Goal: Transaction & Acquisition: Book appointment/travel/reservation

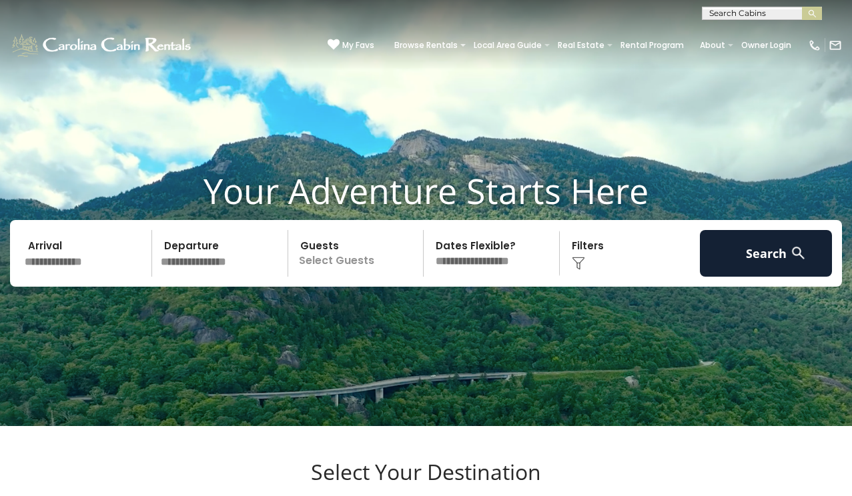
click at [362, 40] on span "My Favs" at bounding box center [358, 45] width 32 height 12
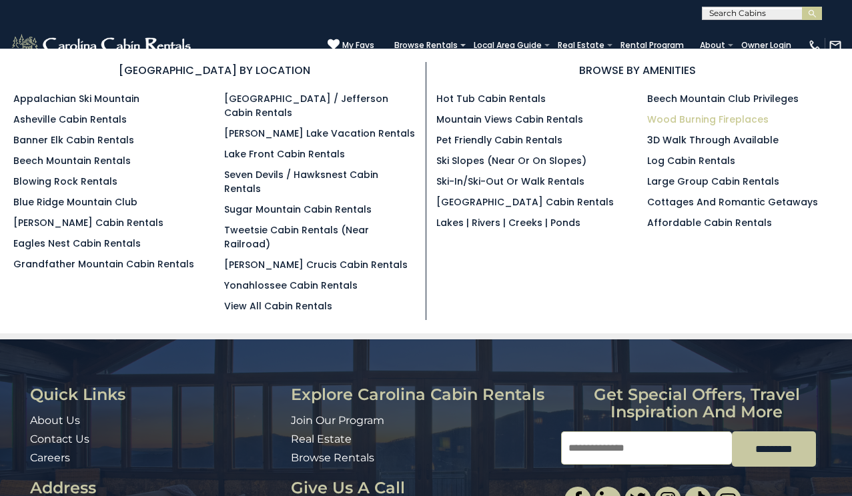
click at [666, 117] on link "Wood Burning Fireplaces" at bounding box center [707, 119] width 121 height 13
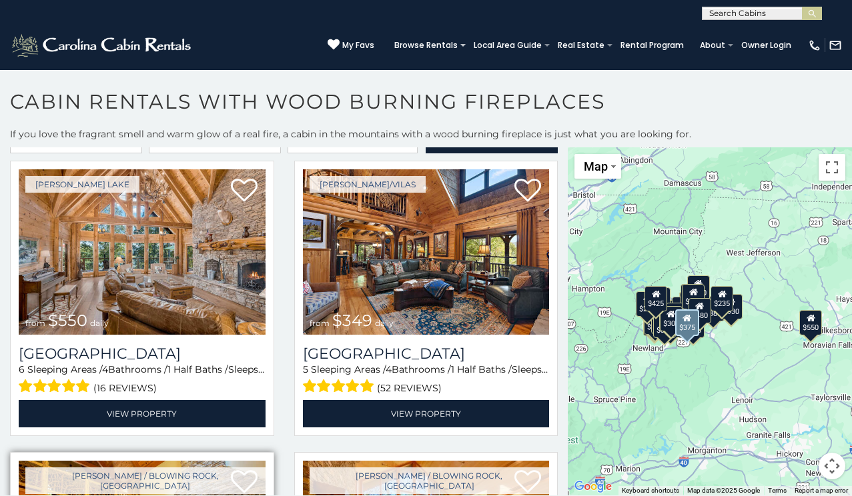
scroll to position [15, 0]
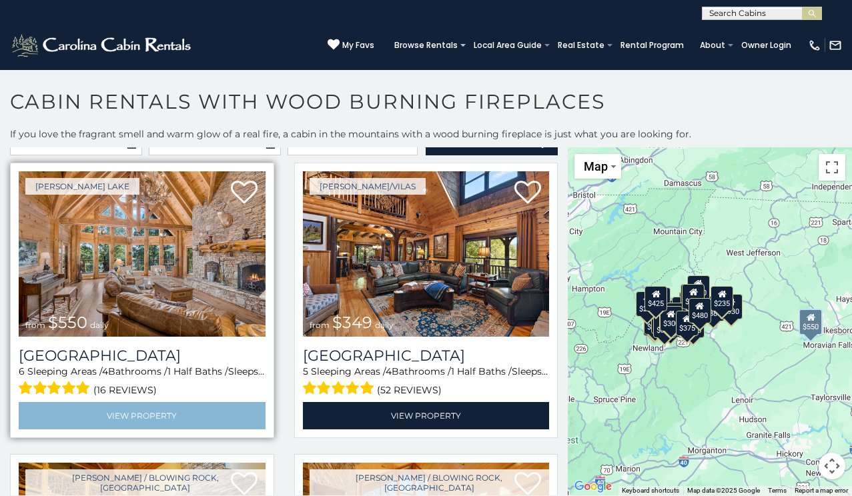
click at [166, 411] on link "View Property" at bounding box center [142, 415] width 247 height 27
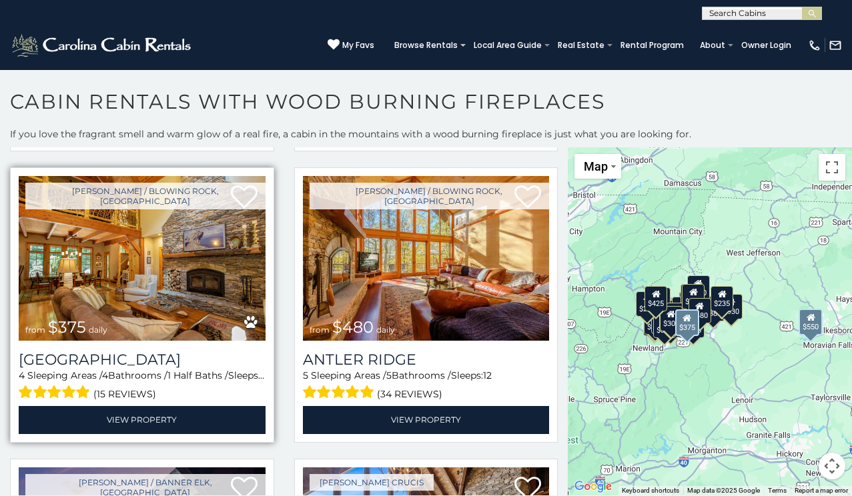
scroll to position [304, 0]
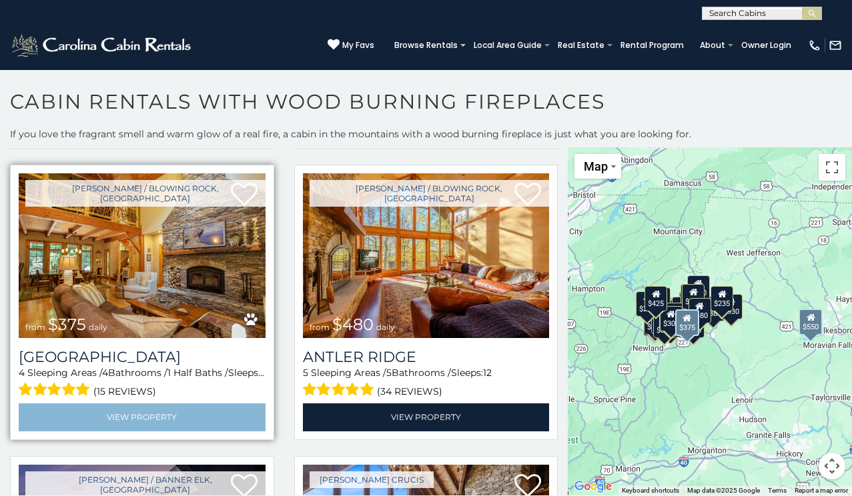
click at [147, 411] on link "View Property" at bounding box center [142, 416] width 247 height 27
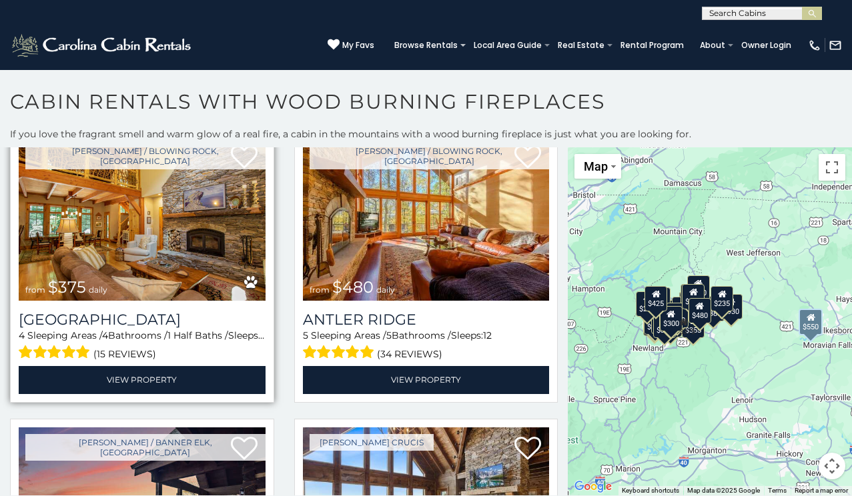
scroll to position [342, 0]
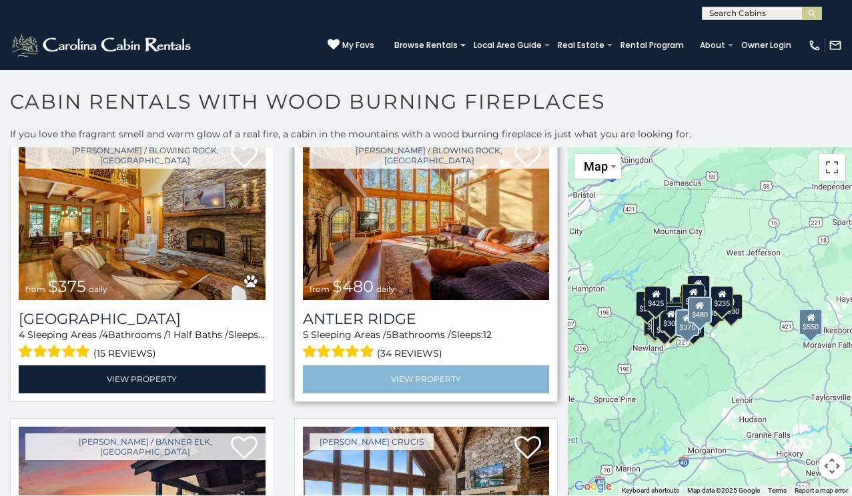
click at [379, 366] on link "View Property" at bounding box center [426, 378] width 247 height 27
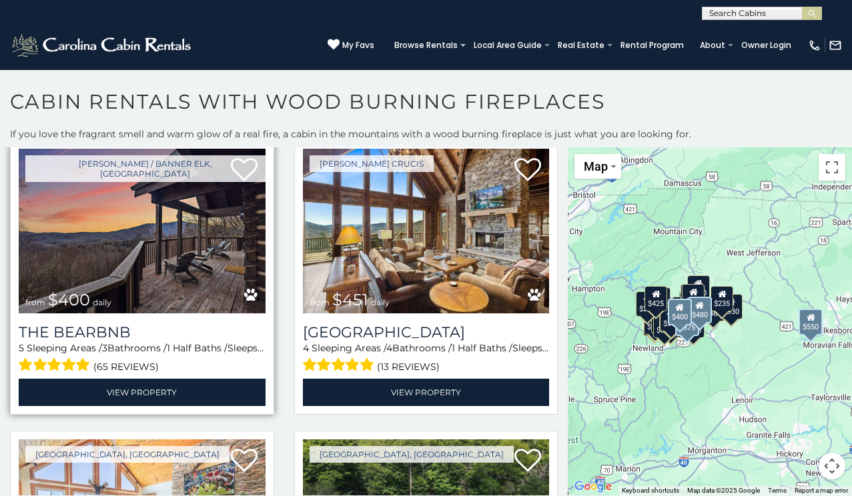
scroll to position [621, 0]
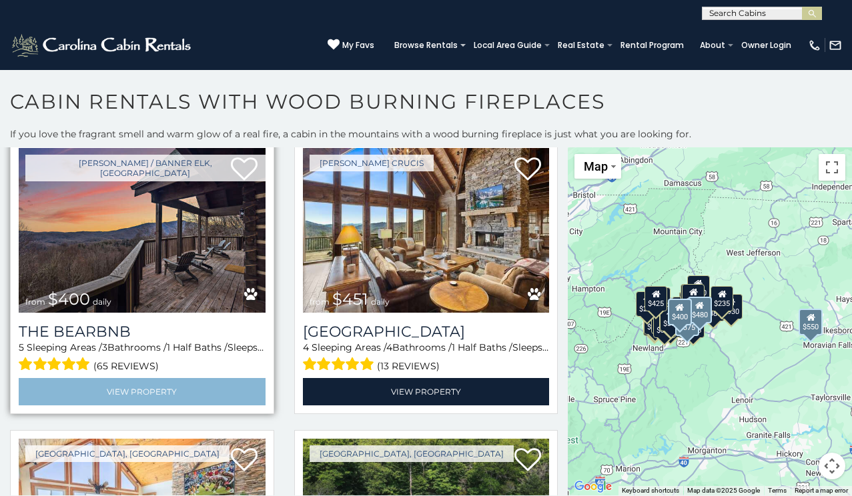
click at [139, 383] on link "View Property" at bounding box center [142, 391] width 247 height 27
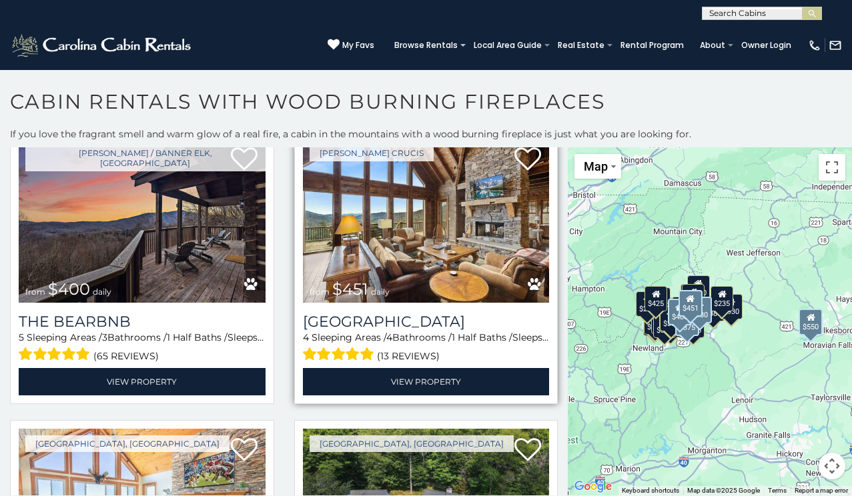
scroll to position [656, 0]
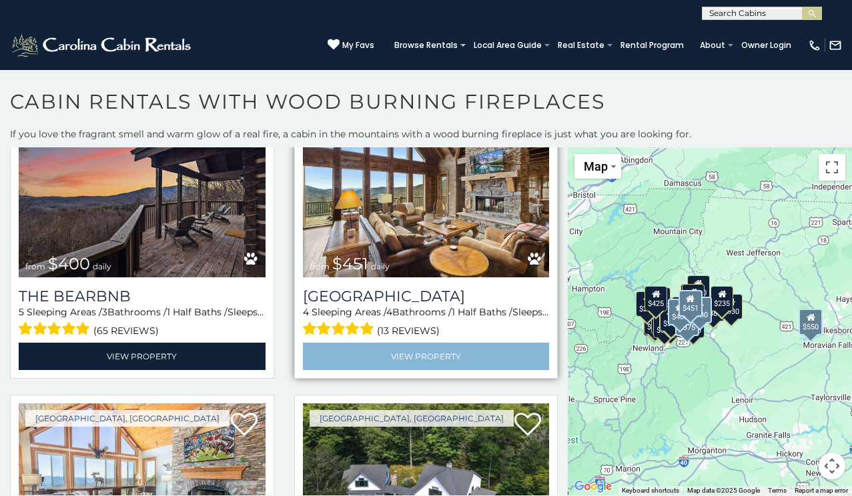
click at [408, 345] on link "View Property" at bounding box center [426, 356] width 247 height 27
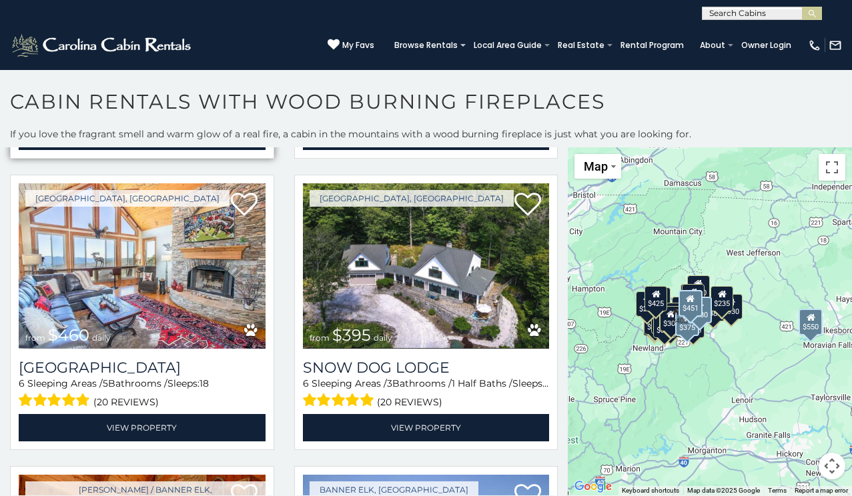
scroll to position [878, 0]
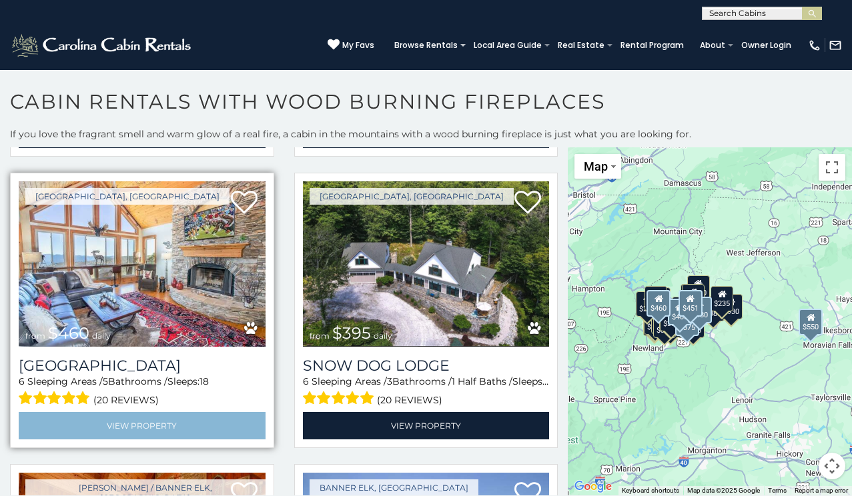
click at [153, 413] on link "View Property" at bounding box center [142, 425] width 247 height 27
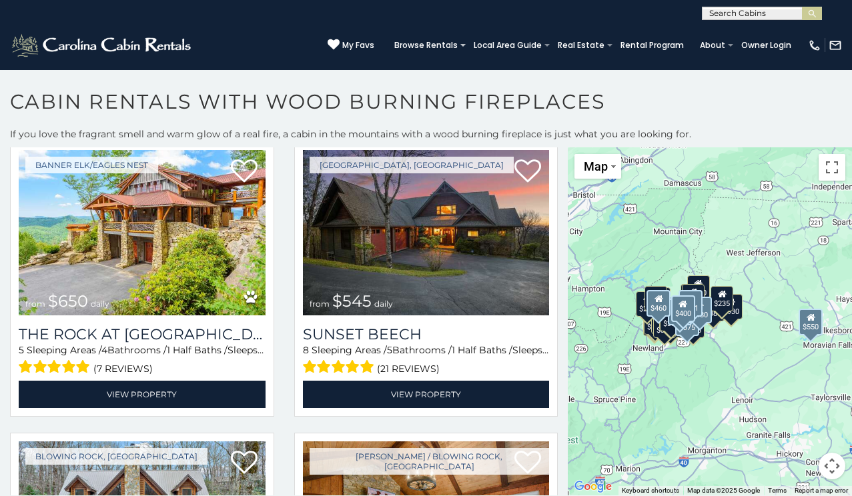
scroll to position [1495, 0]
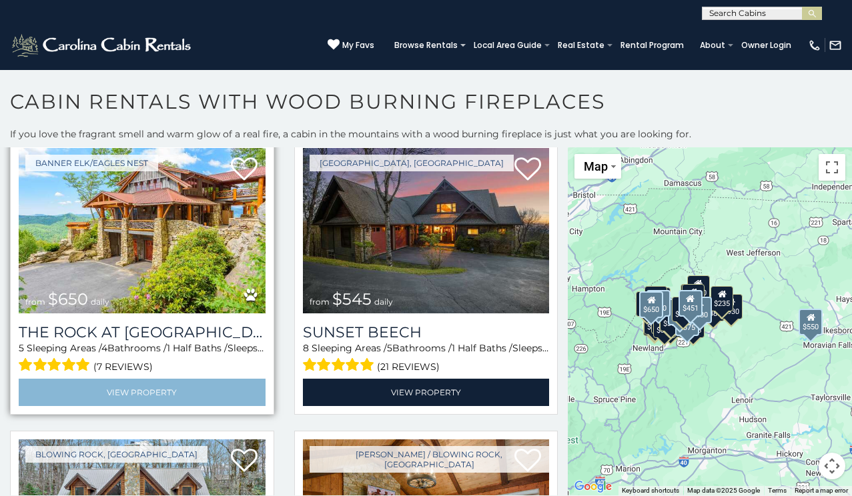
click at [154, 379] on link "View Property" at bounding box center [142, 392] width 247 height 27
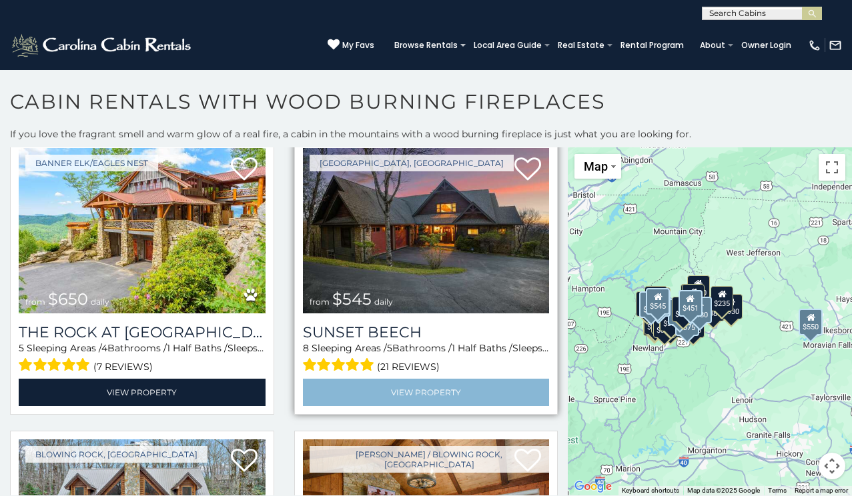
click at [442, 379] on link "View Property" at bounding box center [426, 392] width 247 height 27
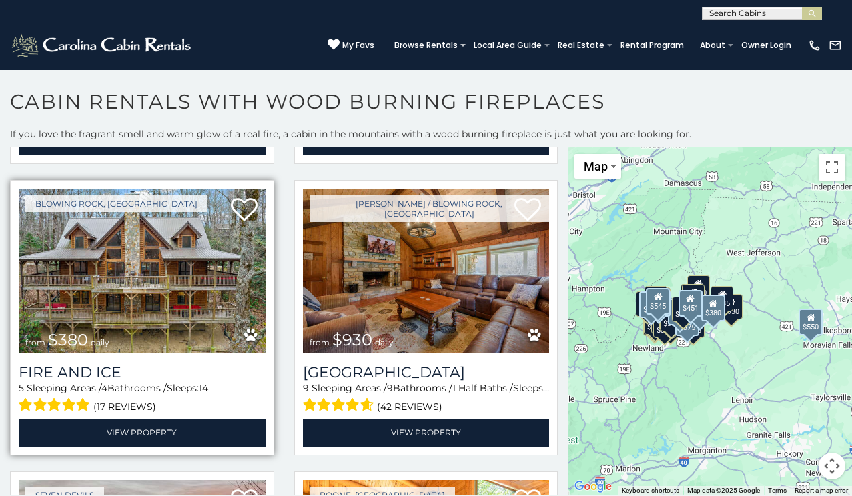
scroll to position [1746, 0]
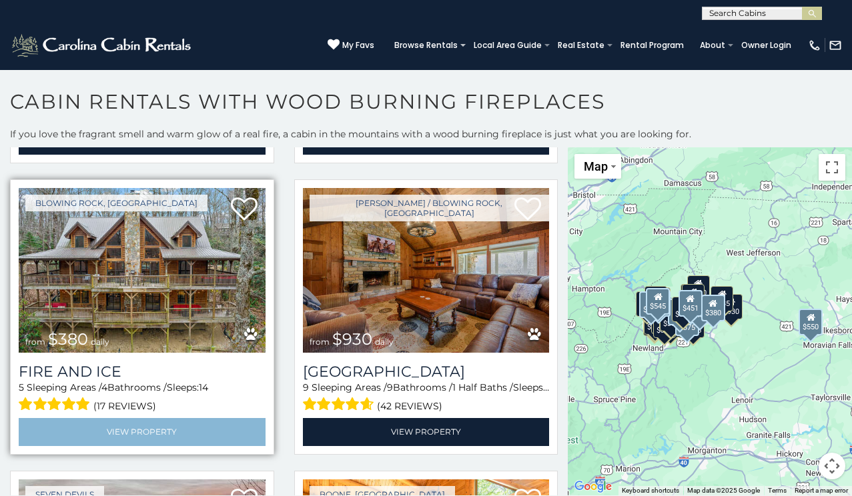
click at [158, 418] on link "View Property" at bounding box center [142, 431] width 247 height 27
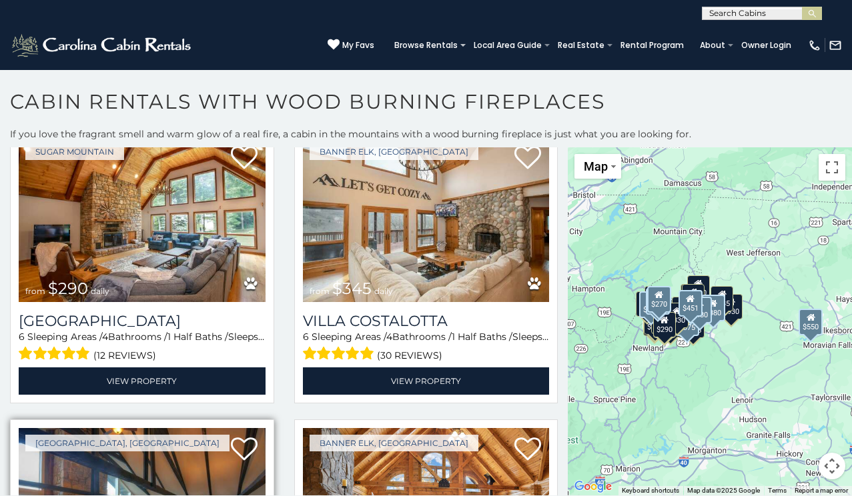
scroll to position [2375, 0]
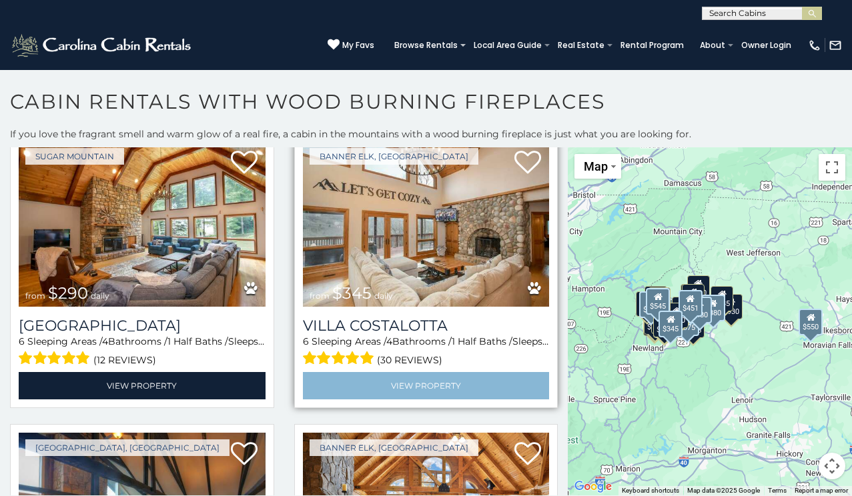
click at [416, 372] on link "View Property" at bounding box center [426, 385] width 247 height 27
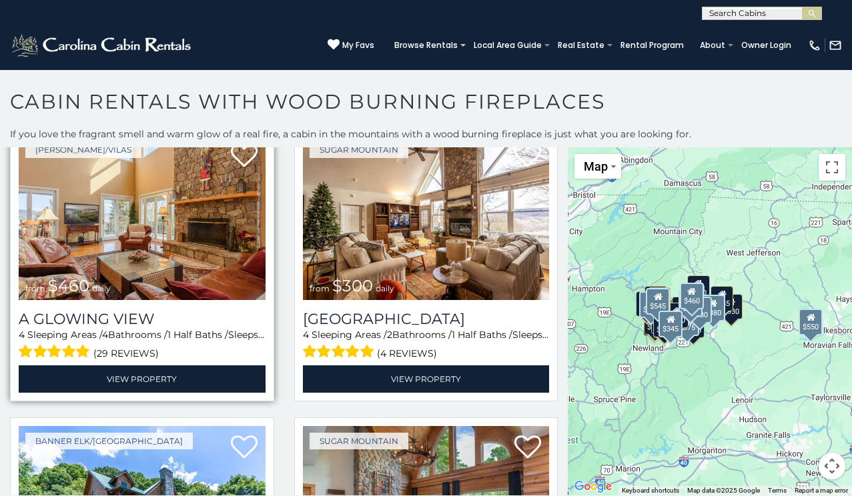
scroll to position [2966, 0]
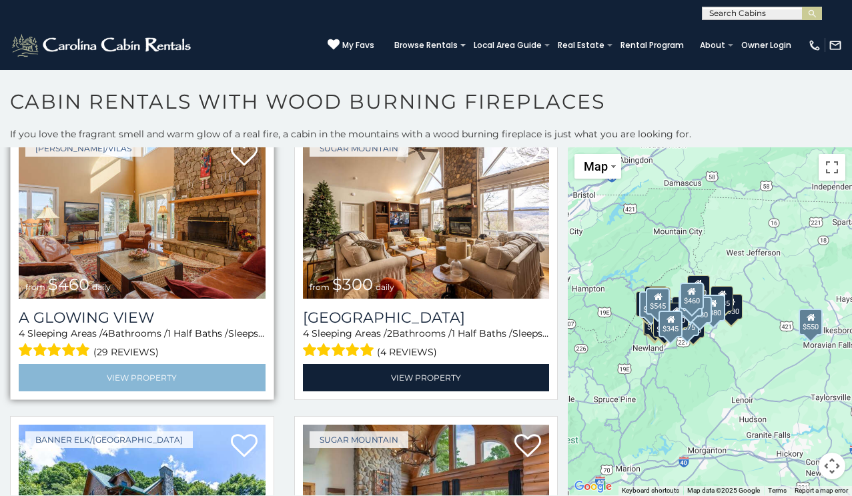
click at [170, 364] on link "View Property" at bounding box center [142, 377] width 247 height 27
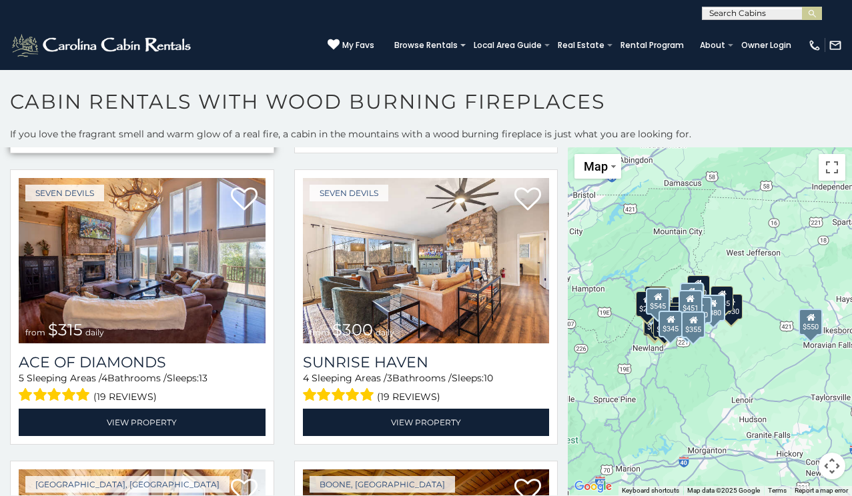
scroll to position [3805, 0]
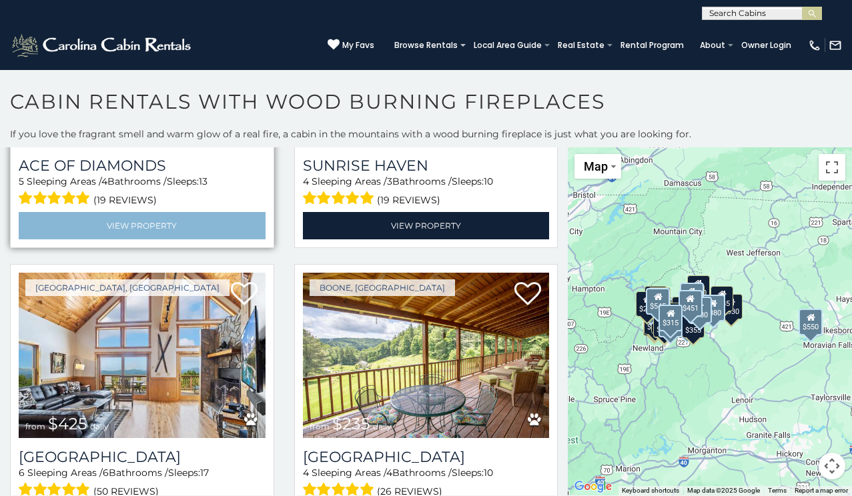
scroll to position [3993, 0]
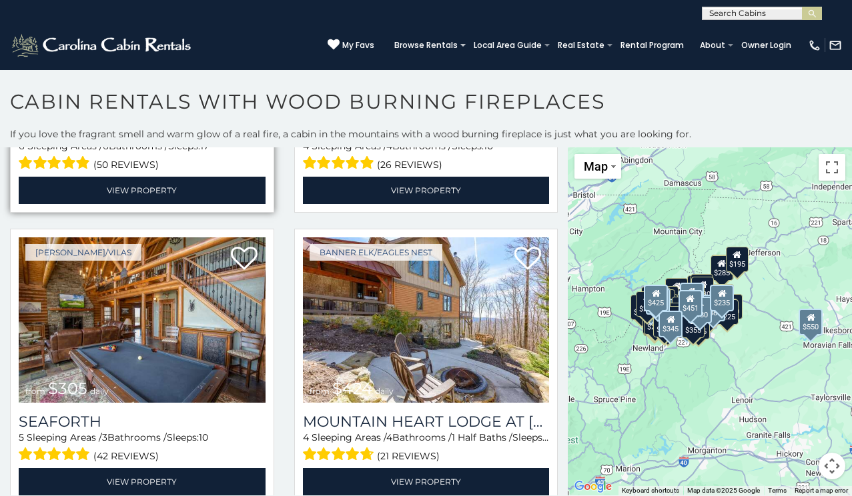
scroll to position [4325, 0]
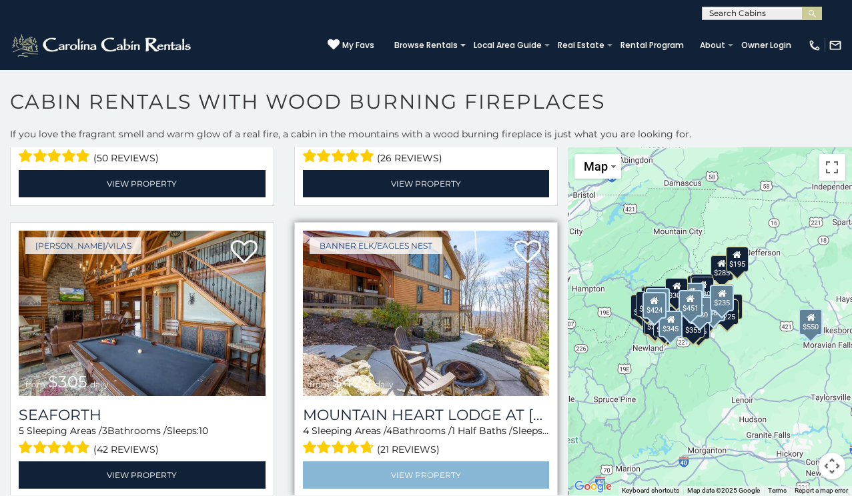
click at [389, 461] on link "View Property" at bounding box center [426, 474] width 247 height 27
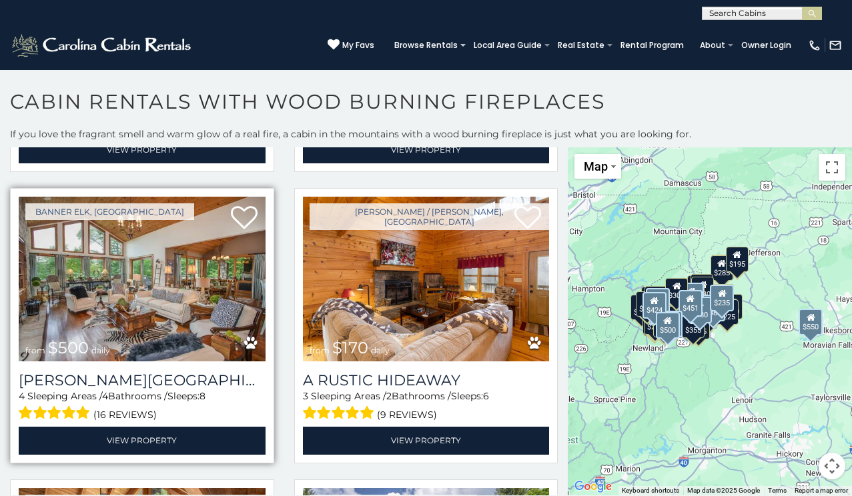
scroll to position [4651, 0]
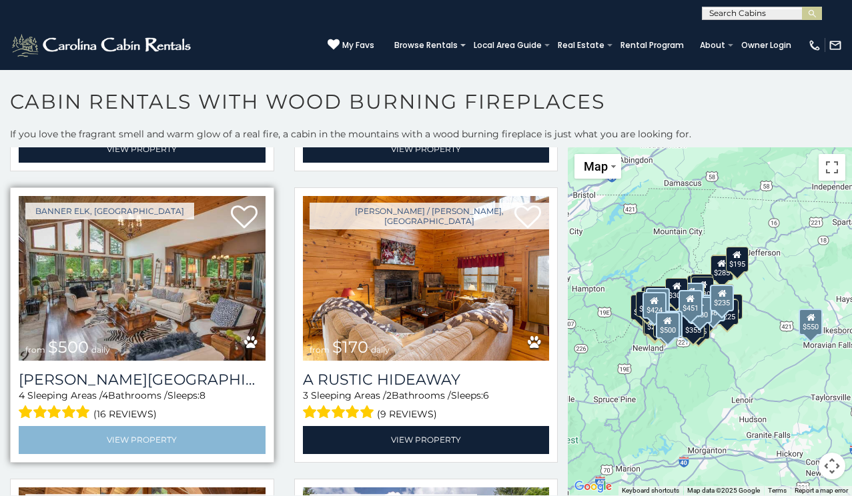
click at [140, 426] on link "View Property" at bounding box center [142, 439] width 247 height 27
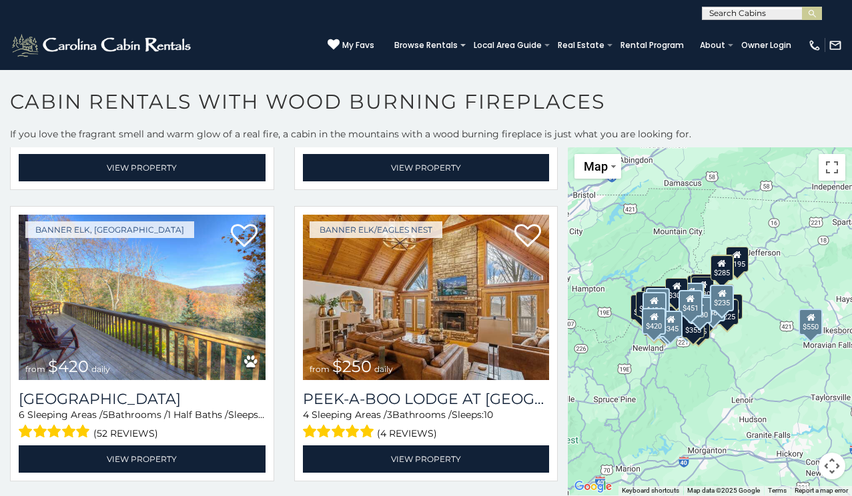
scroll to position [5217, 0]
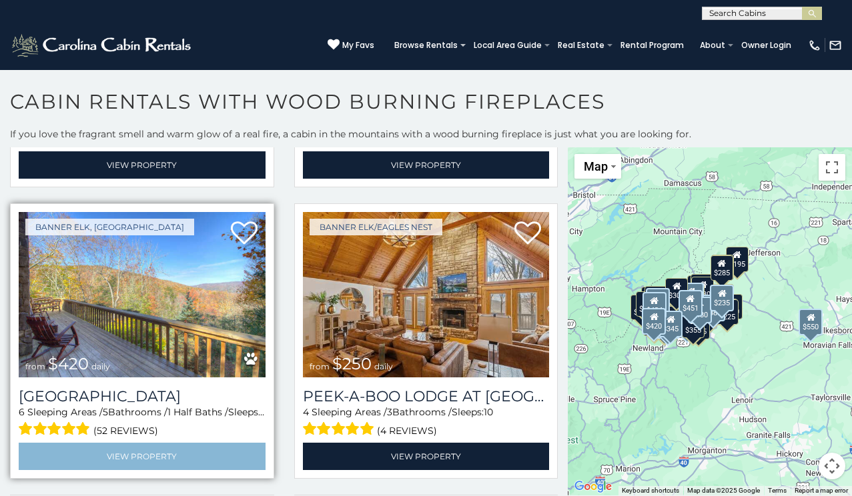
click at [150, 443] on link "View Property" at bounding box center [142, 456] width 247 height 27
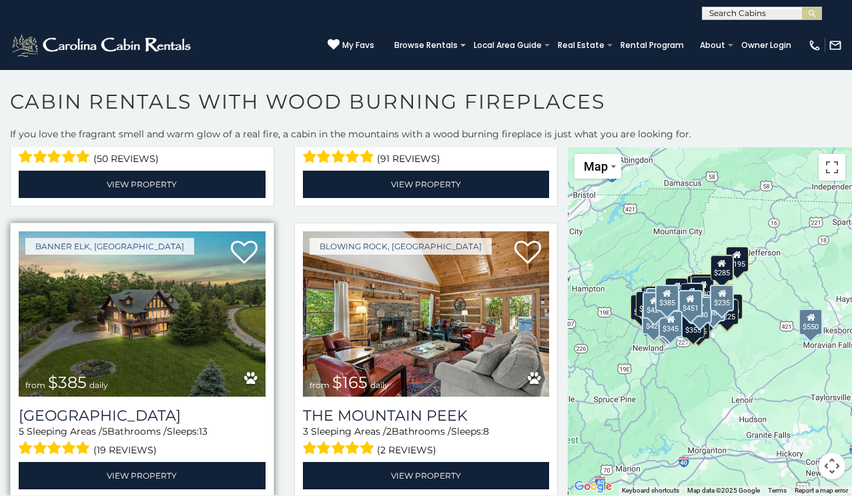
scroll to position [5785, 0]
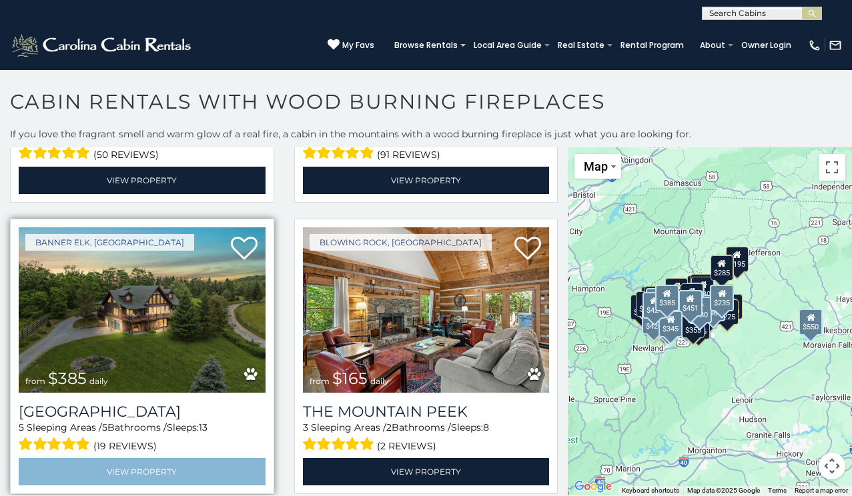
click at [186, 458] on link "View Property" at bounding box center [142, 471] width 247 height 27
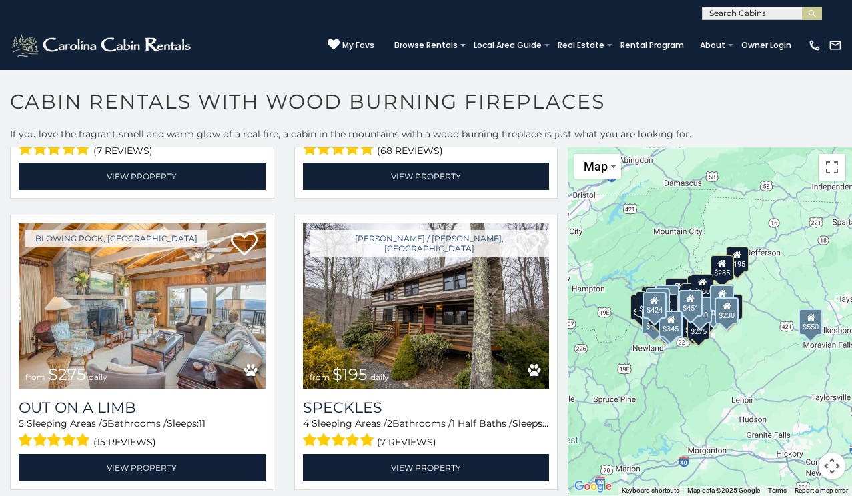
scroll to position [7244, 0]
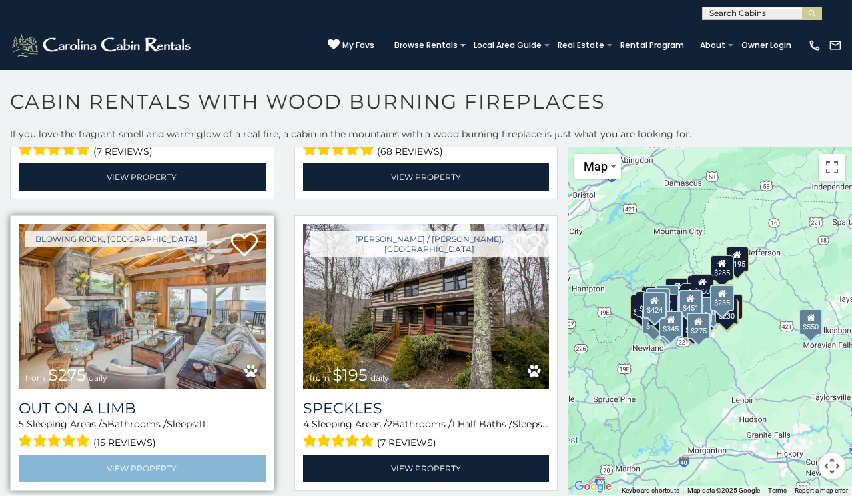
click at [188, 455] on link "View Property" at bounding box center [142, 468] width 247 height 27
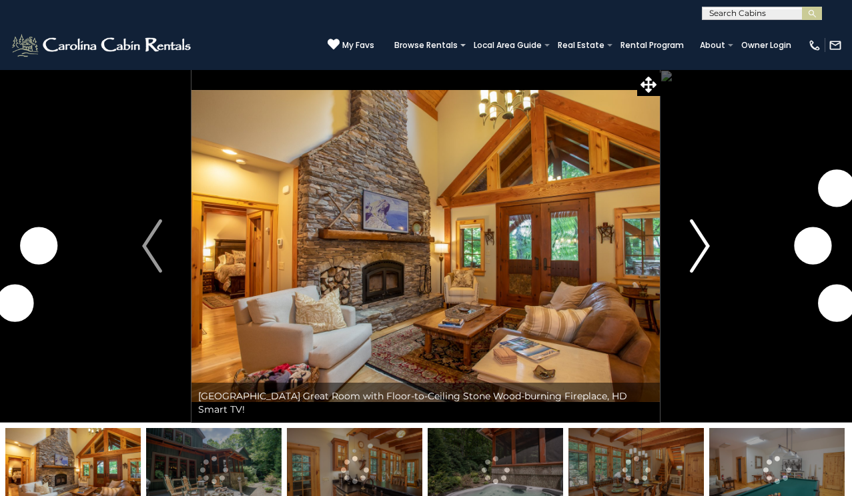
click at [704, 241] on img "Next" at bounding box center [700, 245] width 20 height 53
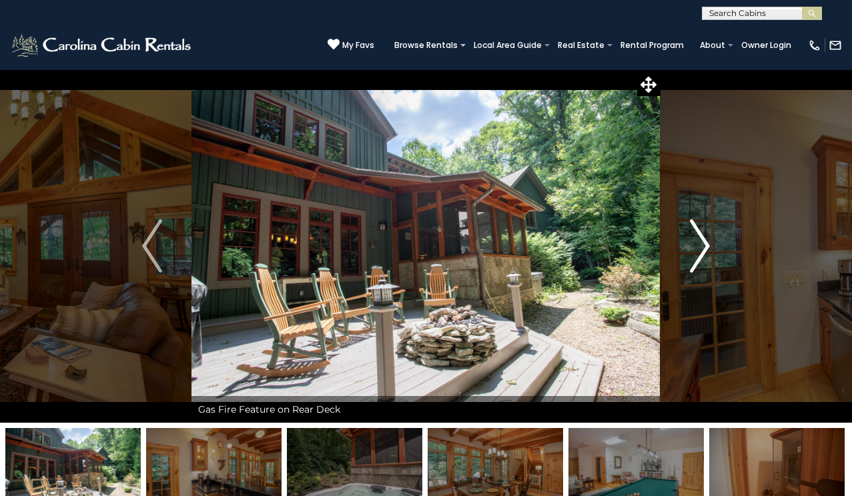
click at [704, 243] on img "Next" at bounding box center [700, 245] width 20 height 53
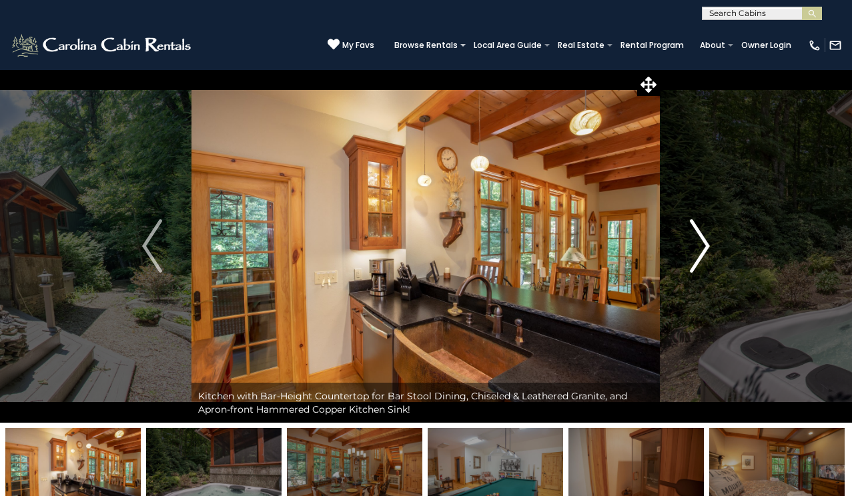
click at [704, 243] on img "Next" at bounding box center [700, 245] width 20 height 53
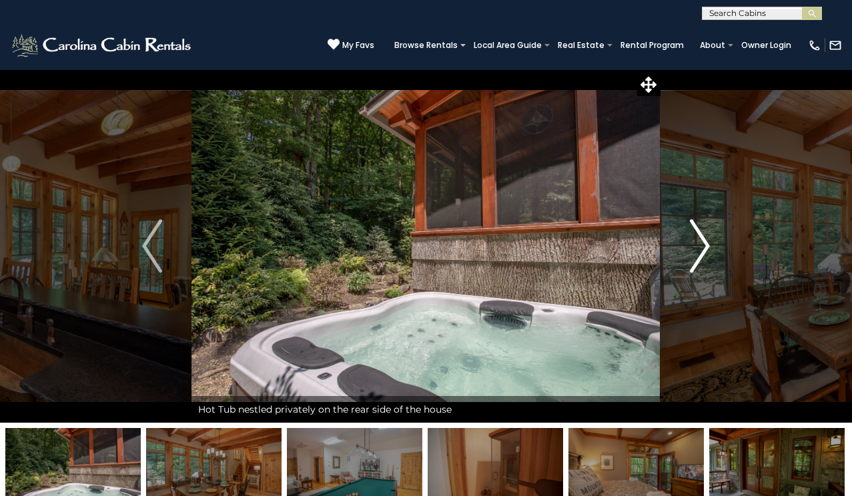
click at [704, 244] on img "Next" at bounding box center [700, 245] width 20 height 53
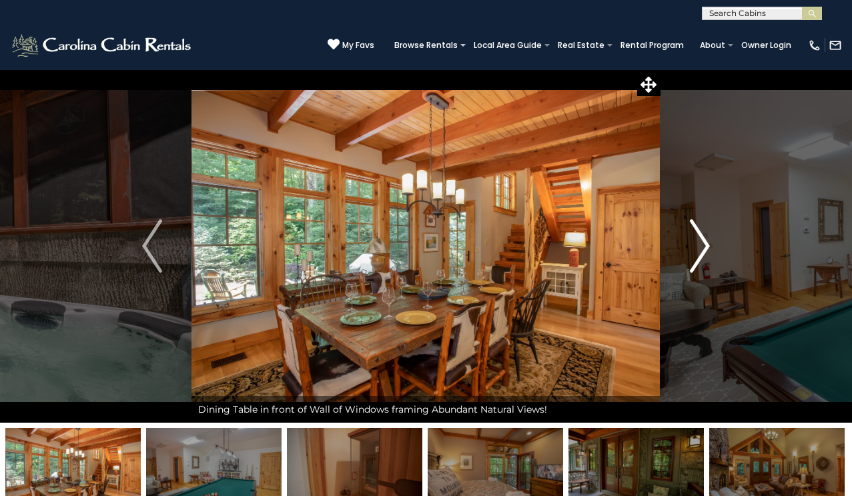
click at [704, 245] on img "Next" at bounding box center [700, 245] width 20 height 53
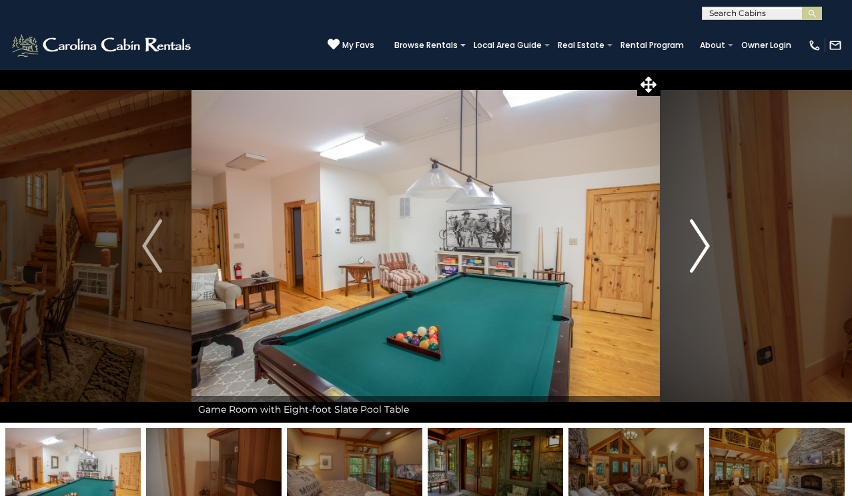
click at [704, 243] on img "Next" at bounding box center [700, 245] width 20 height 53
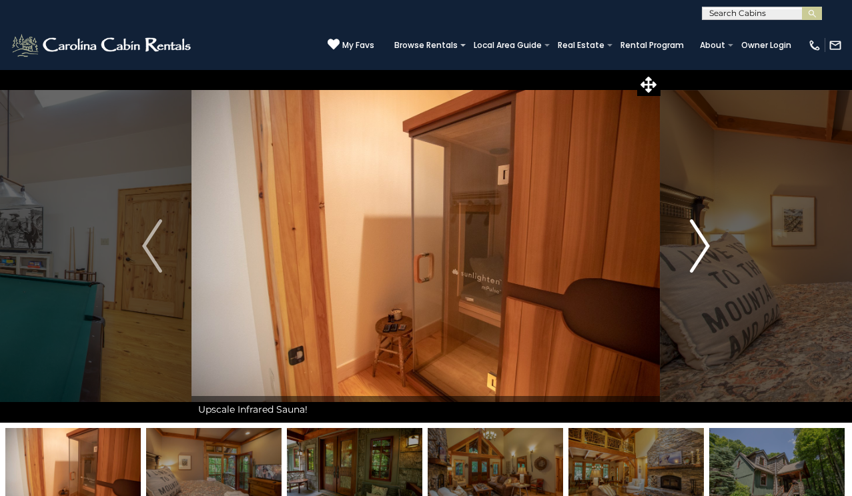
click at [706, 243] on img "Next" at bounding box center [700, 245] width 20 height 53
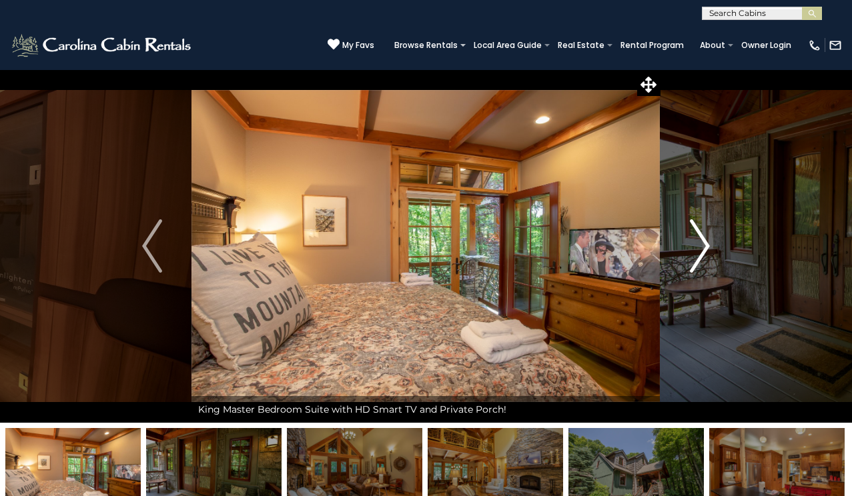
click at [706, 243] on img "Next" at bounding box center [700, 245] width 20 height 53
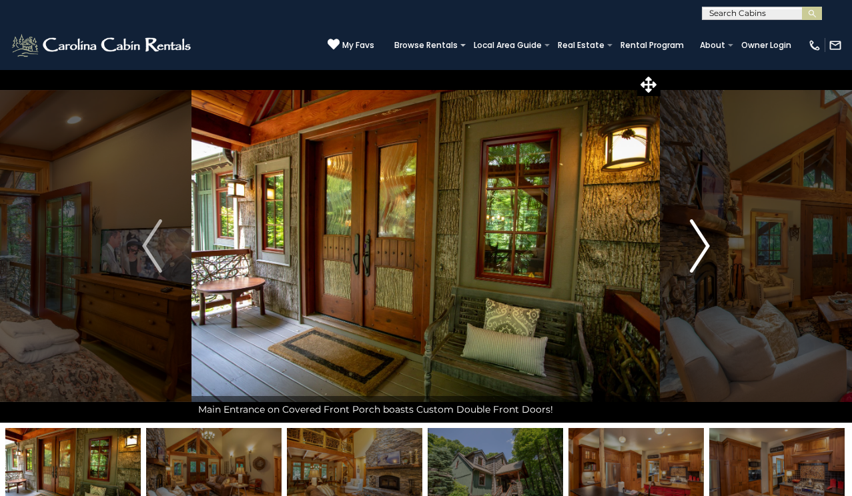
click at [706, 244] on img "Next" at bounding box center [700, 245] width 20 height 53
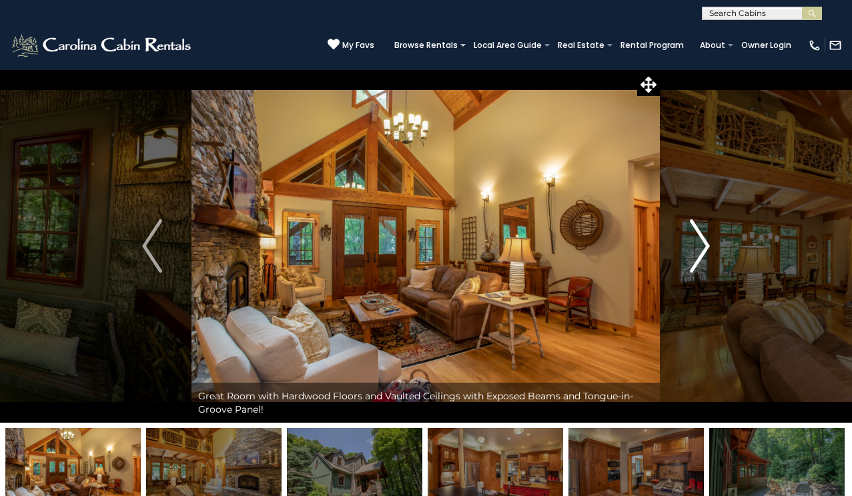
click at [706, 244] on img "Next" at bounding box center [700, 245] width 20 height 53
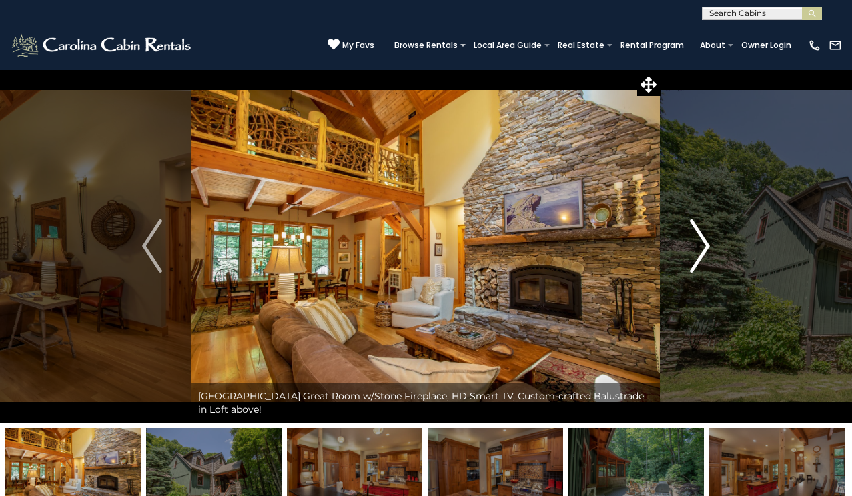
click at [706, 245] on img "Next" at bounding box center [700, 245] width 20 height 53
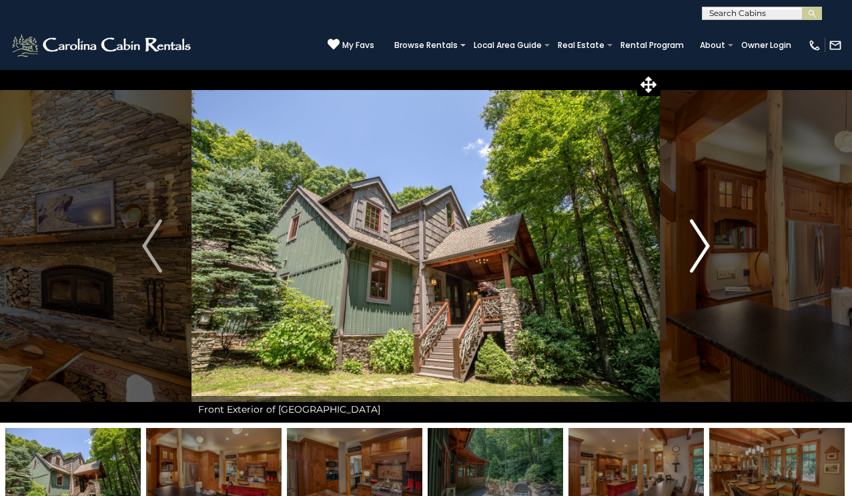
click at [706, 245] on img "Next" at bounding box center [700, 245] width 20 height 53
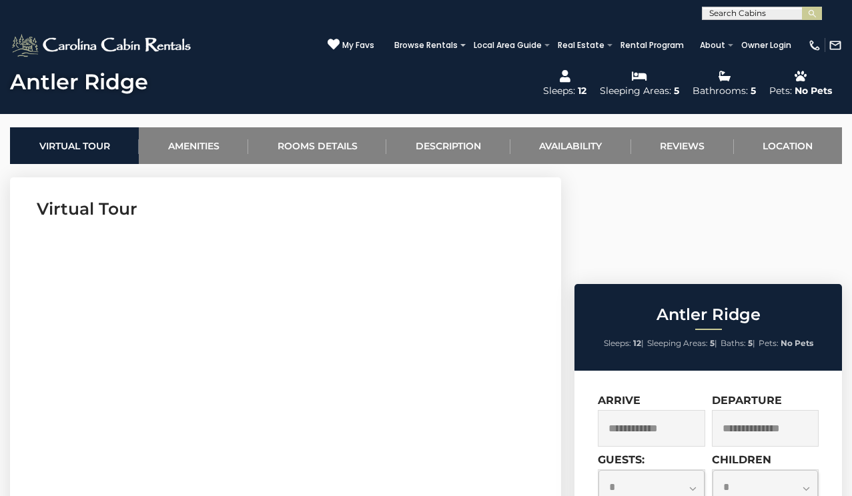
scroll to position [453, 0]
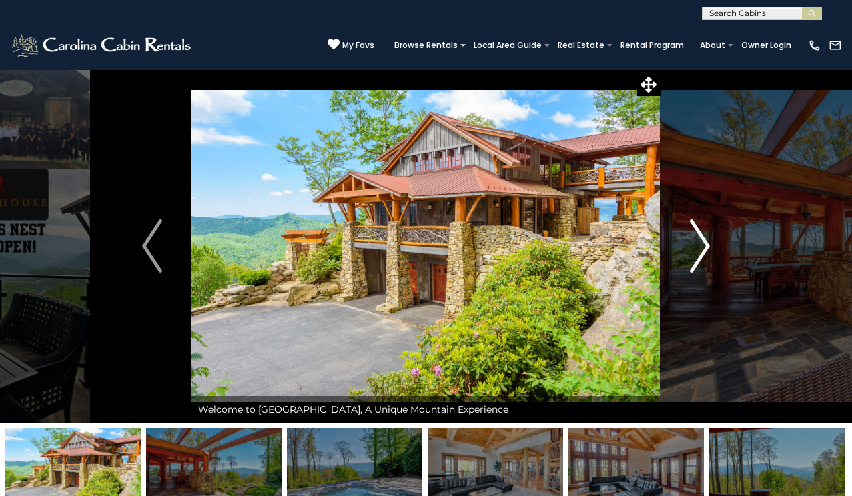
click at [700, 240] on img "Next" at bounding box center [700, 245] width 20 height 53
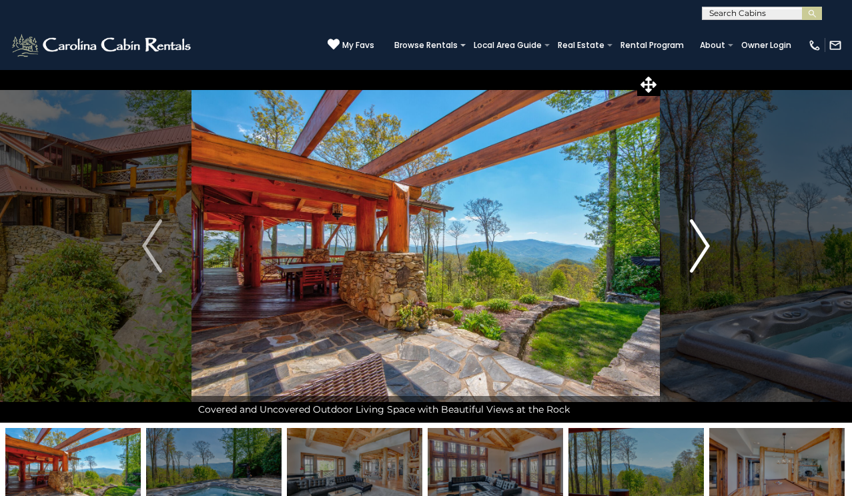
click at [706, 243] on img "Next" at bounding box center [700, 245] width 20 height 53
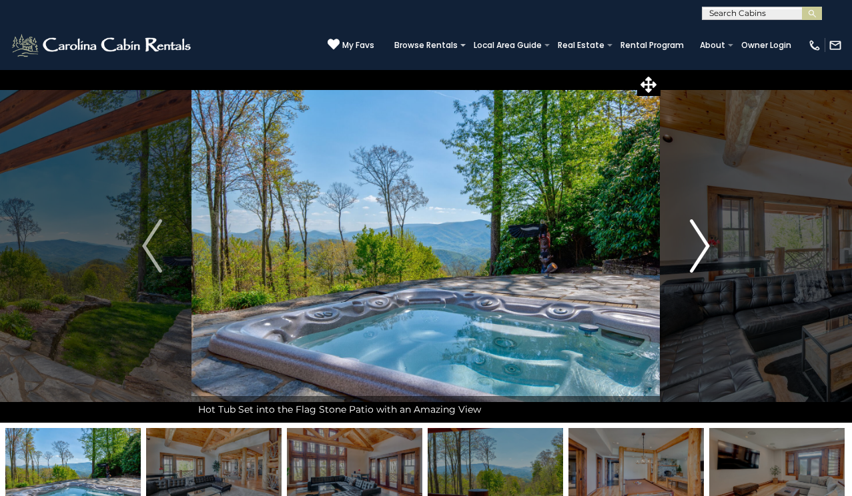
click at [706, 244] on img "Next" at bounding box center [700, 245] width 20 height 53
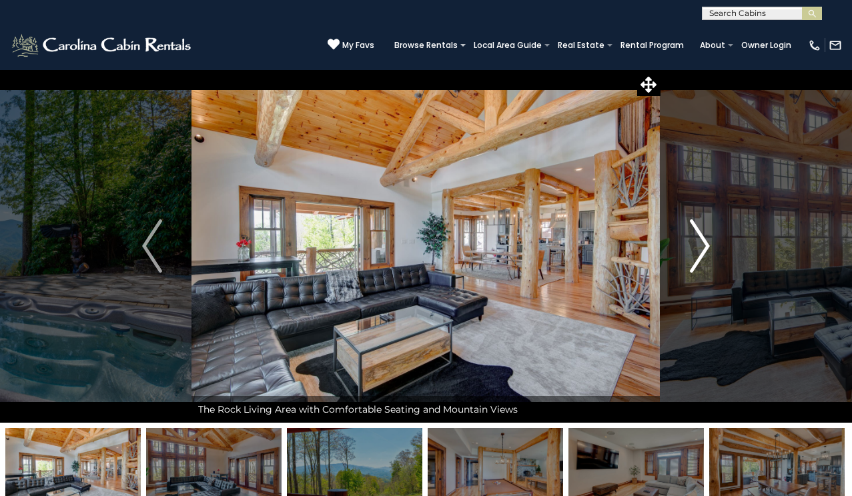
click at [706, 244] on img "Next" at bounding box center [700, 245] width 20 height 53
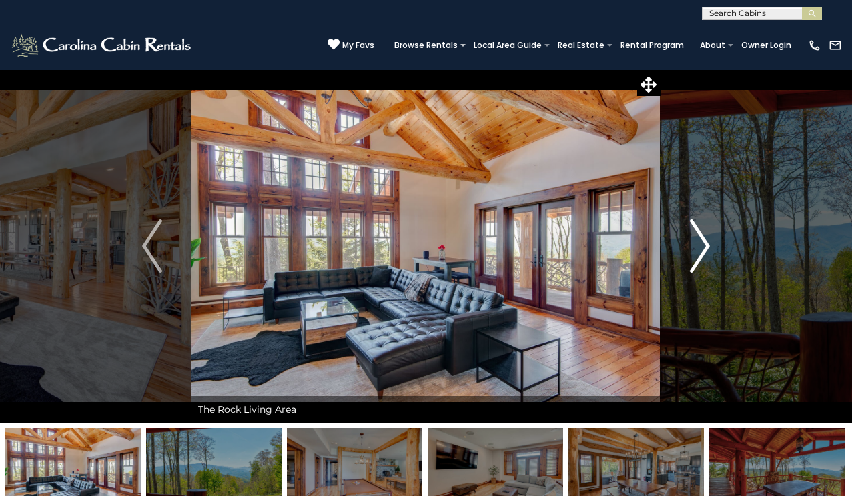
click at [702, 244] on img "Next" at bounding box center [700, 245] width 20 height 53
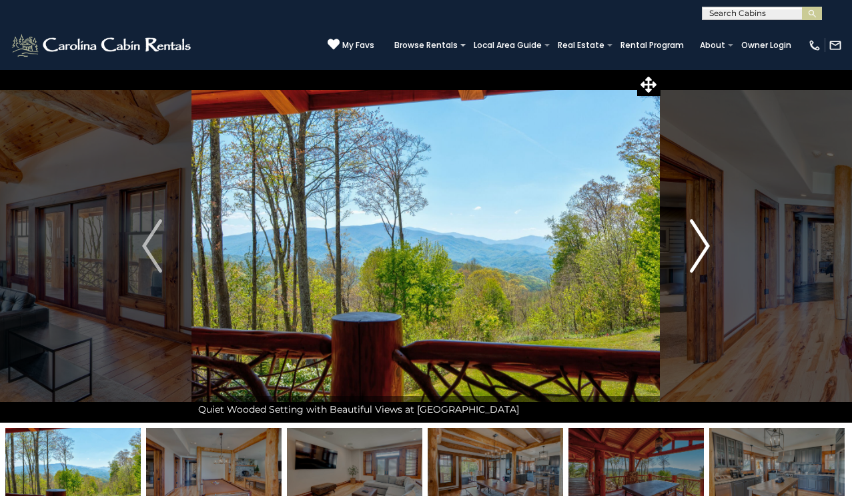
click at [701, 245] on img "Next" at bounding box center [700, 245] width 20 height 53
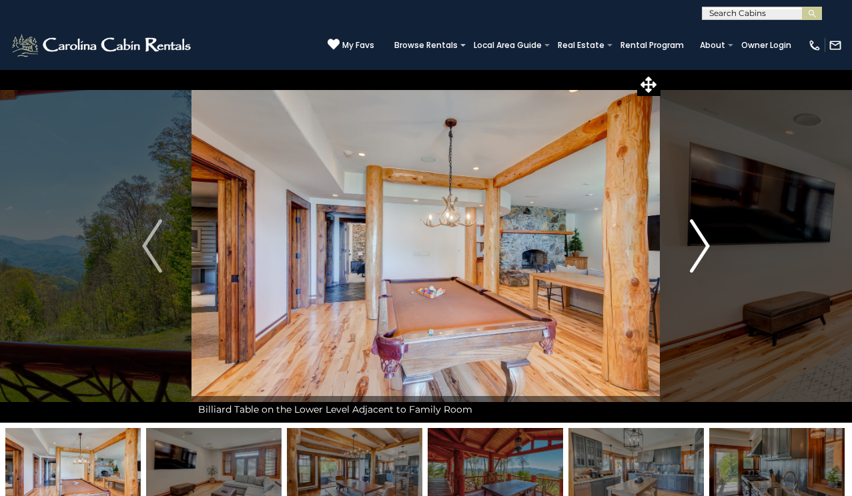
click at [701, 245] on img "Next" at bounding box center [700, 245] width 20 height 53
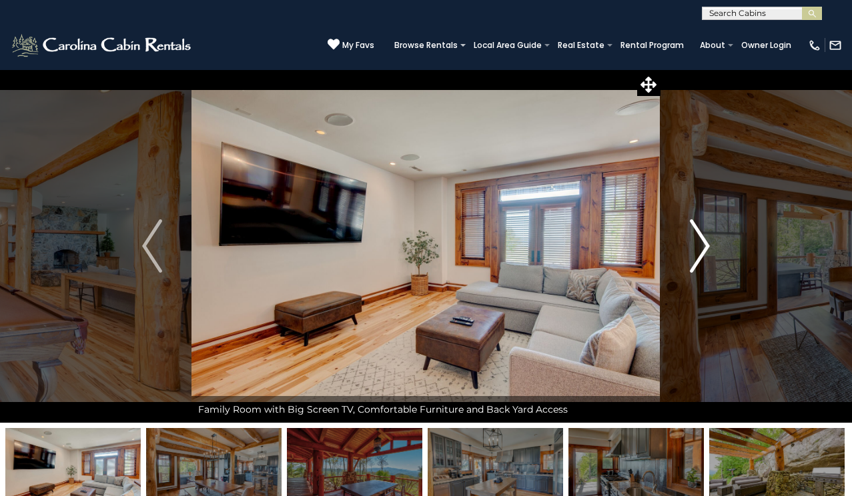
click at [701, 247] on img "Next" at bounding box center [700, 245] width 20 height 53
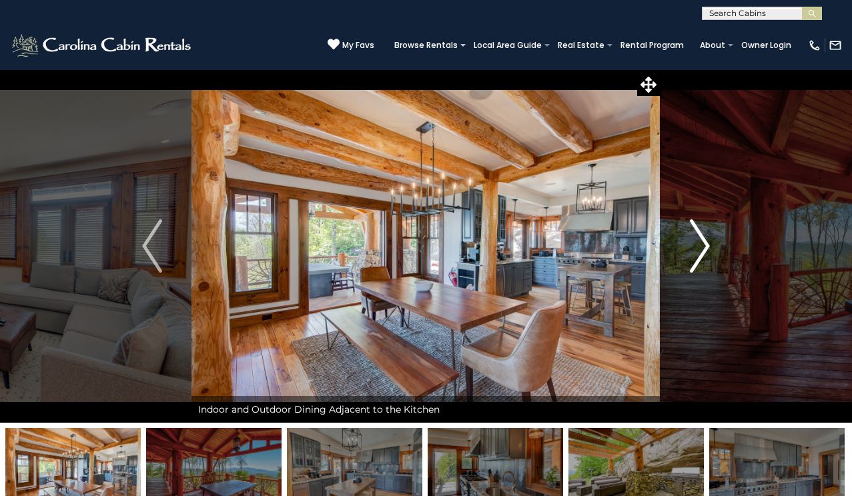
click at [701, 247] on img "Next" at bounding box center [700, 245] width 20 height 53
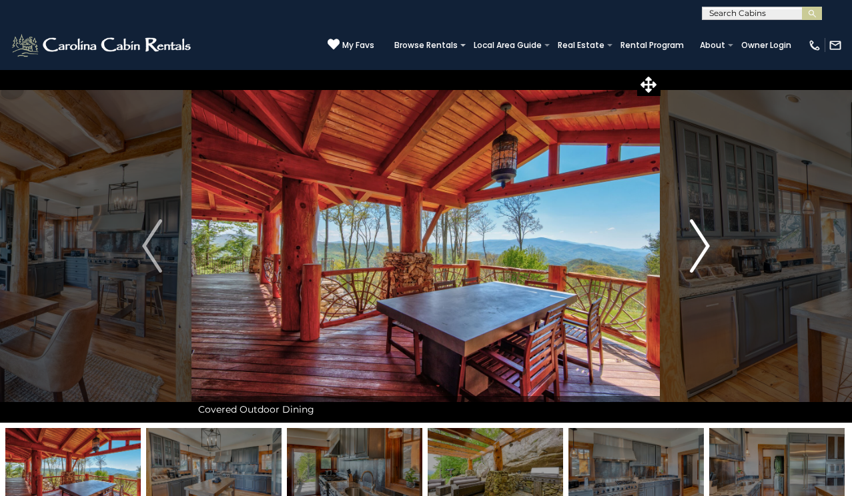
click at [706, 239] on img "Next" at bounding box center [700, 245] width 20 height 53
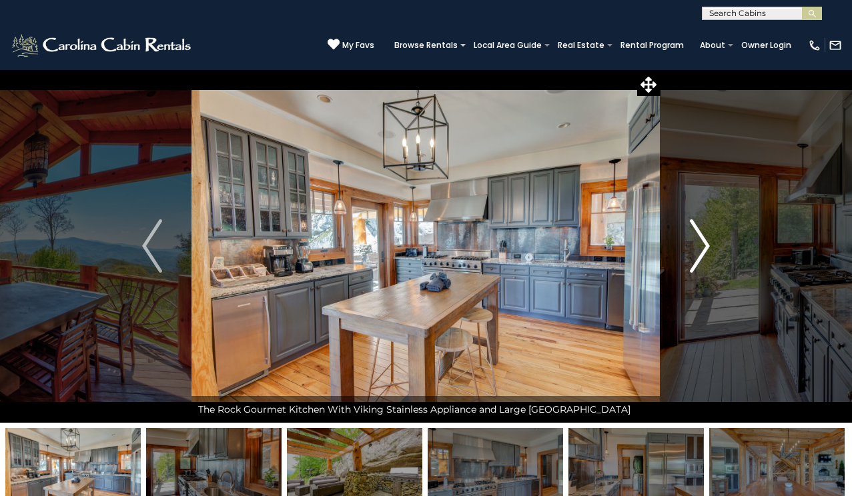
click at [705, 239] on img "Next" at bounding box center [700, 245] width 20 height 53
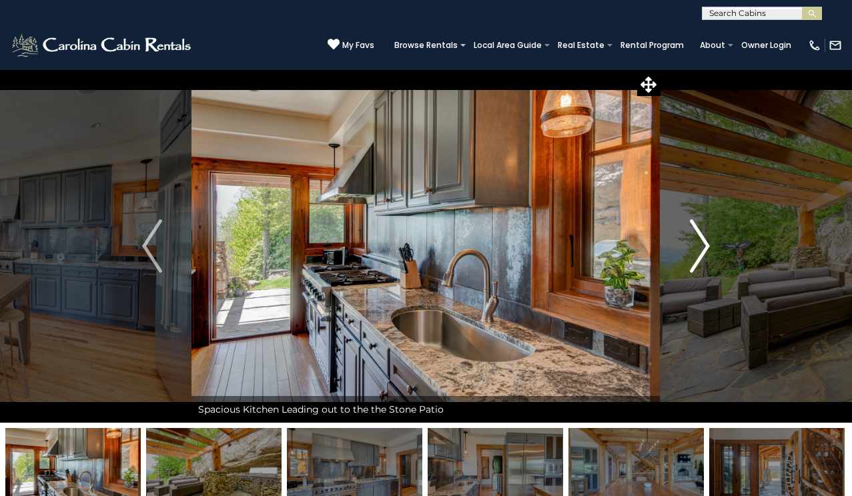
click at [705, 241] on img "Next" at bounding box center [700, 245] width 20 height 53
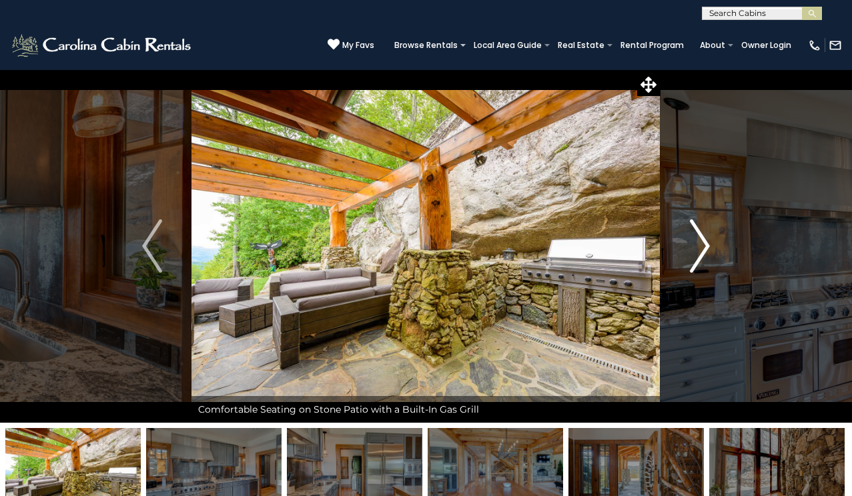
click at [704, 239] on img "Next" at bounding box center [700, 245] width 20 height 53
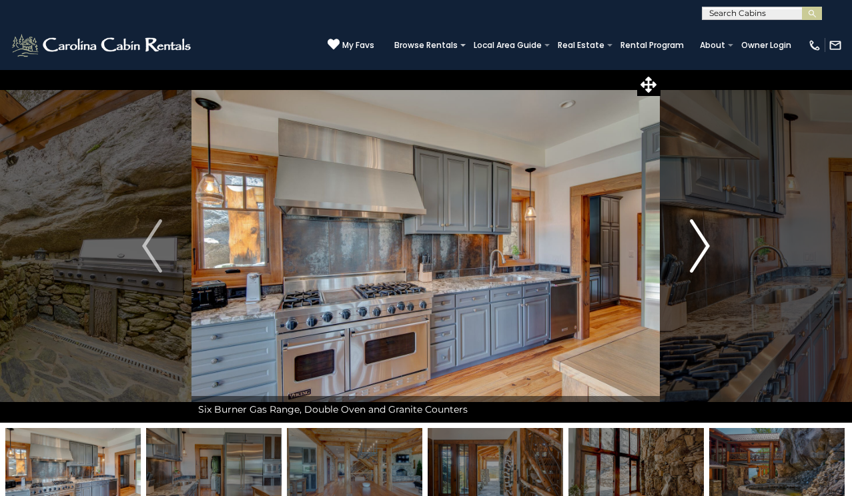
click at [704, 239] on img "Next" at bounding box center [700, 245] width 20 height 53
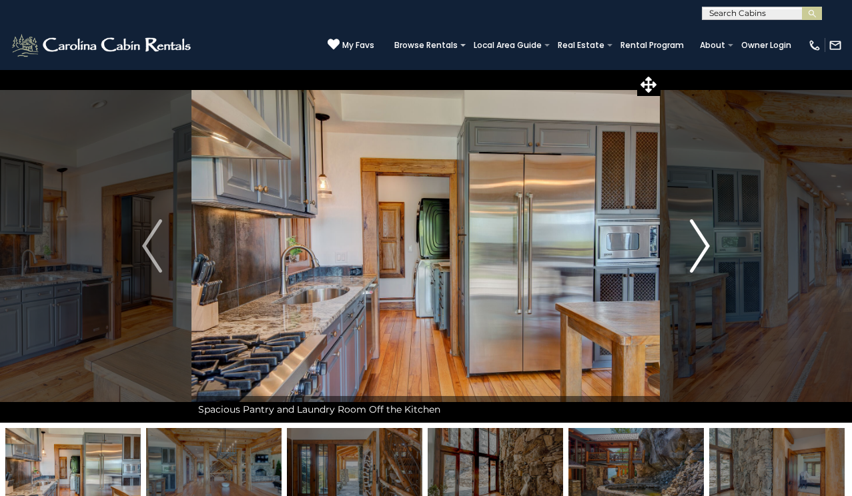
click at [704, 239] on img "Next" at bounding box center [700, 245] width 20 height 53
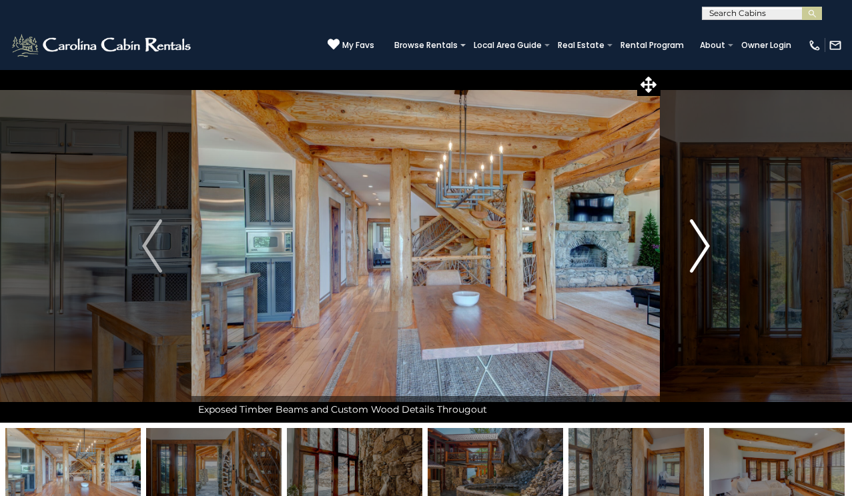
click at [706, 241] on img "Next" at bounding box center [700, 245] width 20 height 53
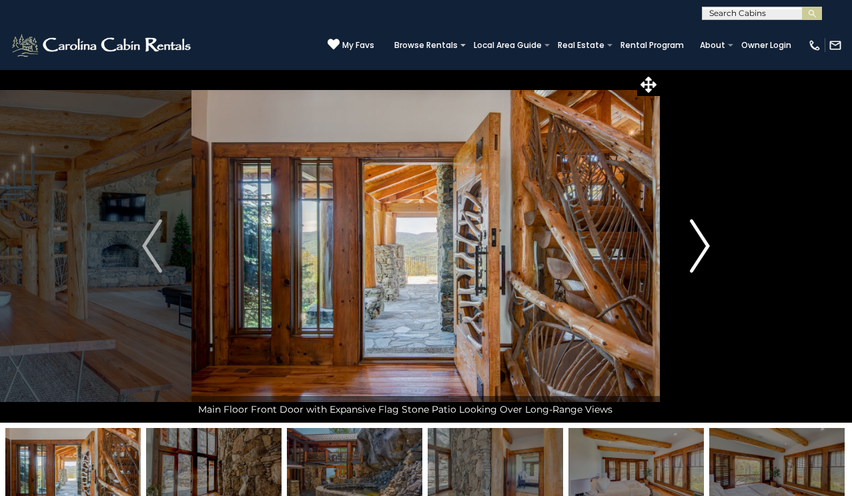
click at [706, 243] on img "Next" at bounding box center [700, 245] width 20 height 53
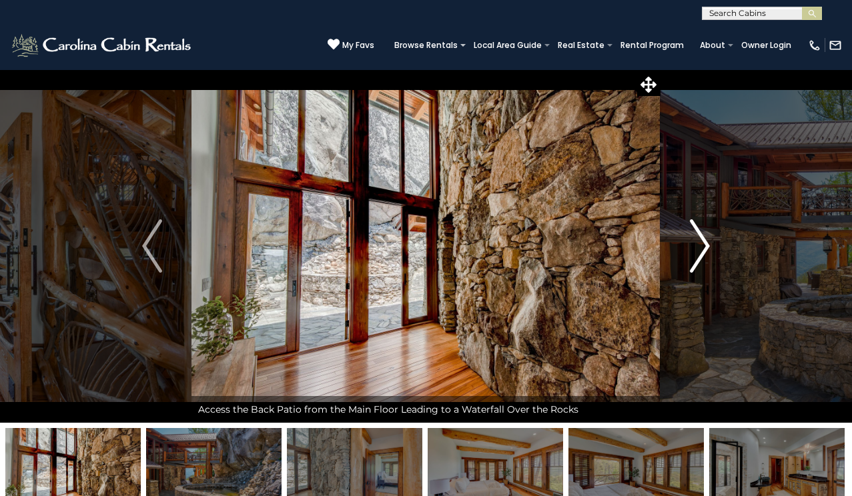
click at [706, 243] on img "Next" at bounding box center [700, 245] width 20 height 53
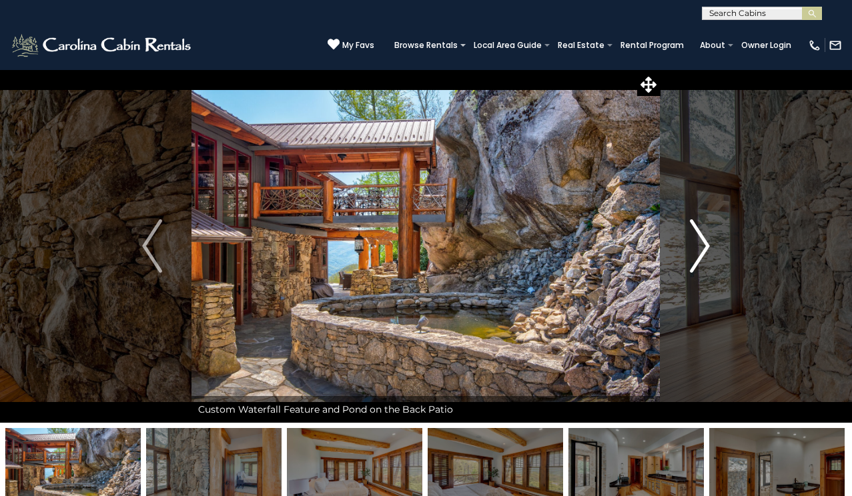
click at [706, 243] on img "Next" at bounding box center [700, 245] width 20 height 53
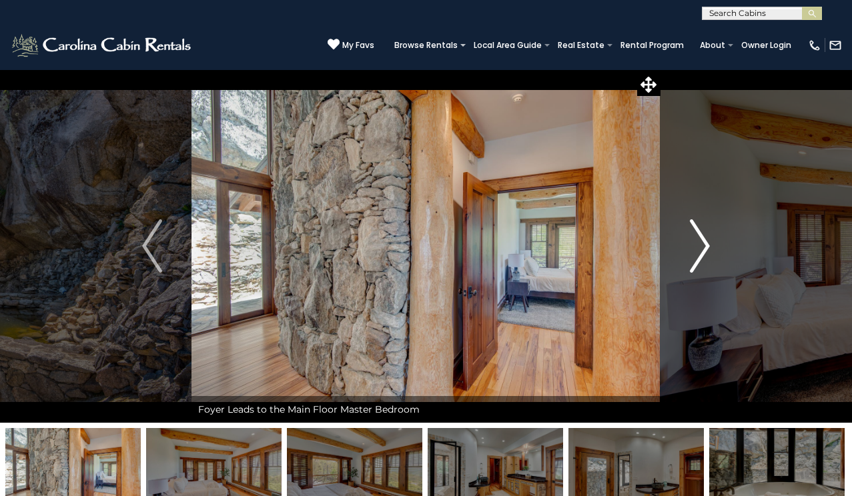
click at [706, 245] on img "Next" at bounding box center [700, 245] width 20 height 53
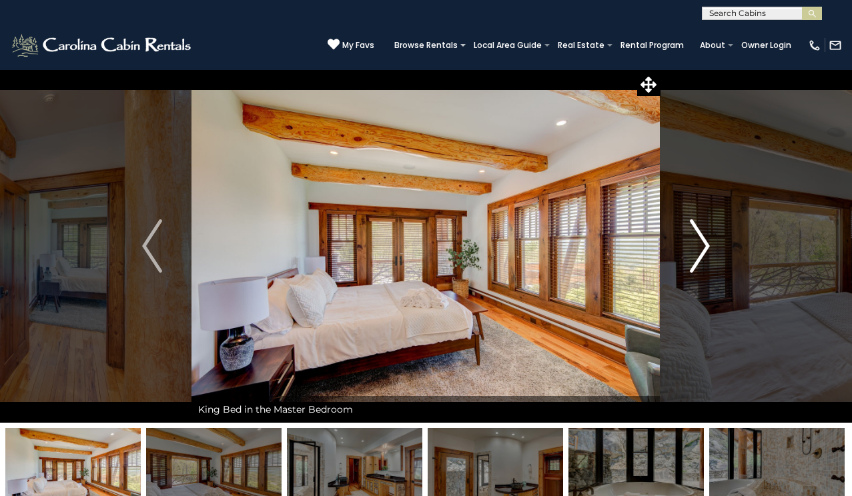
click at [706, 246] on img "Next" at bounding box center [700, 245] width 20 height 53
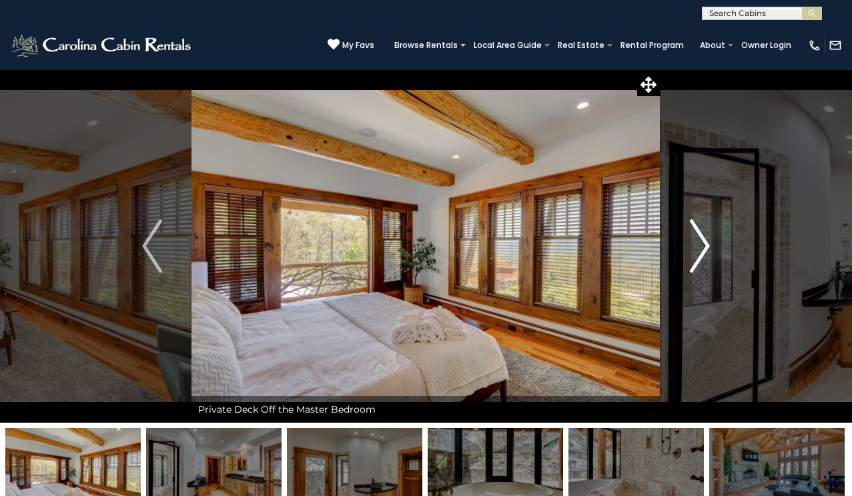
click at [706, 247] on img "Next" at bounding box center [700, 245] width 20 height 53
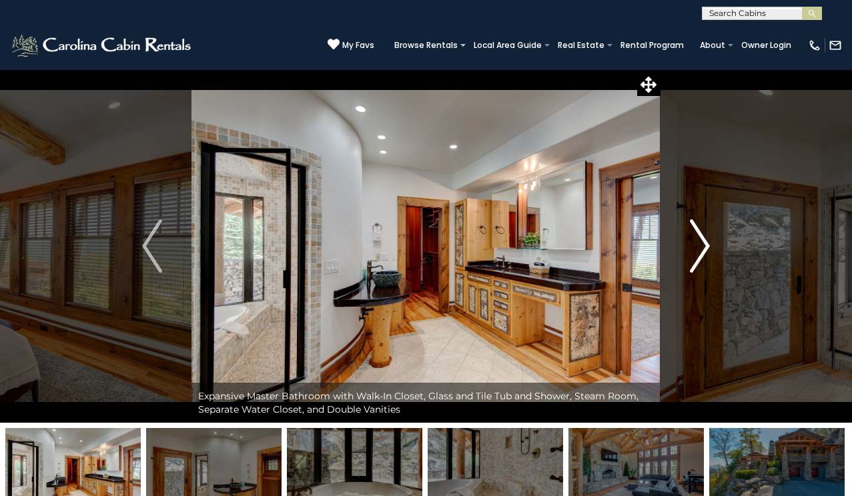
click at [704, 246] on img "Next" at bounding box center [700, 245] width 20 height 53
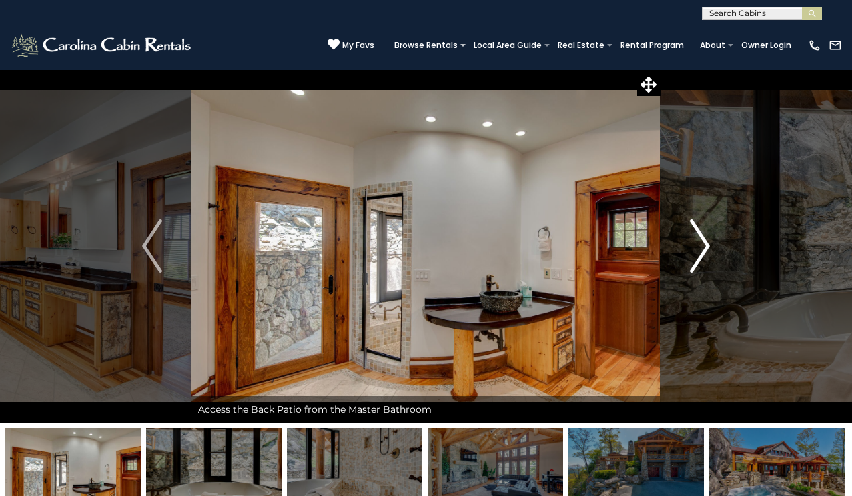
click at [704, 247] on img "Next" at bounding box center [700, 245] width 20 height 53
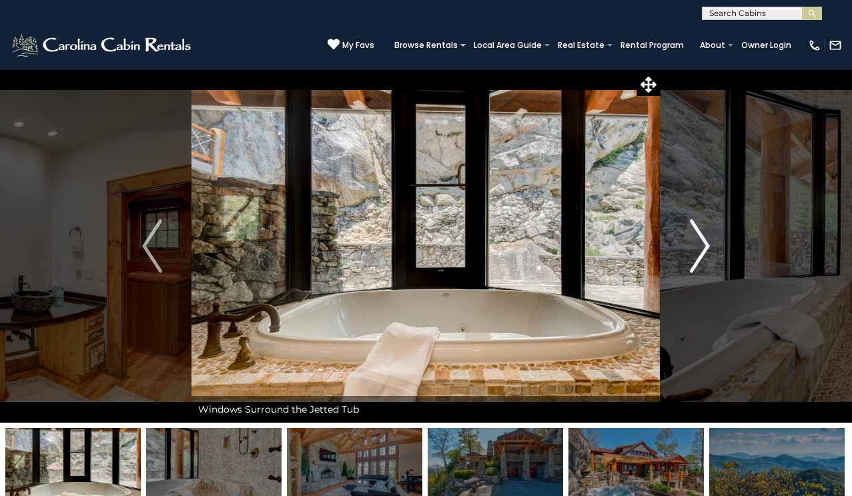
click at [704, 249] on img "Next" at bounding box center [700, 245] width 20 height 53
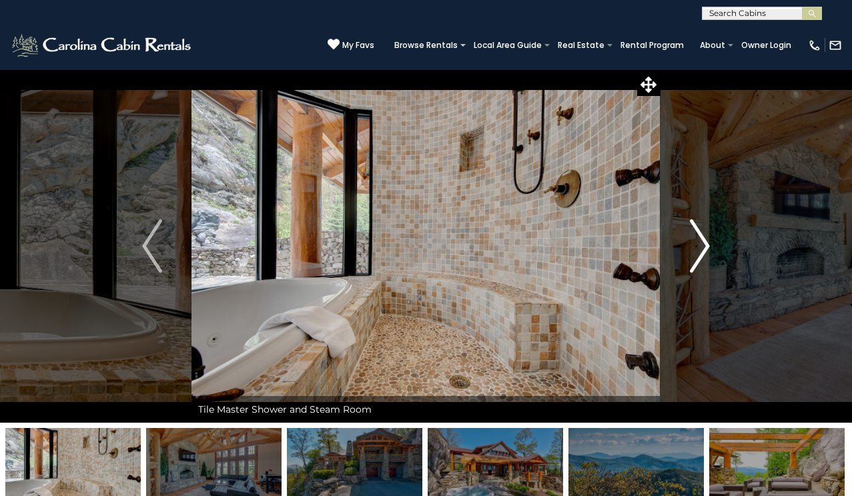
click at [704, 249] on img "Next" at bounding box center [700, 245] width 20 height 53
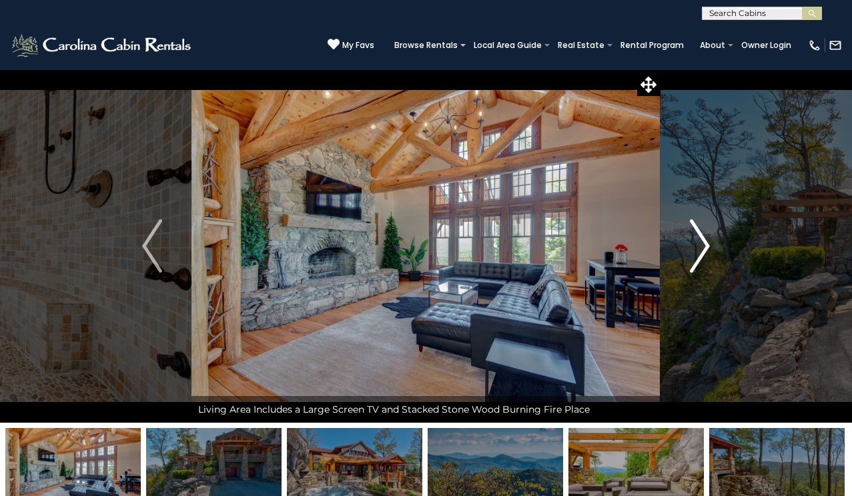
click at [702, 242] on img "Next" at bounding box center [700, 245] width 20 height 53
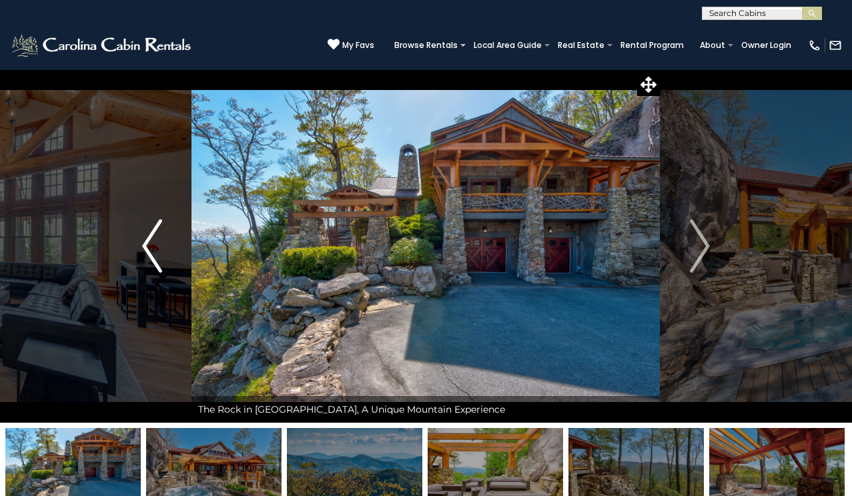
click at [150, 247] on img "Previous" at bounding box center [152, 245] width 20 height 53
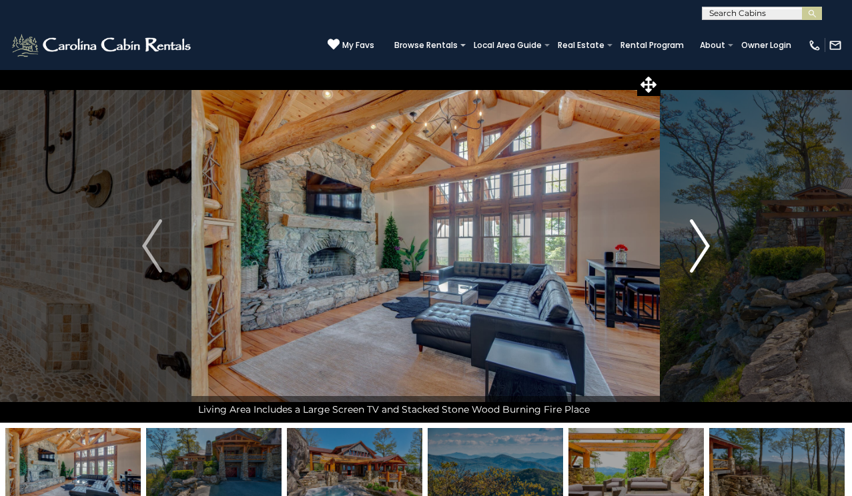
click at [704, 245] on img "Next" at bounding box center [700, 245] width 20 height 53
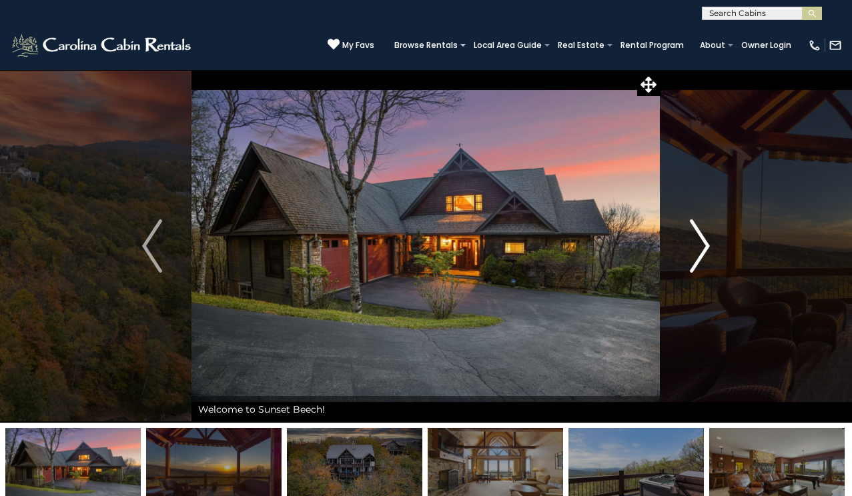
click at [706, 241] on img "Next" at bounding box center [700, 245] width 20 height 53
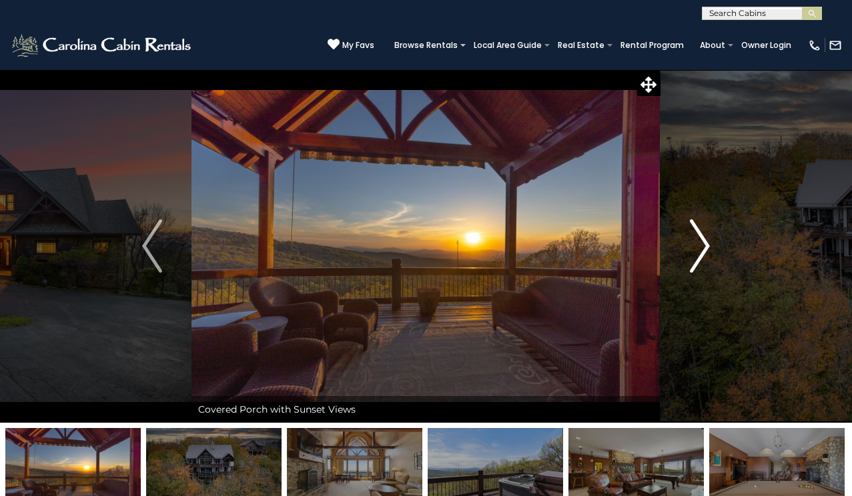
click at [706, 243] on img "Next" at bounding box center [700, 245] width 20 height 53
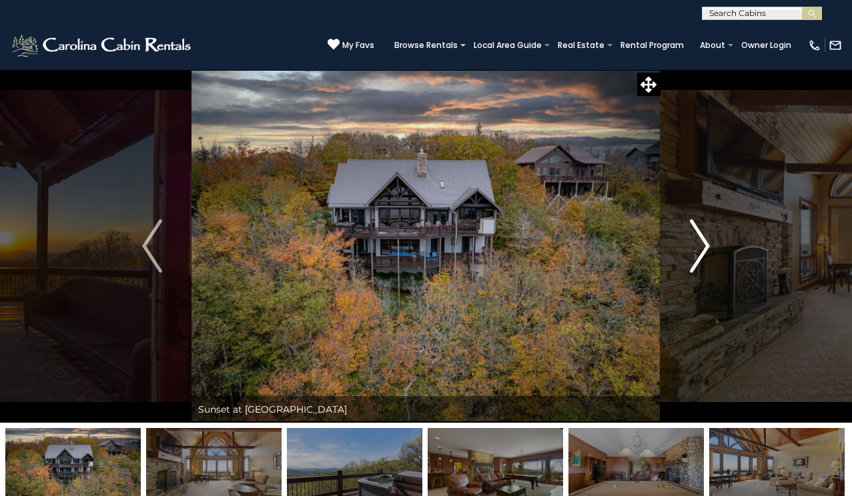
click at [707, 245] on img "Next" at bounding box center [700, 245] width 20 height 53
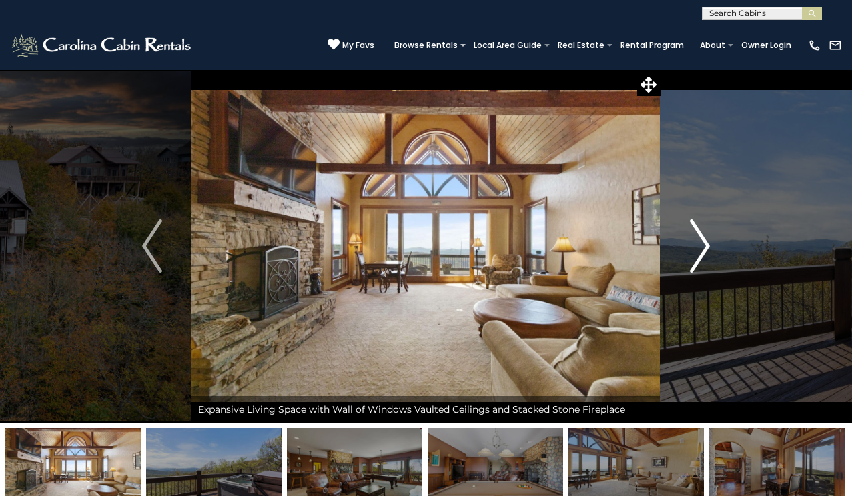
click at [707, 244] on img "Next" at bounding box center [700, 245] width 20 height 53
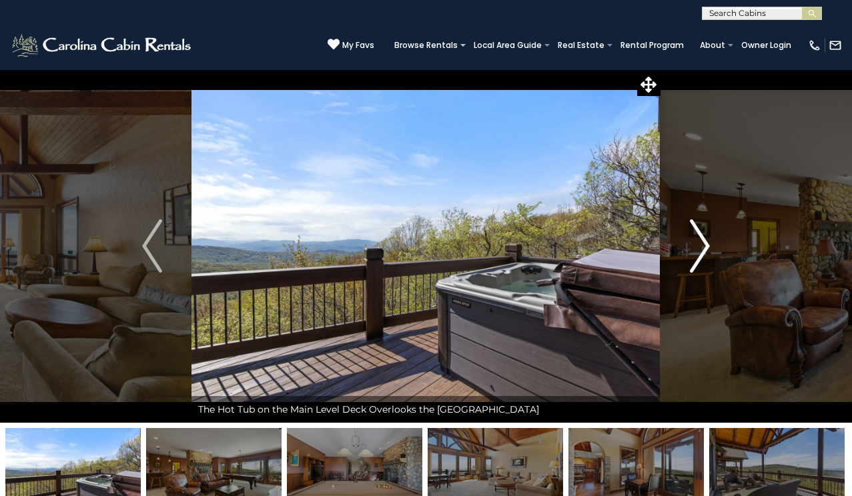
click at [707, 245] on img "Next" at bounding box center [700, 245] width 20 height 53
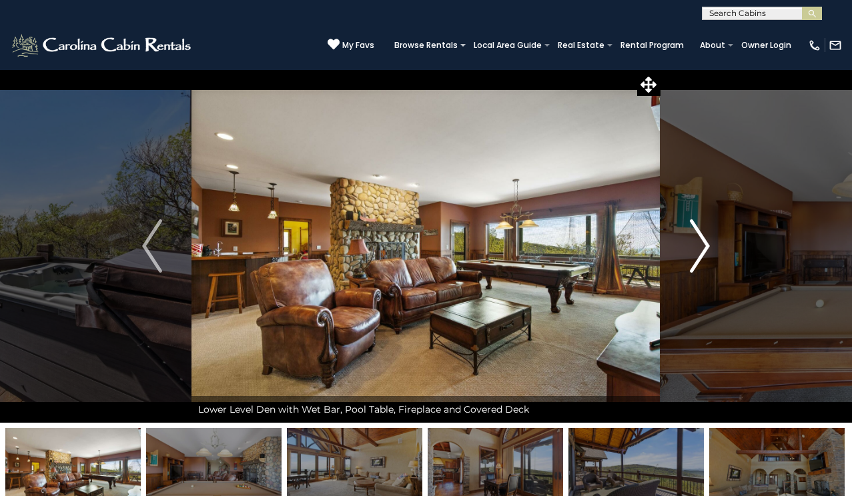
click at [706, 241] on img "Next" at bounding box center [700, 245] width 20 height 53
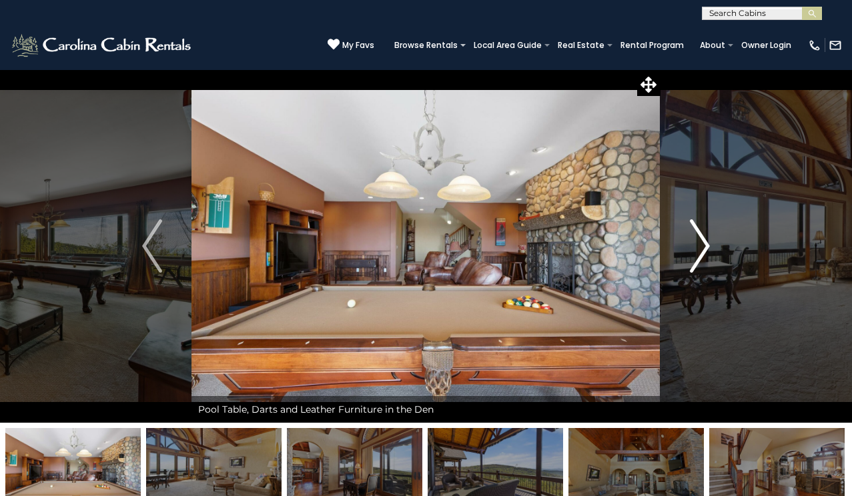
click at [706, 242] on img "Next" at bounding box center [700, 245] width 20 height 53
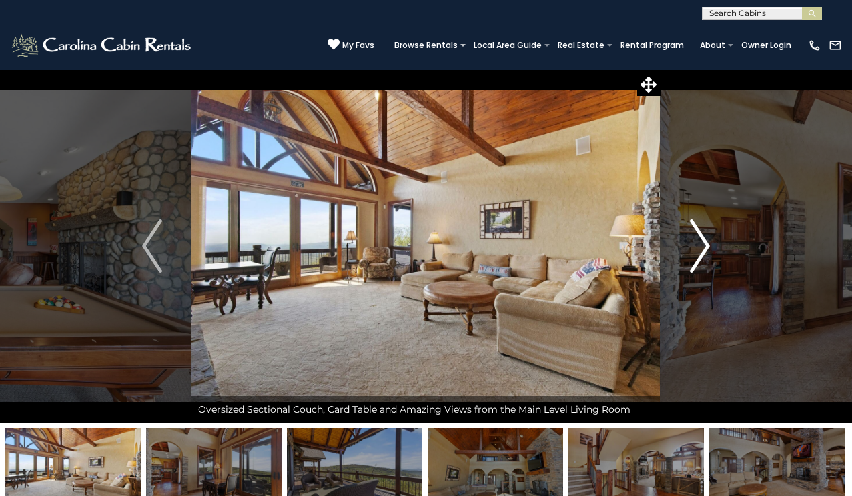
click at [706, 242] on img "Next" at bounding box center [700, 245] width 20 height 53
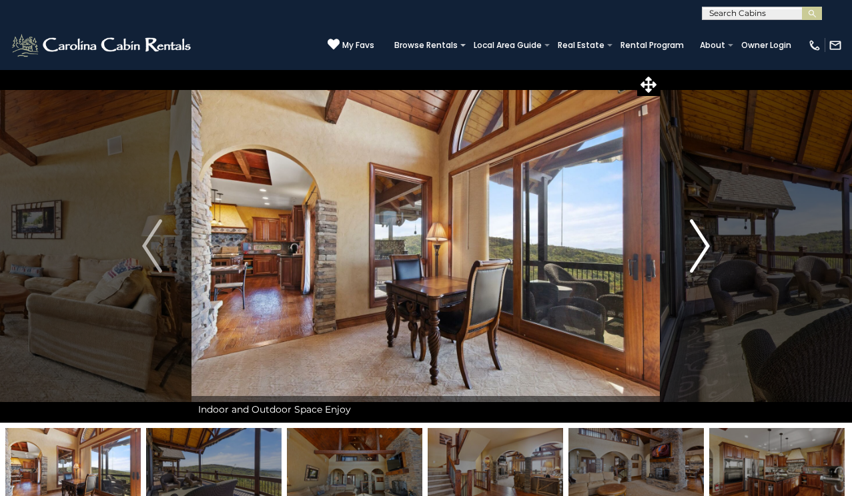
click at [706, 244] on img "Next" at bounding box center [700, 245] width 20 height 53
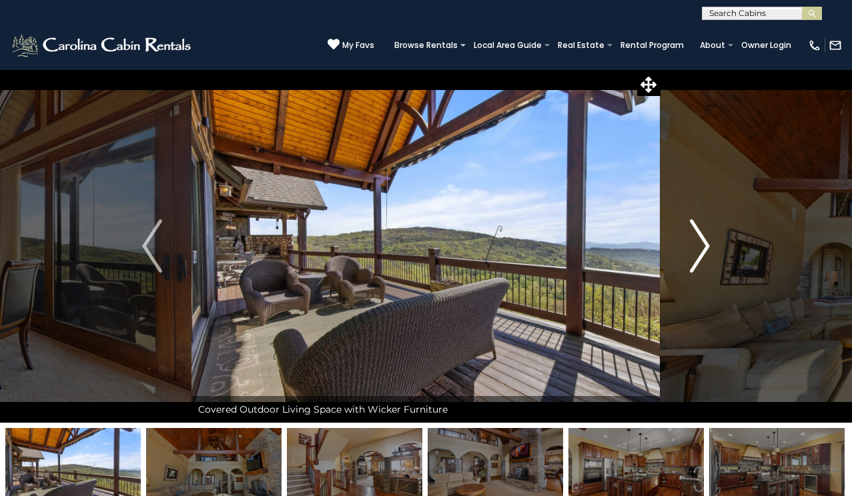
click at [706, 244] on img "Next" at bounding box center [700, 245] width 20 height 53
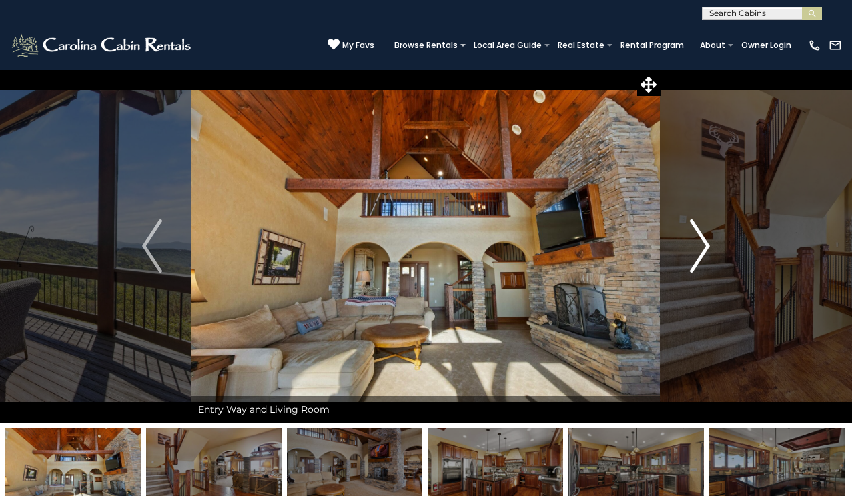
click at [706, 244] on img "Next" at bounding box center [700, 245] width 20 height 53
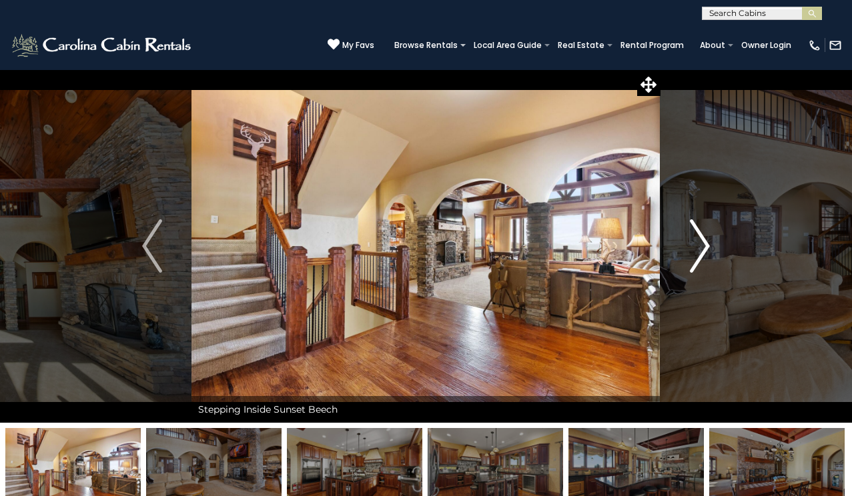
click at [706, 244] on img "Next" at bounding box center [700, 245] width 20 height 53
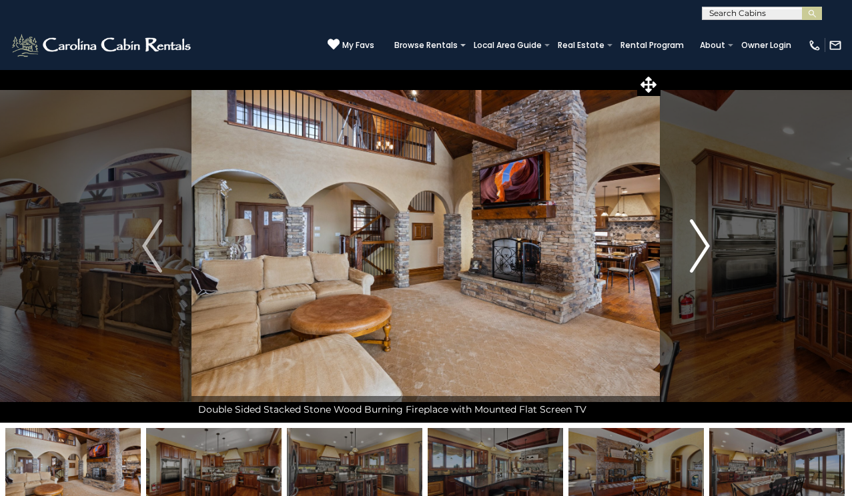
click at [706, 244] on img "Next" at bounding box center [700, 245] width 20 height 53
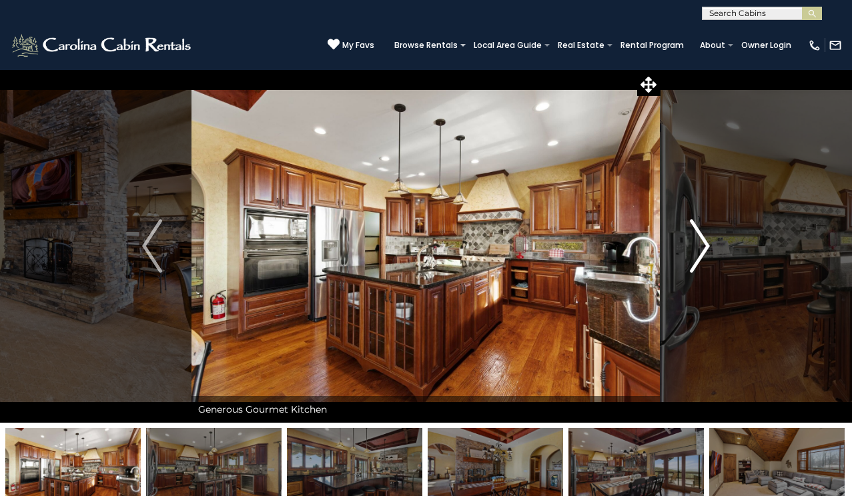
click at [706, 244] on img "Next" at bounding box center [700, 245] width 20 height 53
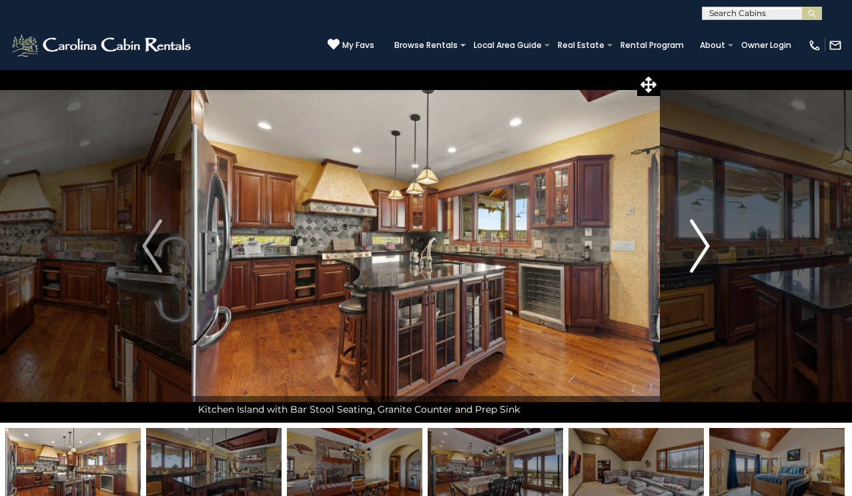
click at [706, 244] on img "Next" at bounding box center [700, 245] width 20 height 53
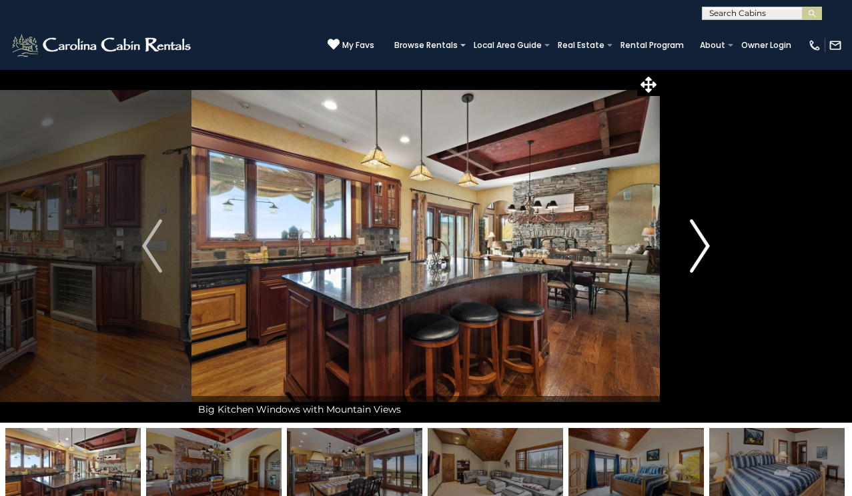
click at [706, 243] on img "Next" at bounding box center [700, 245] width 20 height 53
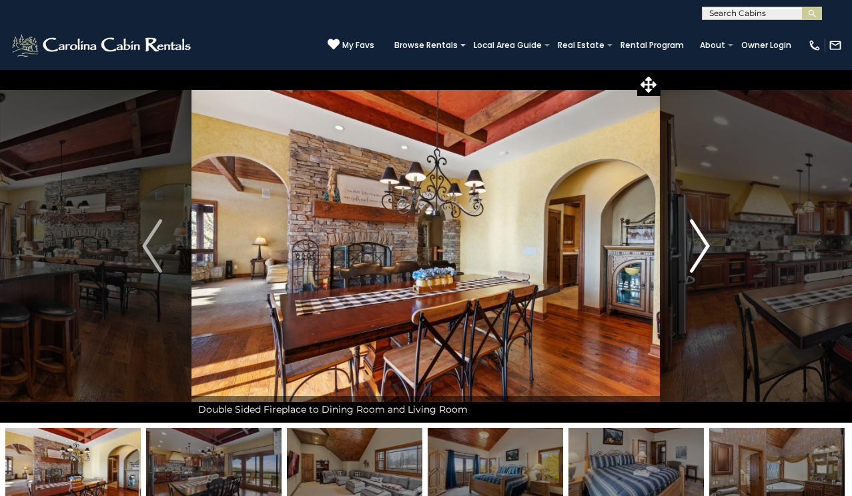
click at [706, 243] on img "Next" at bounding box center [700, 245] width 20 height 53
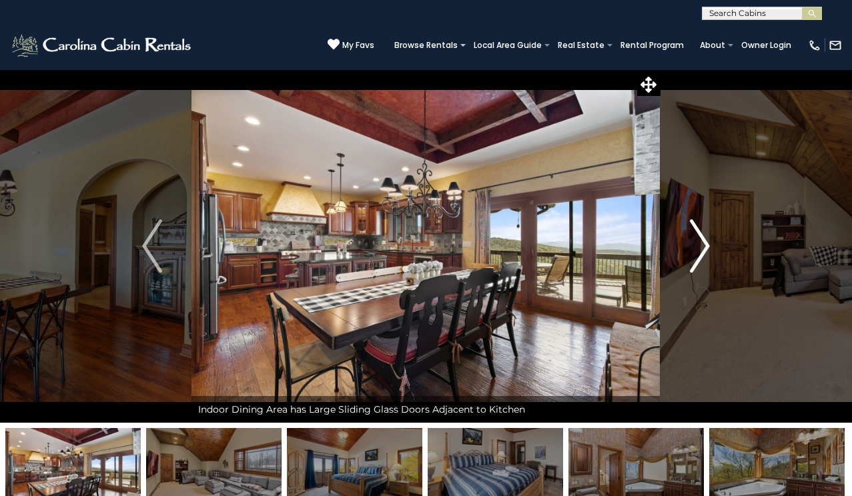
click at [706, 244] on img "Next" at bounding box center [700, 245] width 20 height 53
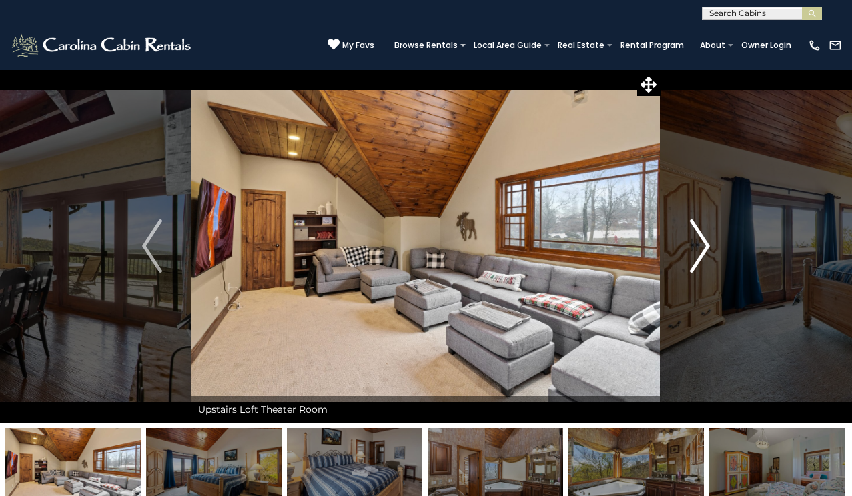
click at [707, 245] on img "Next" at bounding box center [700, 245] width 20 height 53
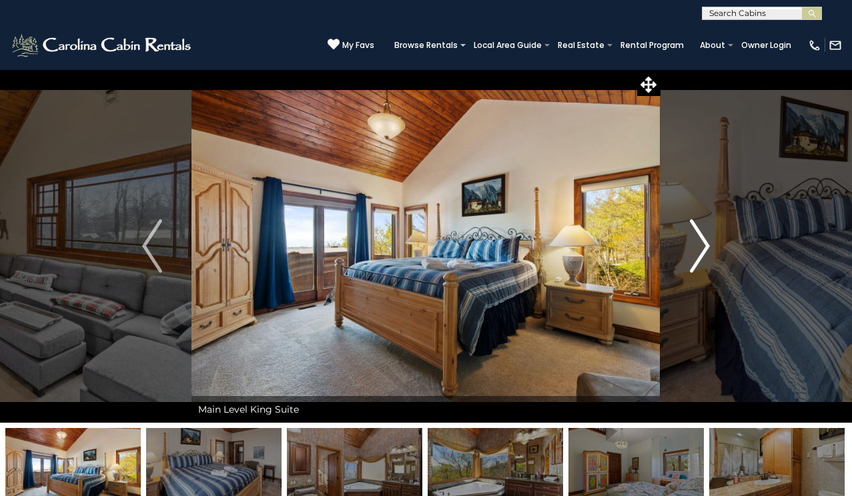
click at [707, 245] on img "Next" at bounding box center [700, 245] width 20 height 53
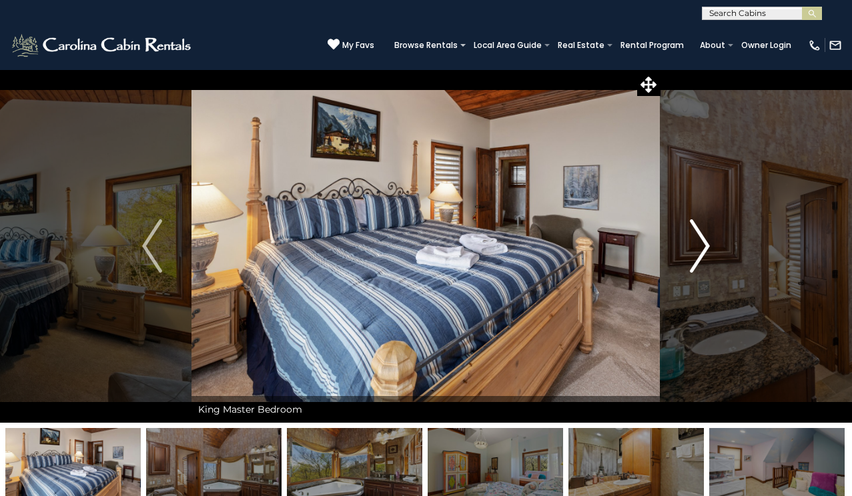
click at [707, 245] on img "Next" at bounding box center [700, 245] width 20 height 53
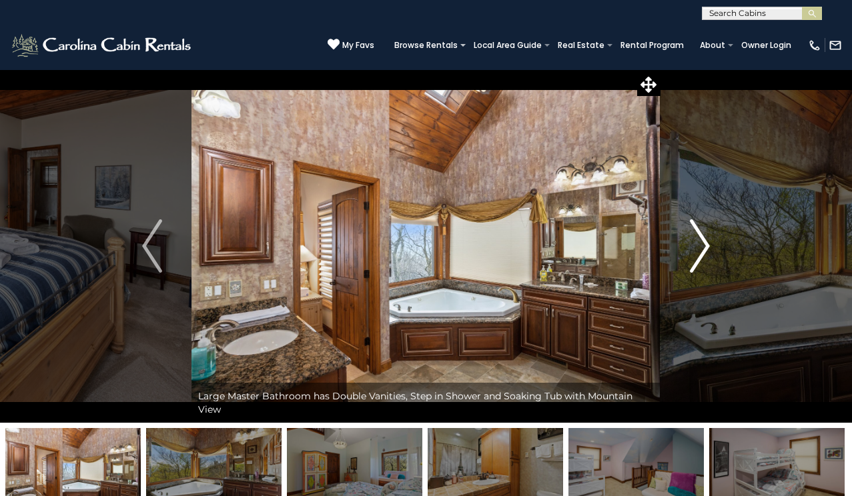
click at [707, 245] on img "Next" at bounding box center [700, 245] width 20 height 53
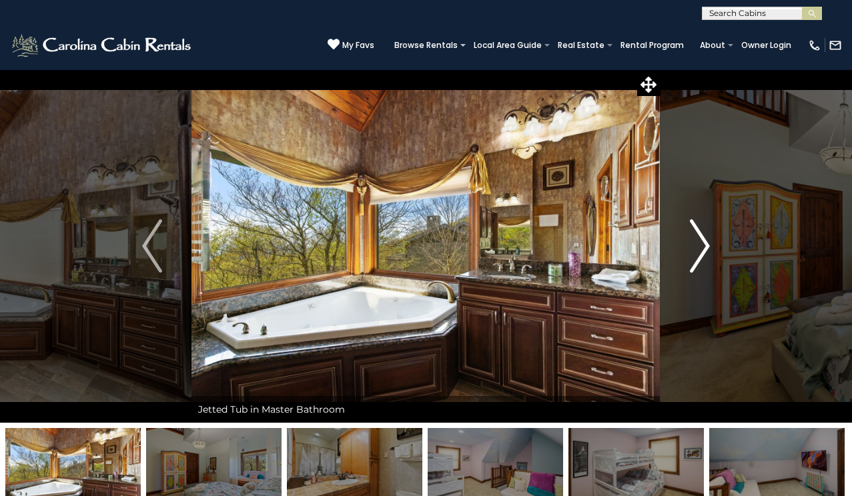
click at [707, 246] on img "Next" at bounding box center [700, 245] width 20 height 53
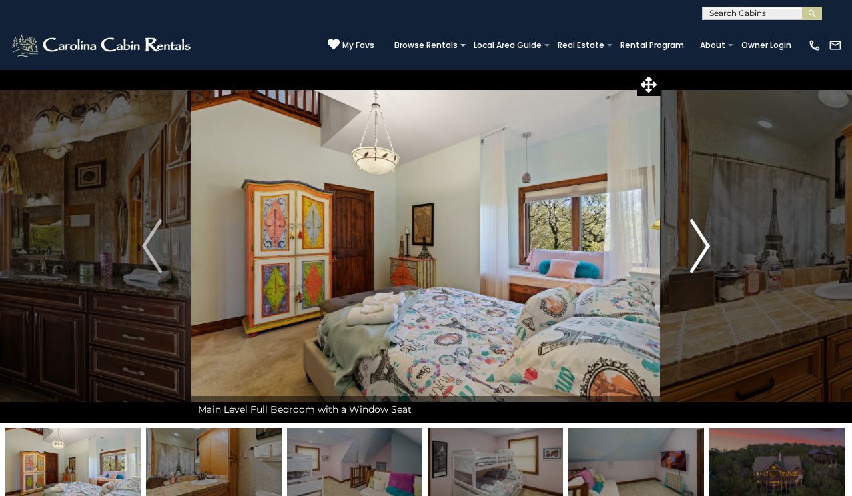
click at [706, 246] on img "Next" at bounding box center [700, 245] width 20 height 53
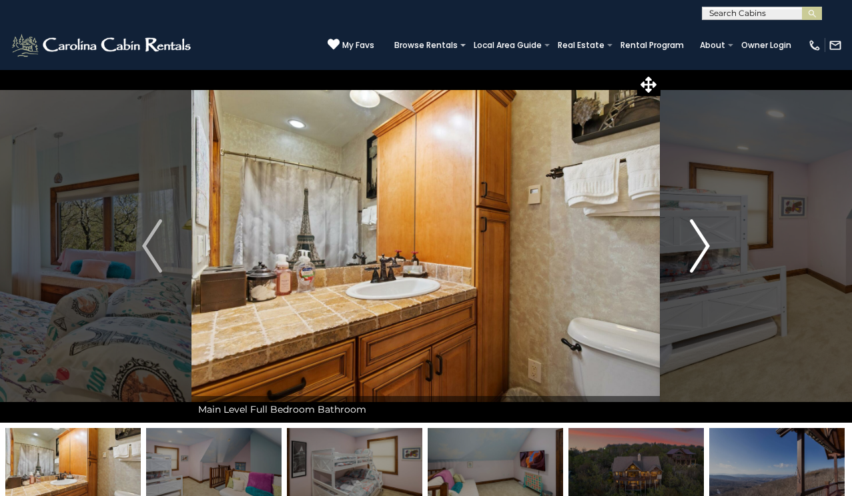
click at [706, 247] on img "Next" at bounding box center [700, 245] width 20 height 53
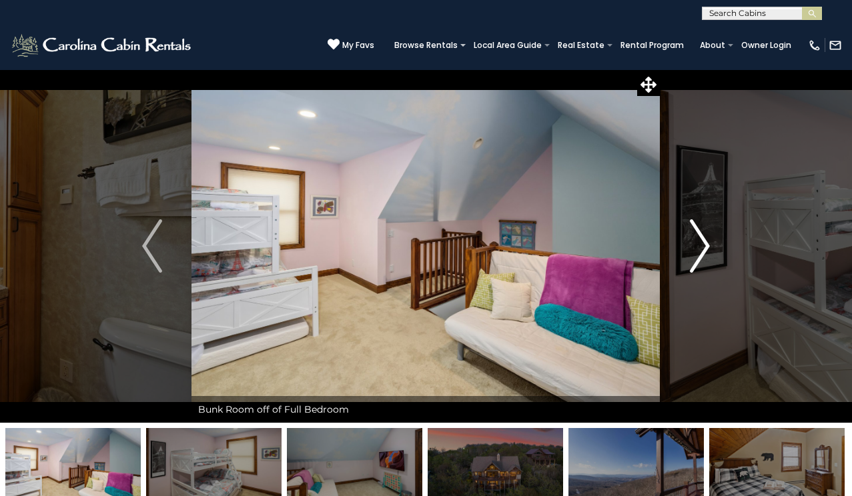
click at [706, 247] on img "Next" at bounding box center [700, 245] width 20 height 53
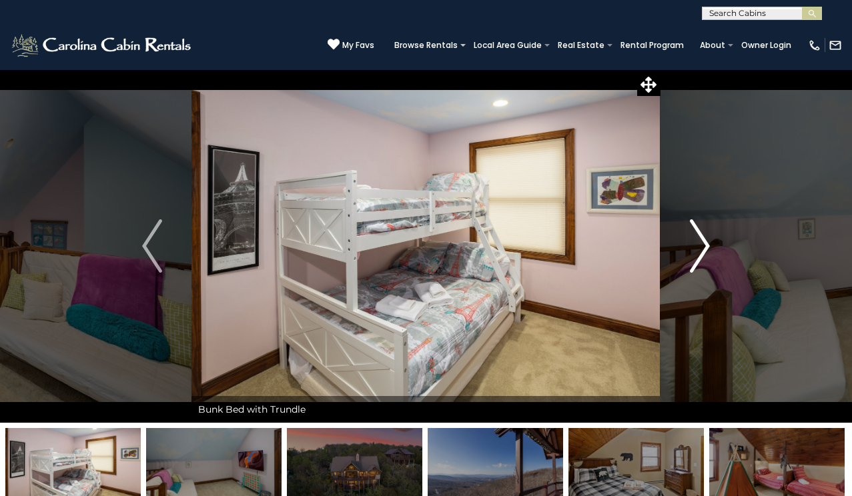
click at [706, 247] on img "Next" at bounding box center [700, 245] width 20 height 53
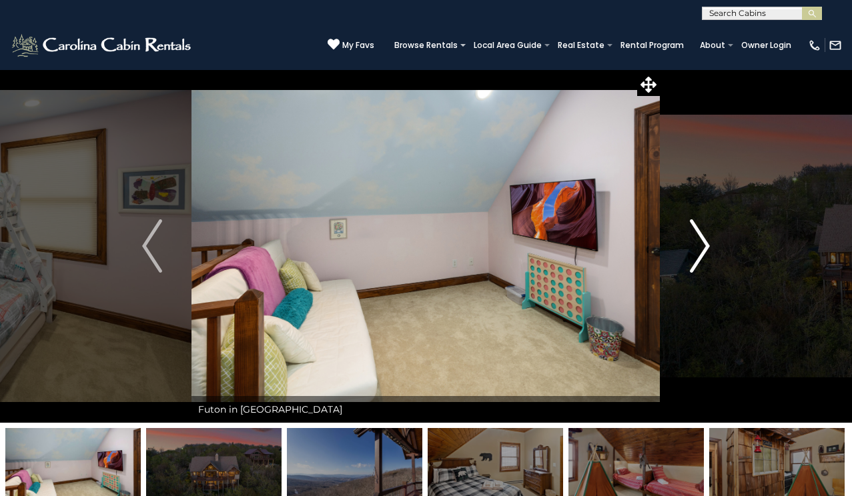
click at [706, 245] on img "Next" at bounding box center [700, 245] width 20 height 53
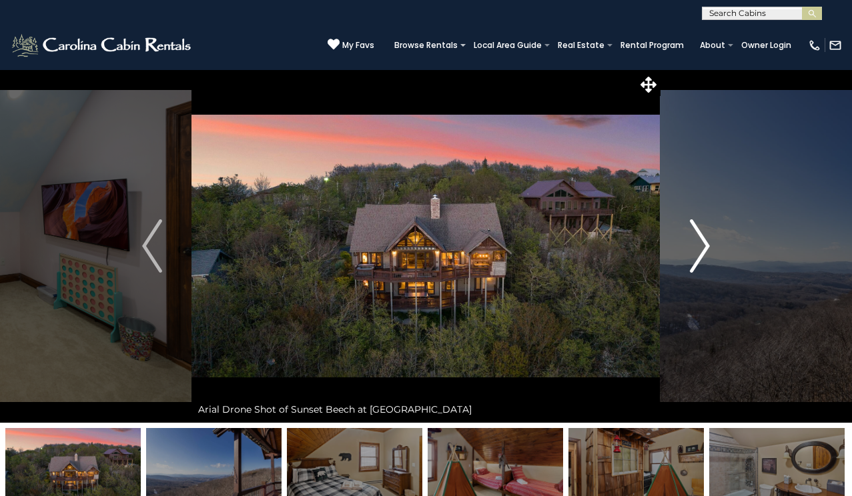
click at [706, 245] on img "Next" at bounding box center [700, 245] width 20 height 53
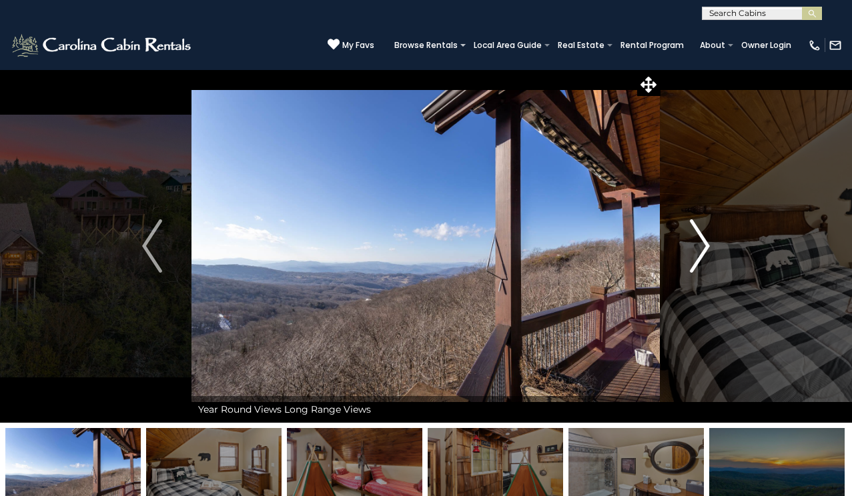
click at [706, 245] on img "Next" at bounding box center [700, 245] width 20 height 53
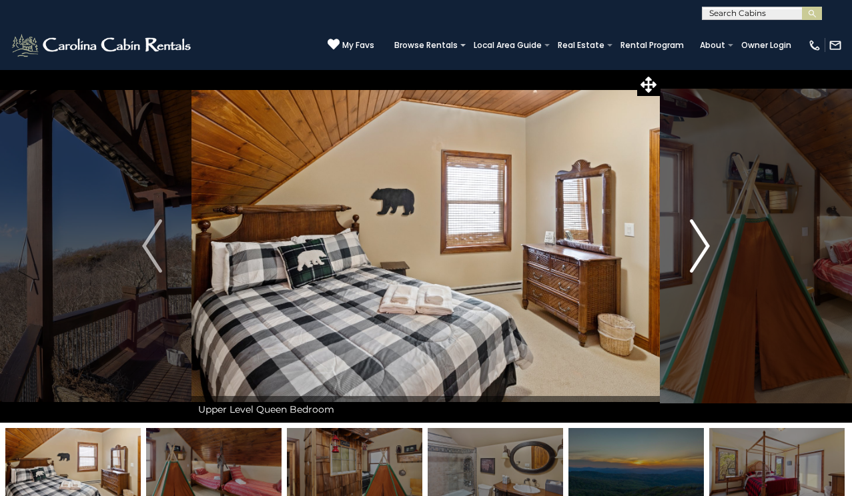
click at [706, 245] on img "Next" at bounding box center [700, 245] width 20 height 53
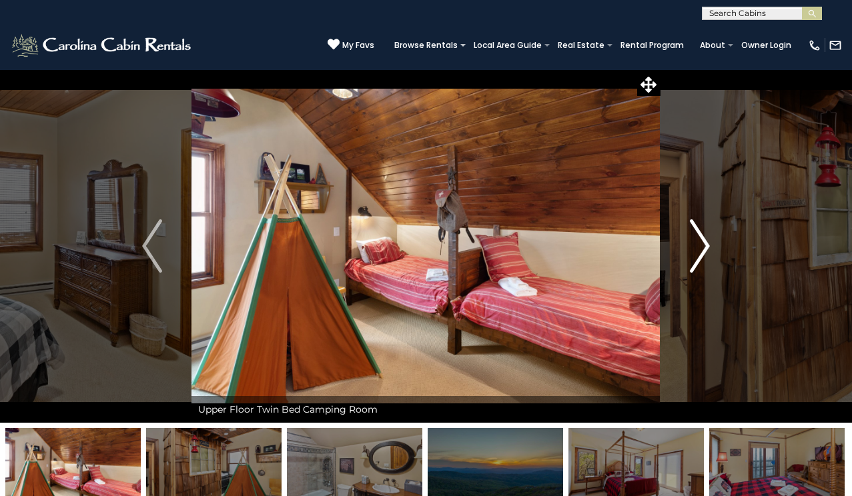
click at [706, 245] on img "Next" at bounding box center [700, 245] width 20 height 53
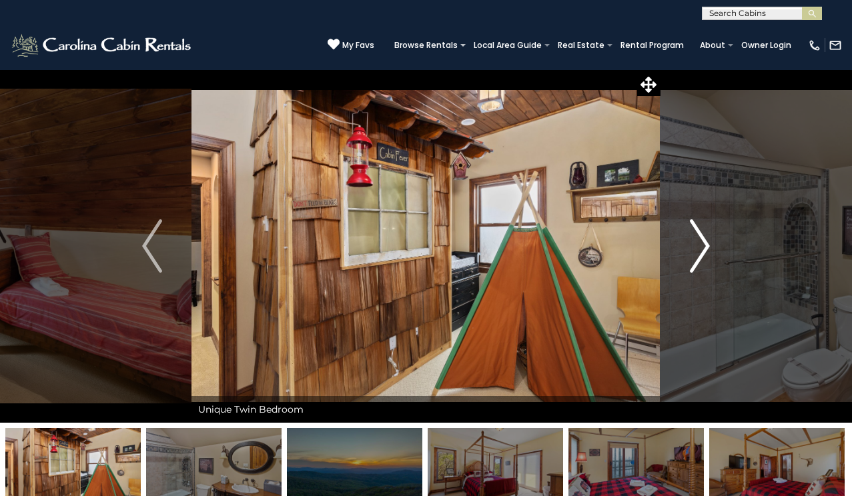
click at [706, 245] on img "Next" at bounding box center [700, 245] width 20 height 53
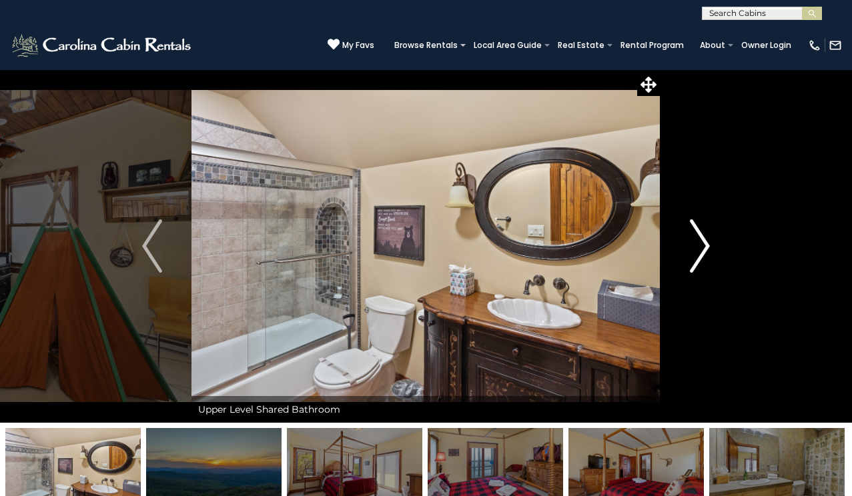
click at [706, 245] on img "Next" at bounding box center [700, 245] width 20 height 53
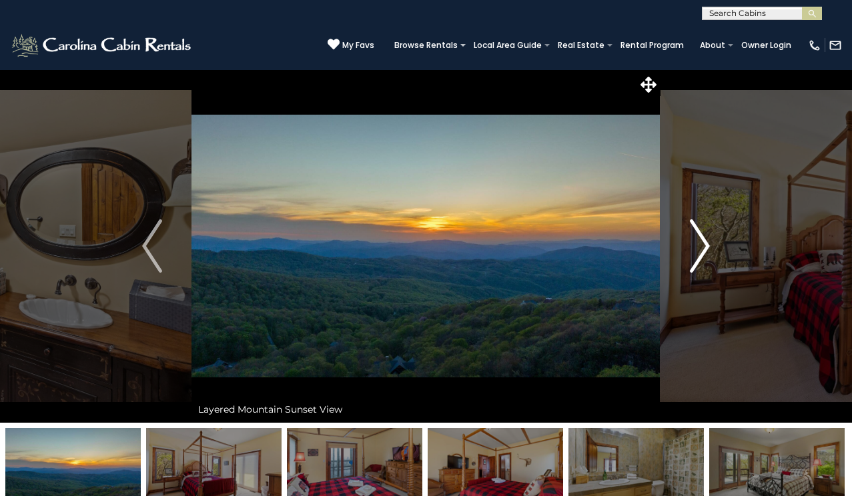
click at [706, 245] on img "Next" at bounding box center [700, 245] width 20 height 53
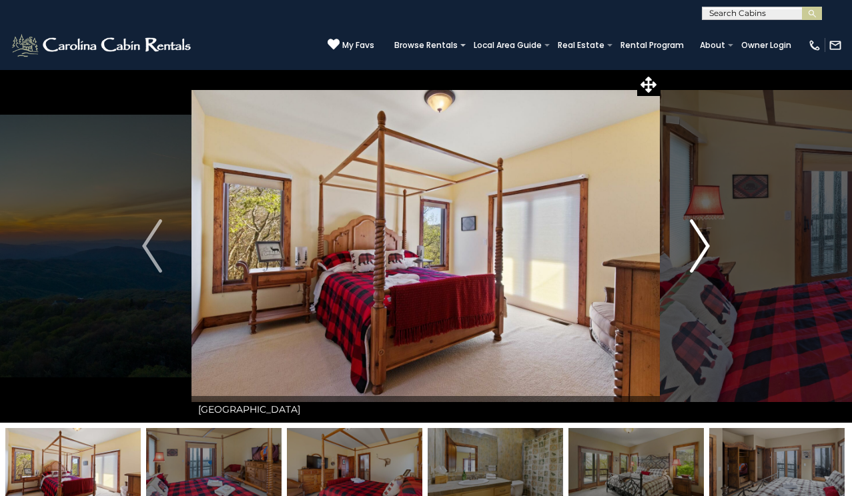
click at [706, 245] on img "Next" at bounding box center [700, 245] width 20 height 53
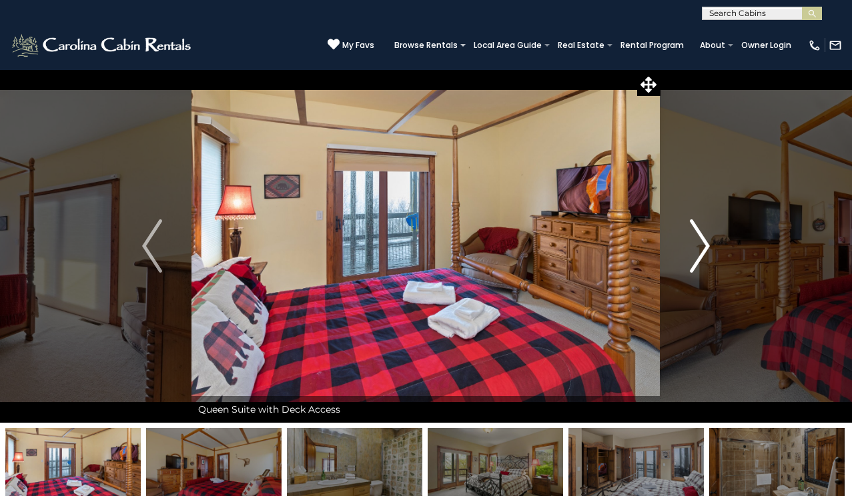
click at [706, 245] on img "Next" at bounding box center [700, 245] width 20 height 53
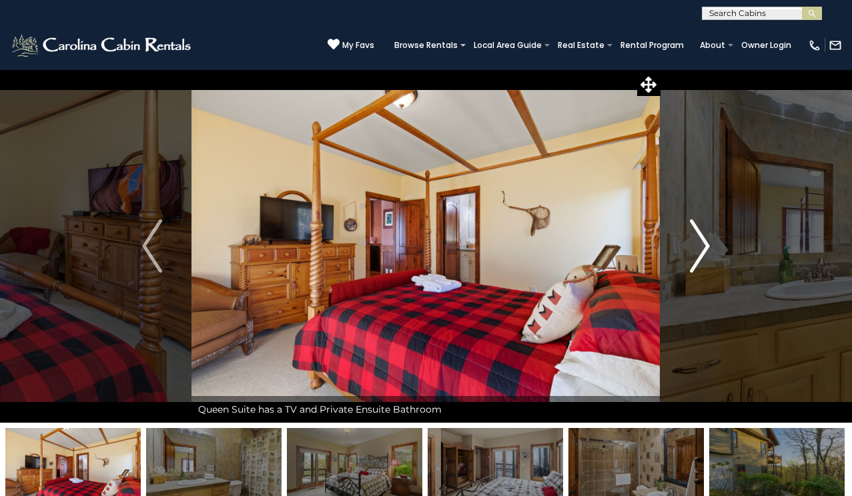
click at [706, 245] on img "Next" at bounding box center [700, 245] width 20 height 53
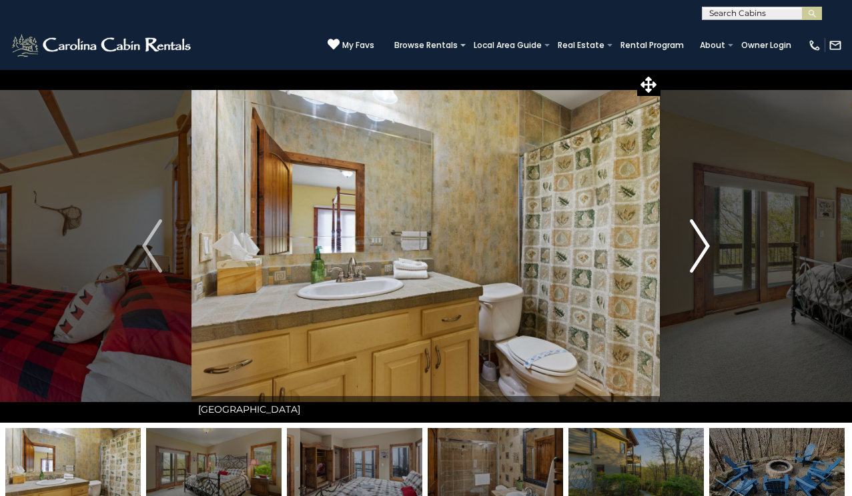
click at [706, 245] on img "Next" at bounding box center [700, 245] width 20 height 53
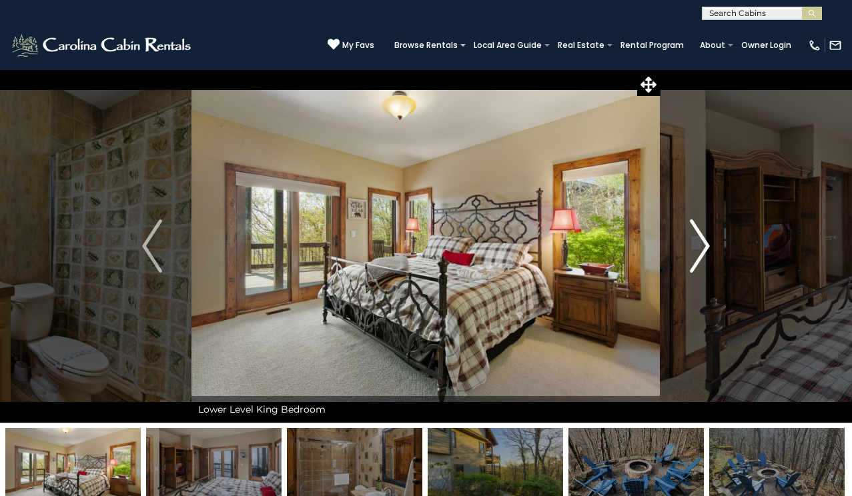
click at [706, 245] on img "Next" at bounding box center [700, 245] width 20 height 53
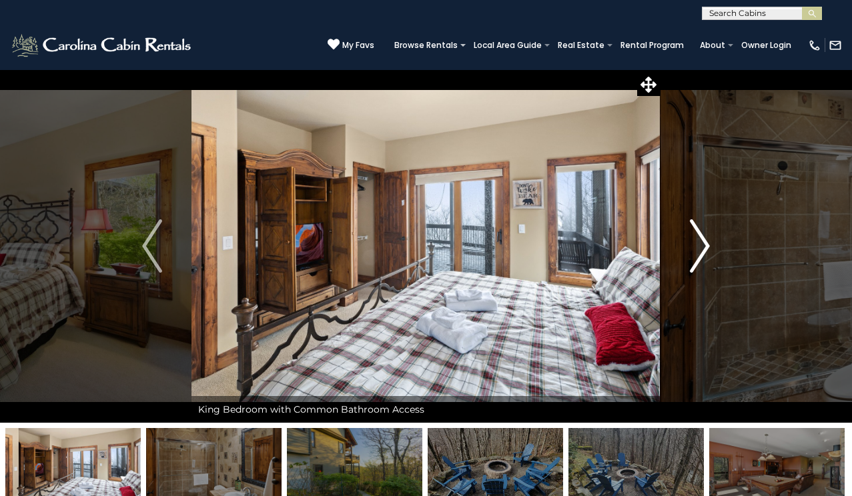
click at [706, 245] on img "Next" at bounding box center [700, 245] width 20 height 53
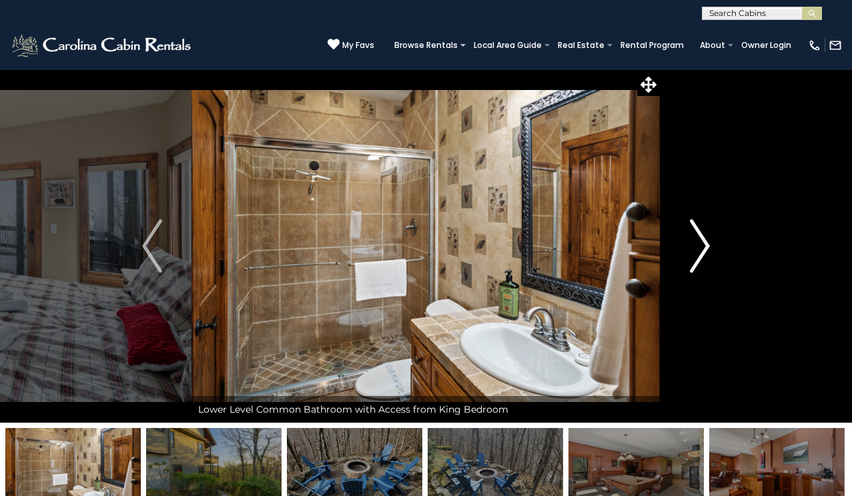
click at [706, 246] on img "Next" at bounding box center [700, 245] width 20 height 53
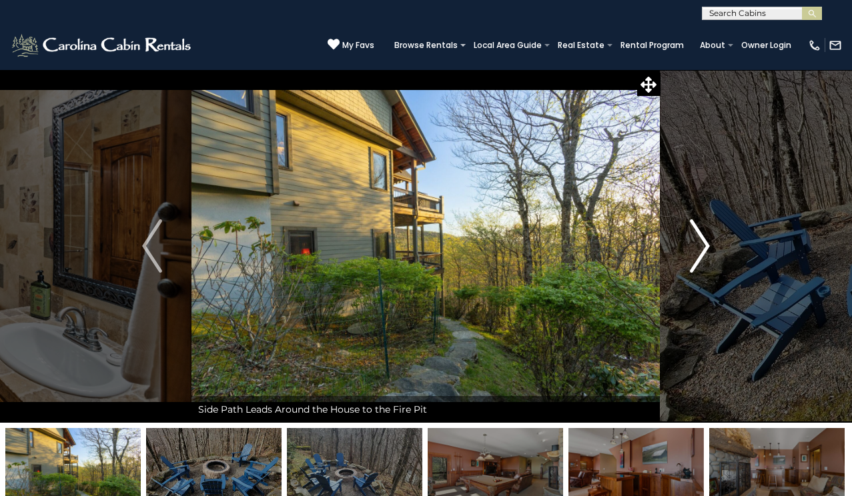
click at [706, 245] on img "Next" at bounding box center [700, 245] width 20 height 53
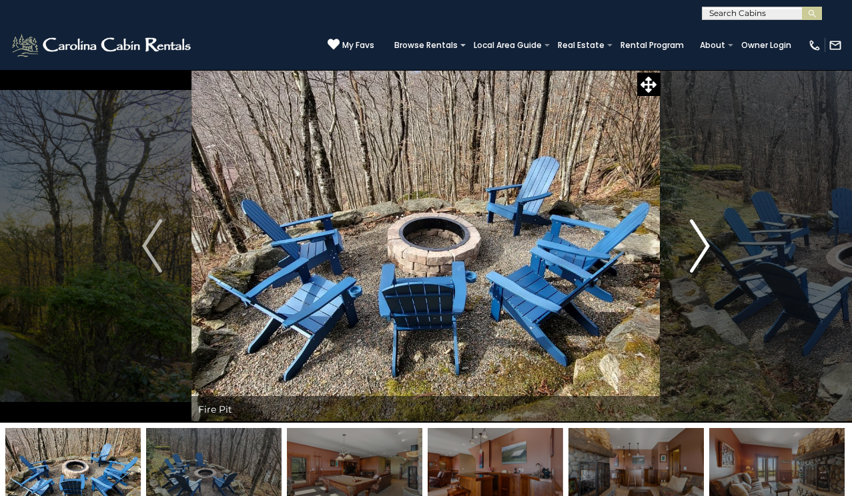
click at [706, 245] on img "Next" at bounding box center [700, 245] width 20 height 53
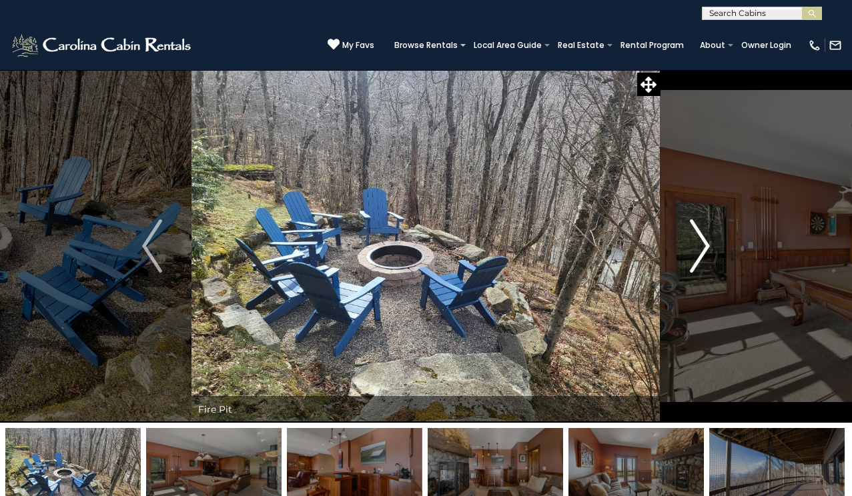
click at [706, 243] on img "Next" at bounding box center [700, 245] width 20 height 53
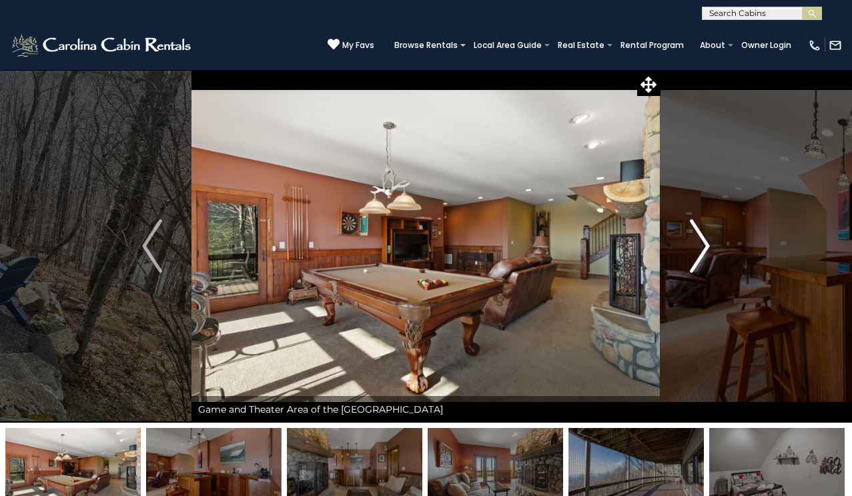
click at [706, 243] on img "Next" at bounding box center [700, 245] width 20 height 53
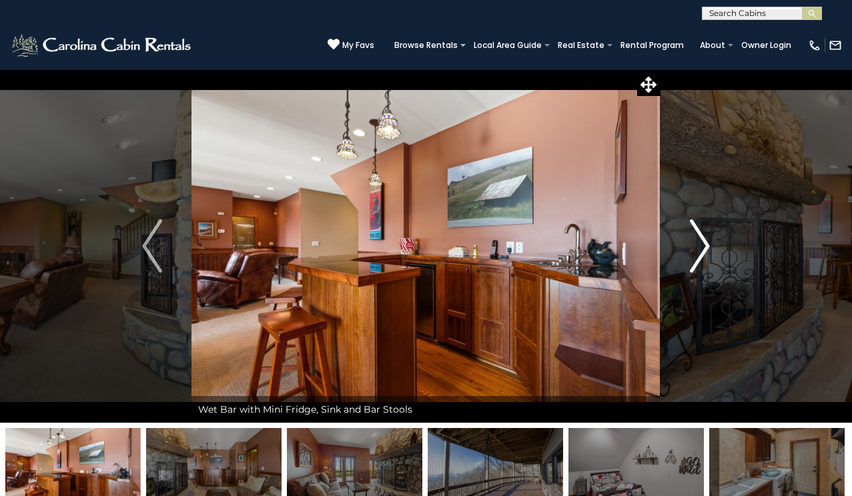
click at [706, 243] on img "Next" at bounding box center [700, 245] width 20 height 53
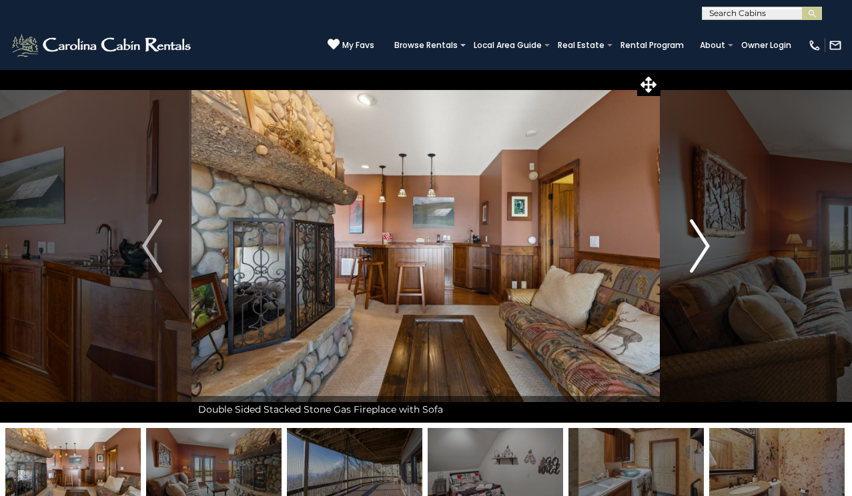
click at [703, 242] on img "Next" at bounding box center [700, 245] width 20 height 53
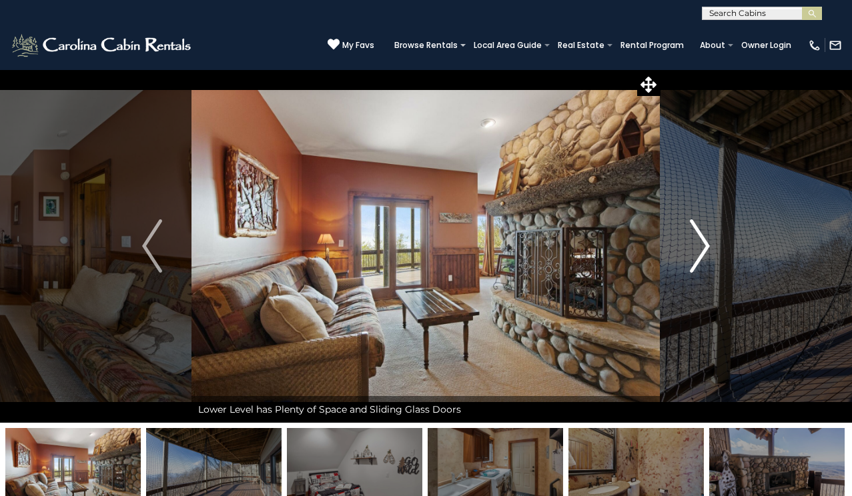
click at [704, 241] on img "Next" at bounding box center [700, 245] width 20 height 53
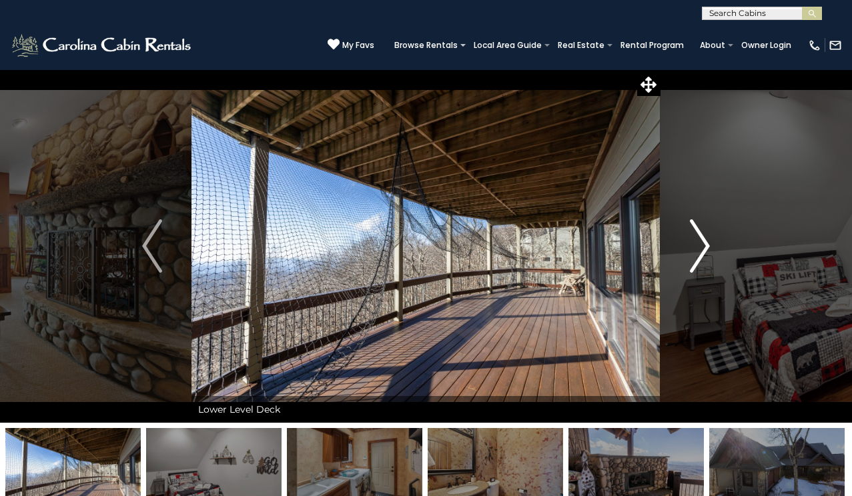
click at [704, 240] on img "Next" at bounding box center [700, 245] width 20 height 53
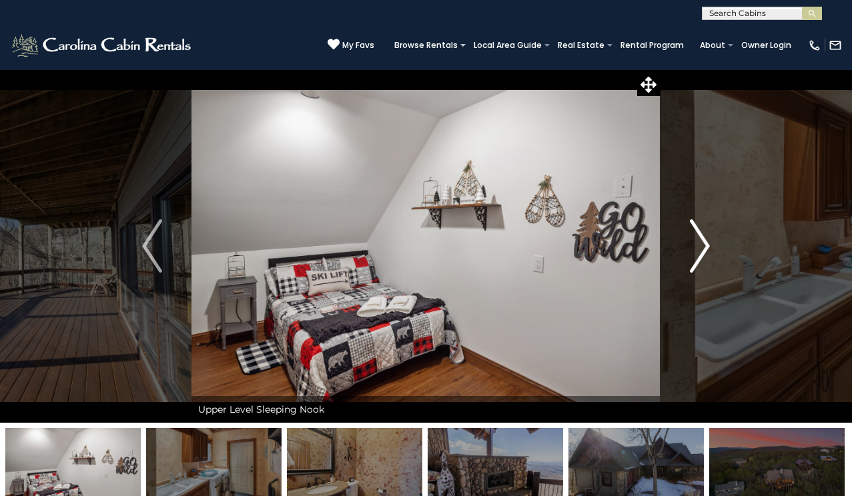
click at [704, 237] on img "Next" at bounding box center [700, 245] width 20 height 53
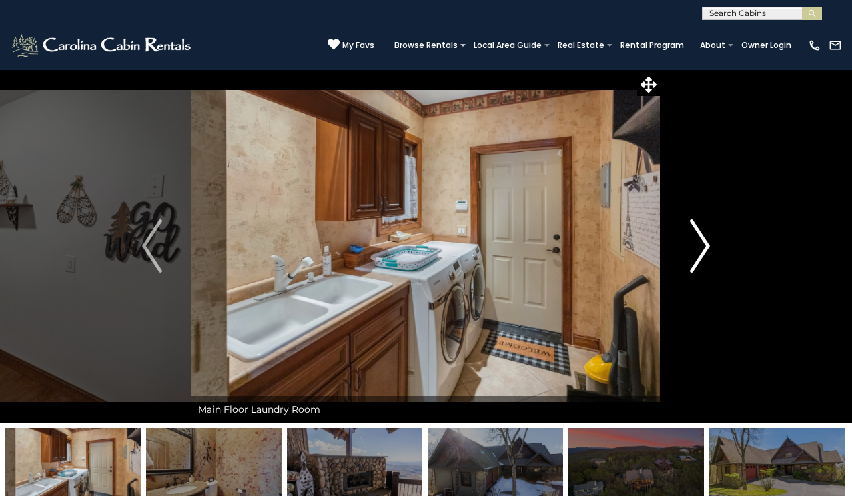
click at [706, 244] on img "Next" at bounding box center [700, 245] width 20 height 53
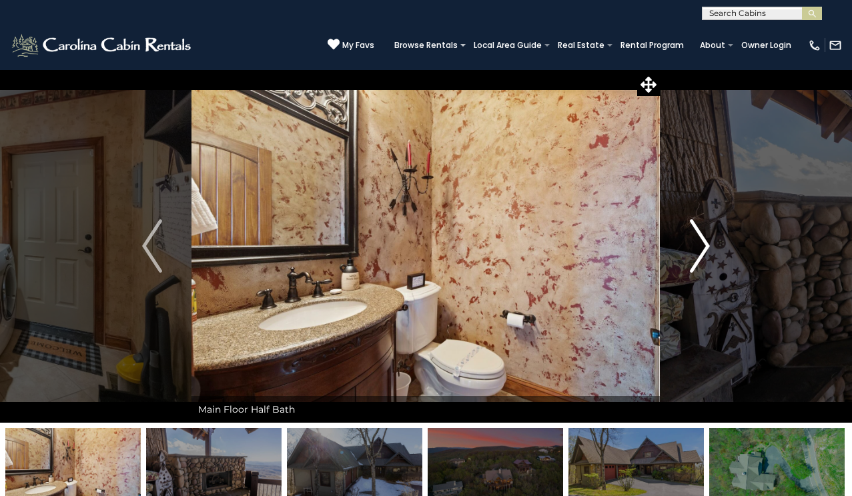
click at [706, 245] on img "Next" at bounding box center [700, 245] width 20 height 53
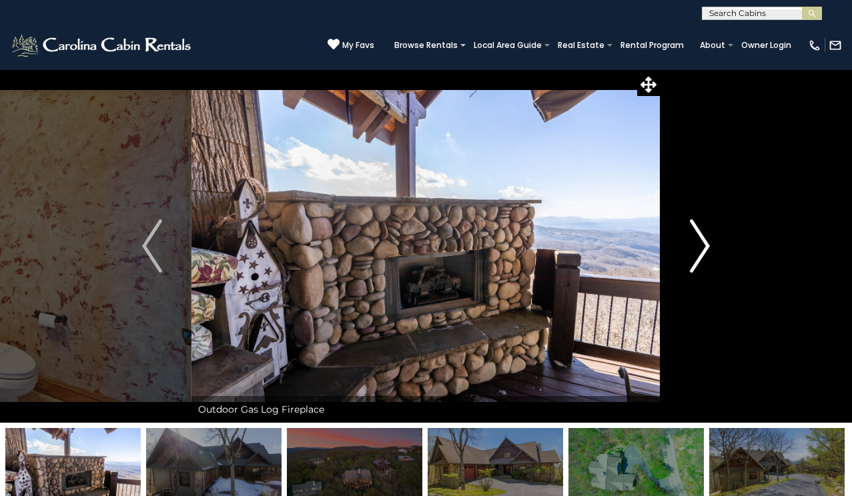
click at [706, 245] on img "Next" at bounding box center [700, 245] width 20 height 53
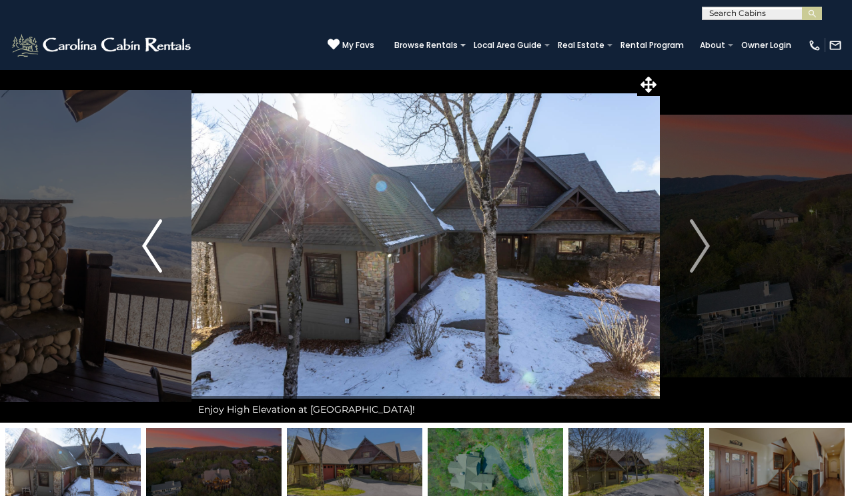
click at [144, 239] on img "Previous" at bounding box center [152, 245] width 20 height 53
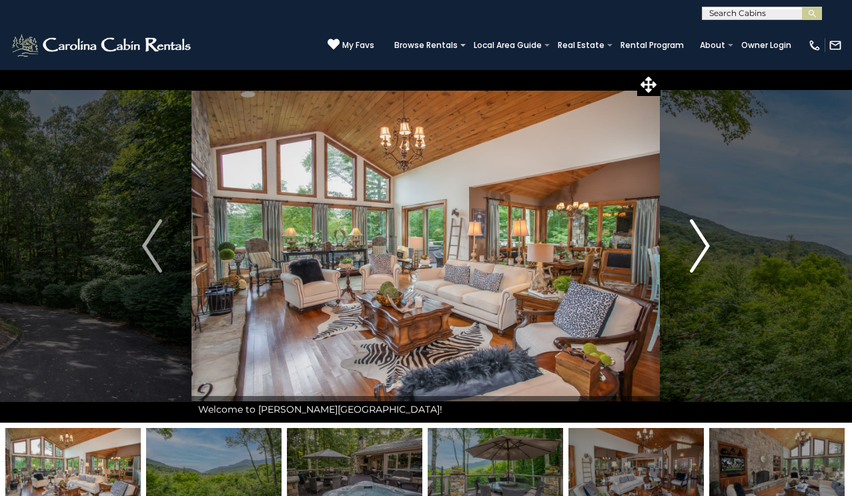
click at [710, 249] on button "Next" at bounding box center [699, 245] width 79 height 353
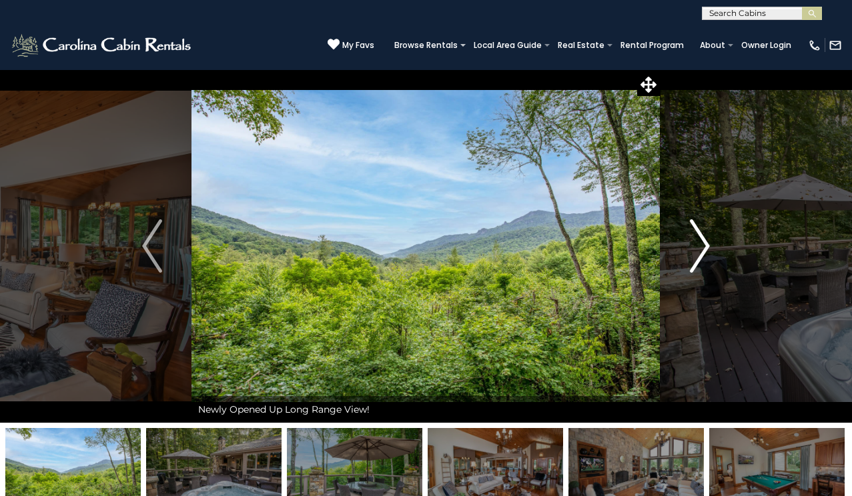
click at [709, 248] on img "Next" at bounding box center [700, 245] width 20 height 53
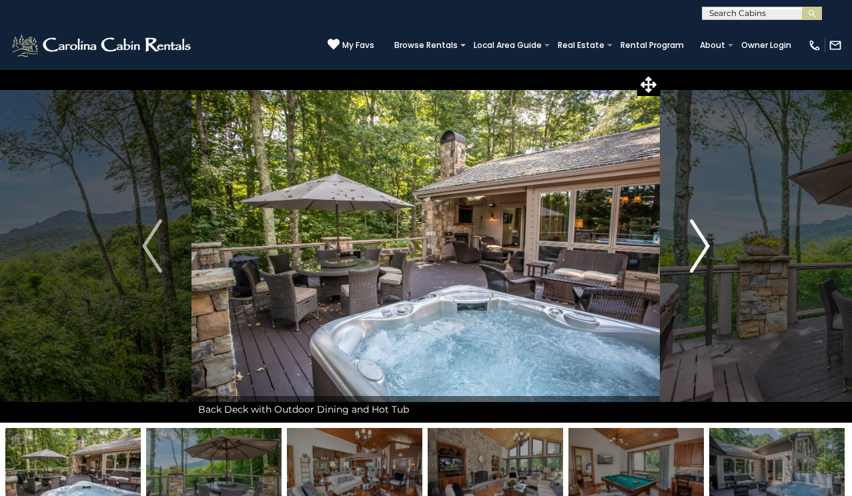
click at [707, 239] on img "Next" at bounding box center [700, 245] width 20 height 53
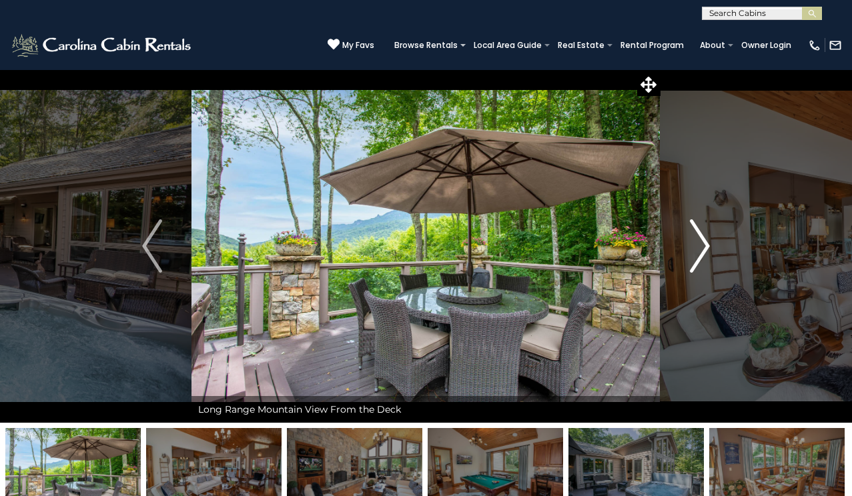
click at [705, 241] on img "Next" at bounding box center [700, 245] width 20 height 53
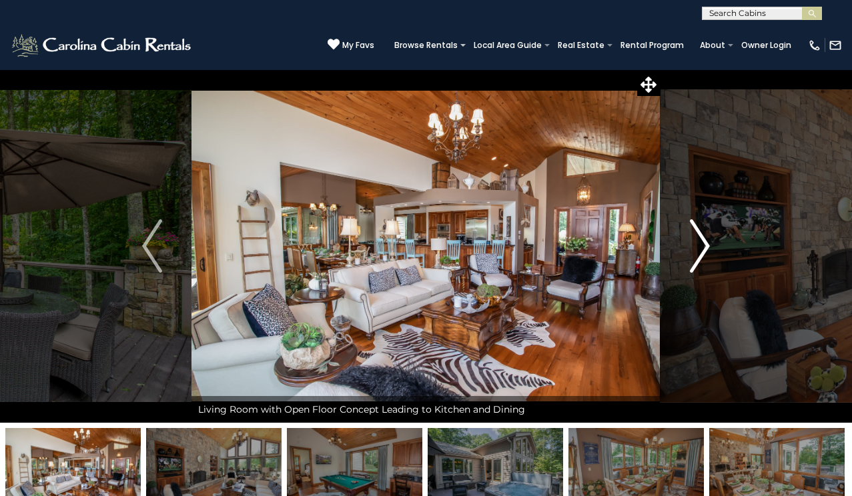
click at [705, 242] on img "Next" at bounding box center [700, 245] width 20 height 53
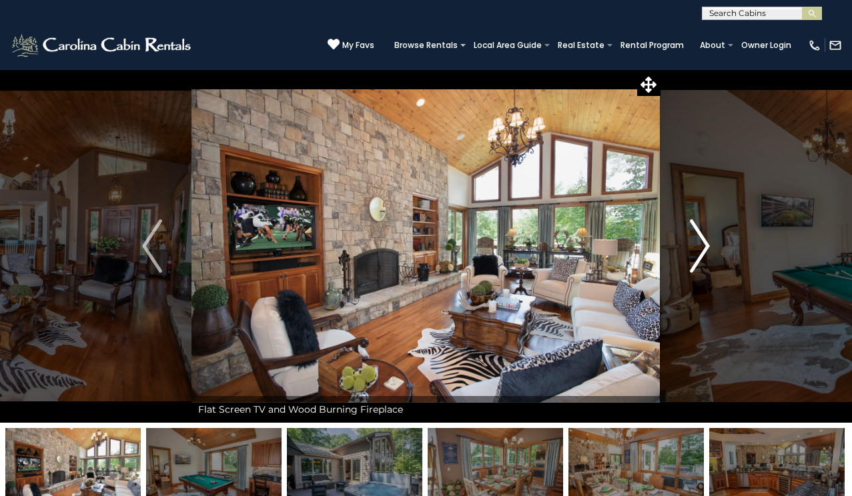
click at [705, 242] on img "Next" at bounding box center [700, 245] width 20 height 53
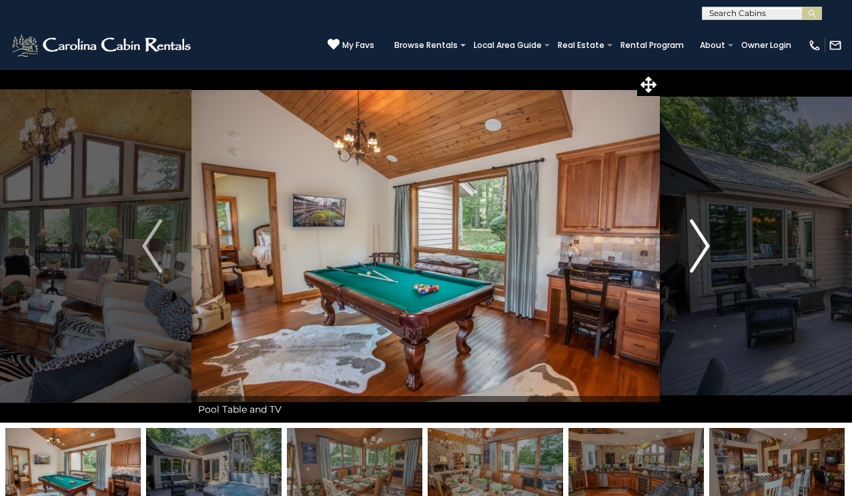
click at [705, 243] on img "Next" at bounding box center [700, 245] width 20 height 53
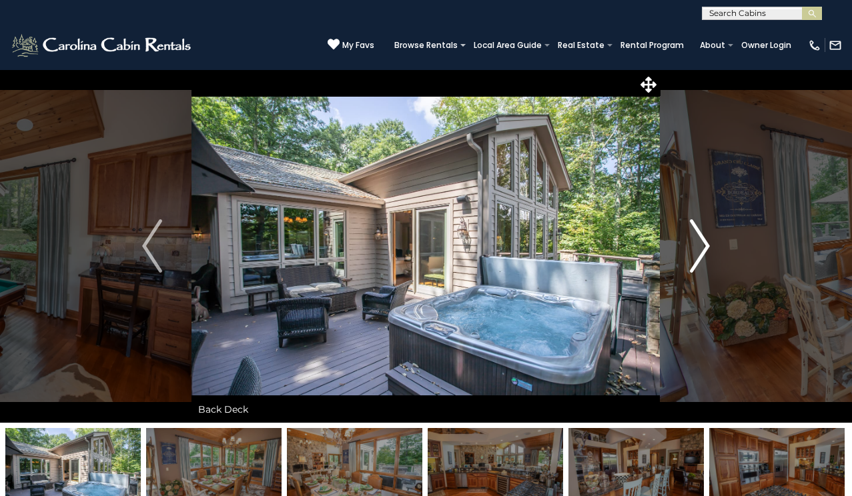
click at [705, 246] on img "Next" at bounding box center [700, 245] width 20 height 53
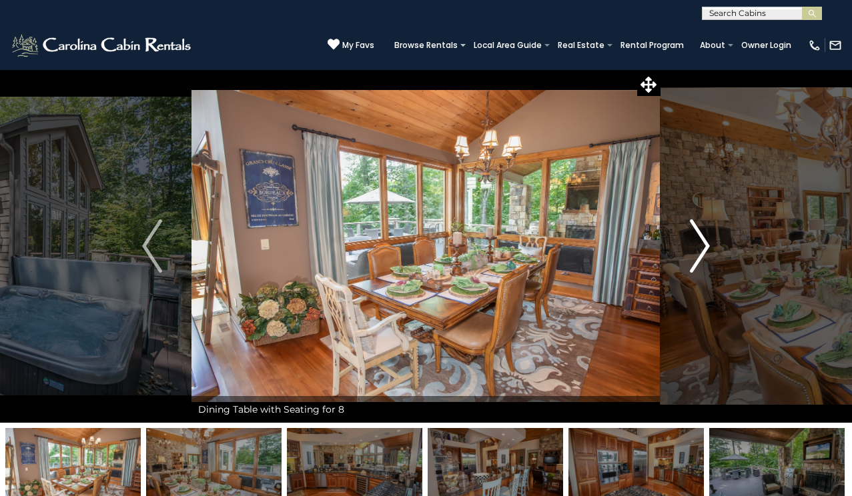
click at [705, 247] on img "Next" at bounding box center [700, 245] width 20 height 53
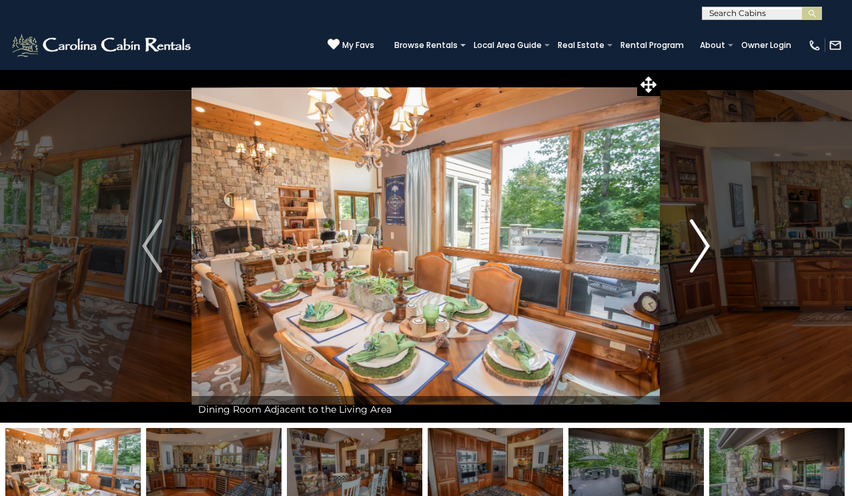
click at [705, 247] on img "Next" at bounding box center [700, 245] width 20 height 53
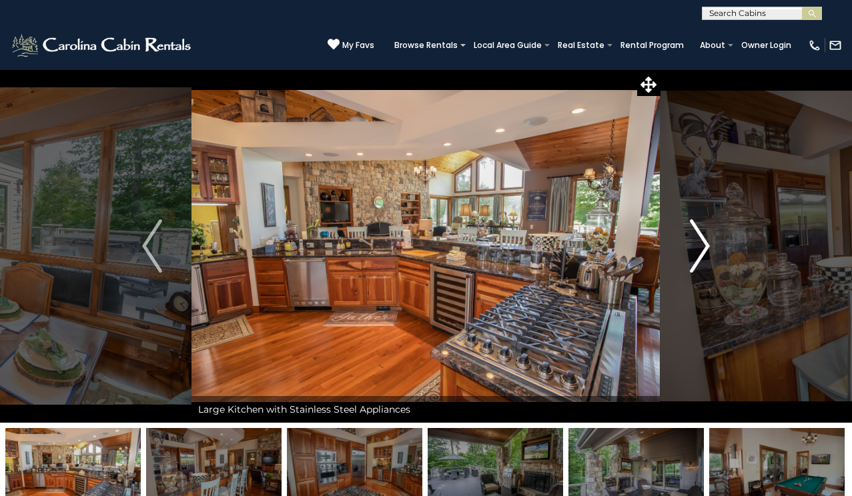
click at [705, 249] on img "Next" at bounding box center [700, 245] width 20 height 53
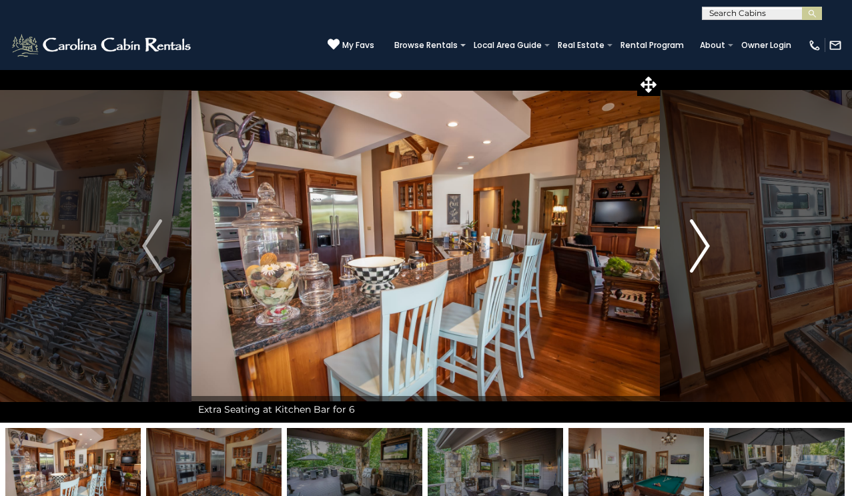
click at [705, 242] on img "Next" at bounding box center [700, 245] width 20 height 53
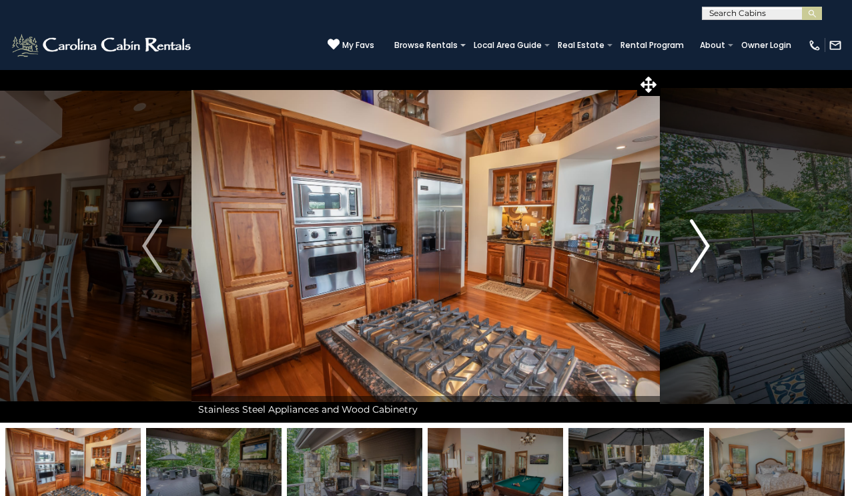
click at [705, 242] on img "Next" at bounding box center [700, 245] width 20 height 53
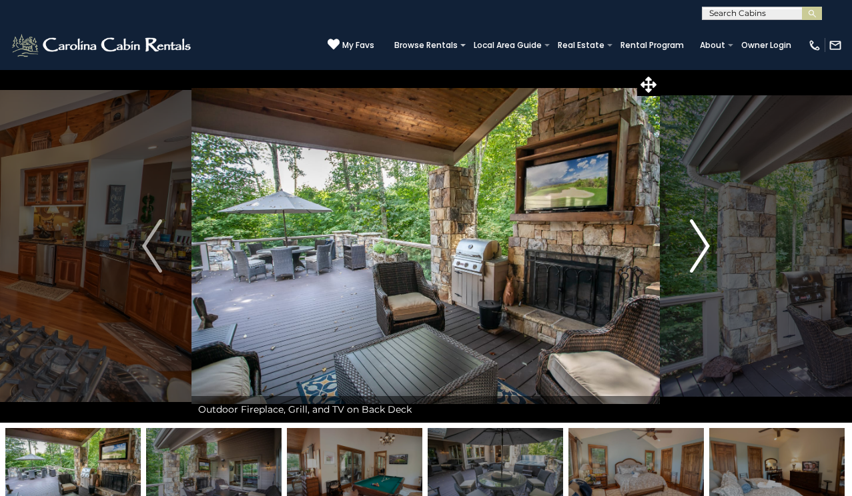
click at [706, 241] on img "Next" at bounding box center [700, 245] width 20 height 53
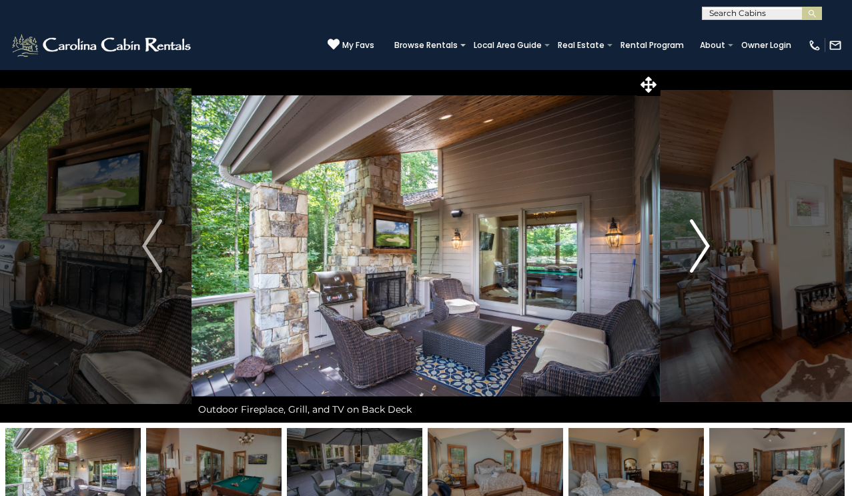
click at [706, 242] on img "Next" at bounding box center [700, 245] width 20 height 53
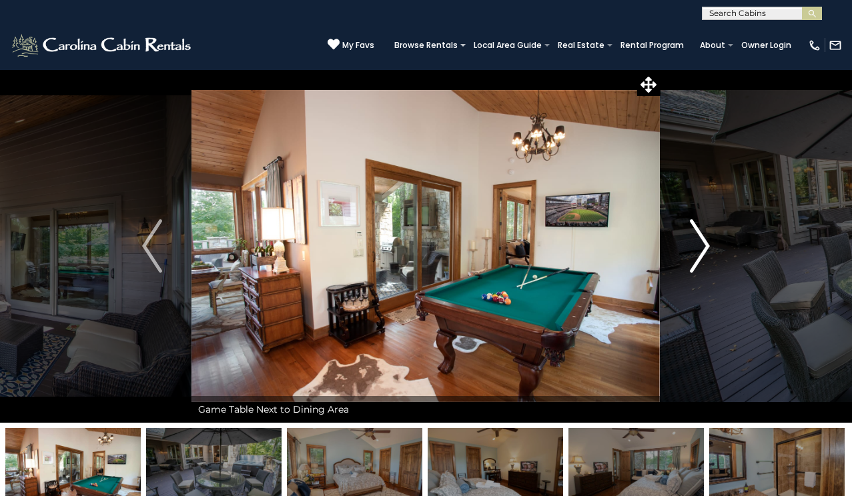
click at [706, 243] on img "Next" at bounding box center [700, 245] width 20 height 53
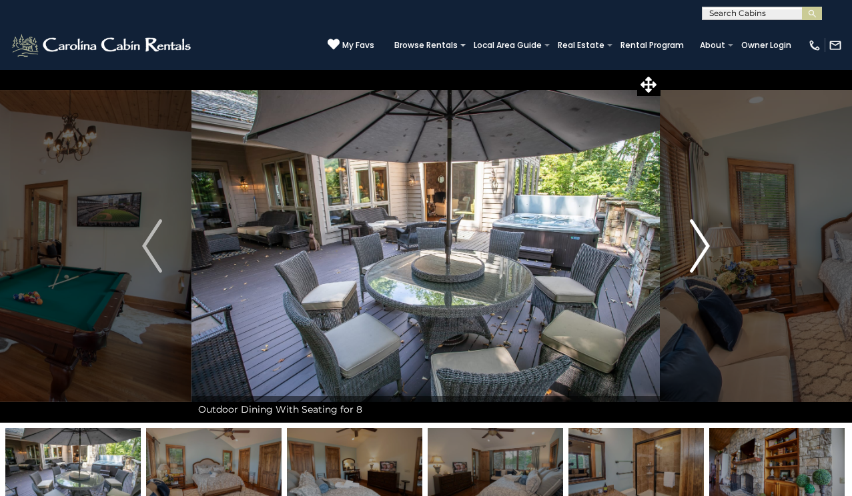
click at [706, 245] on img "Next" at bounding box center [700, 245] width 20 height 53
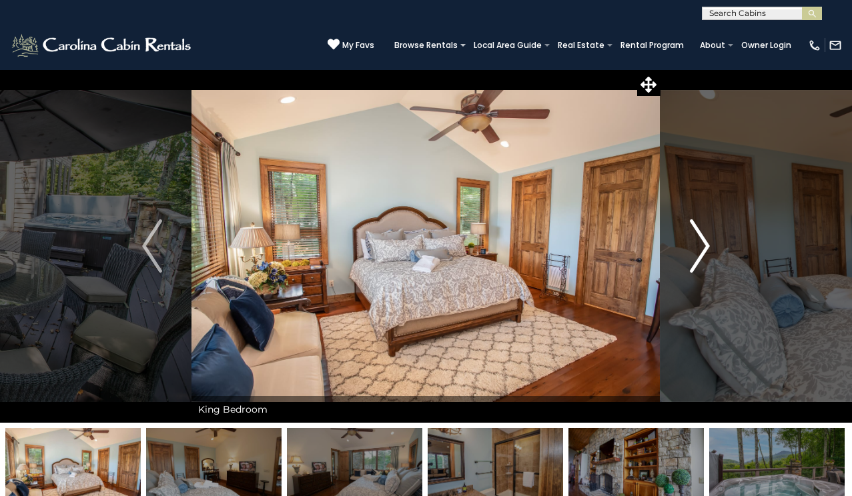
click at [706, 245] on img "Next" at bounding box center [700, 245] width 20 height 53
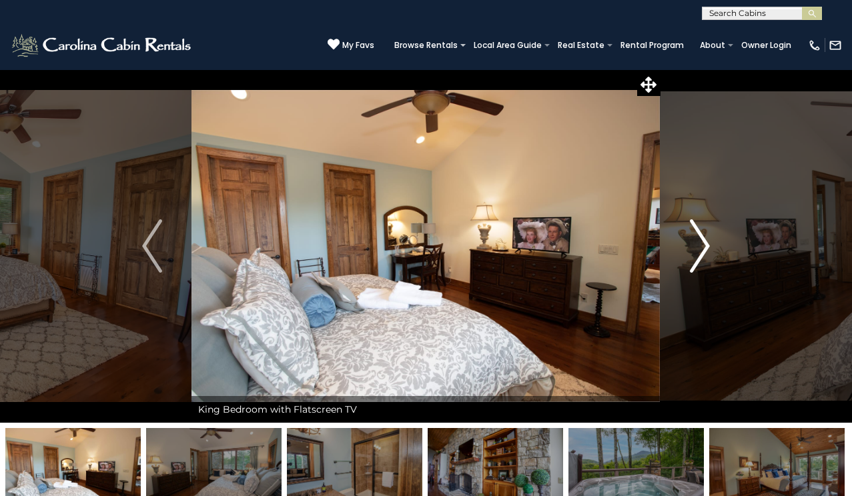
click at [706, 248] on img "Next" at bounding box center [700, 245] width 20 height 53
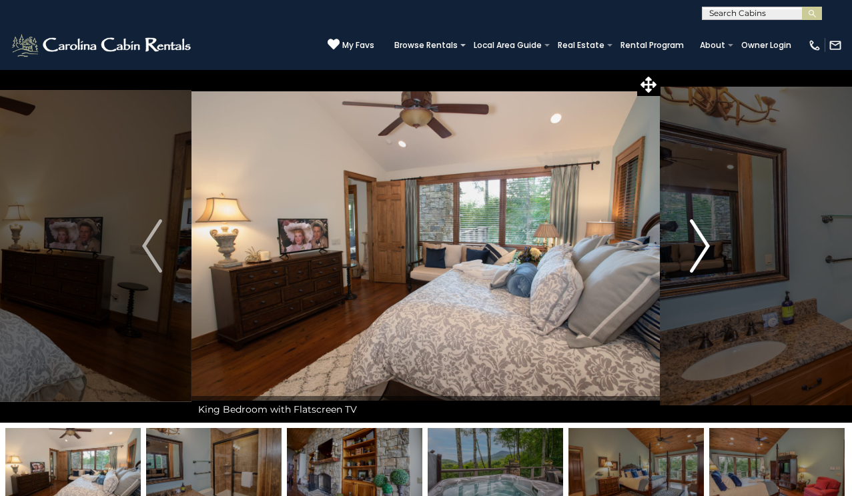
click at [706, 248] on img "Next" at bounding box center [700, 245] width 20 height 53
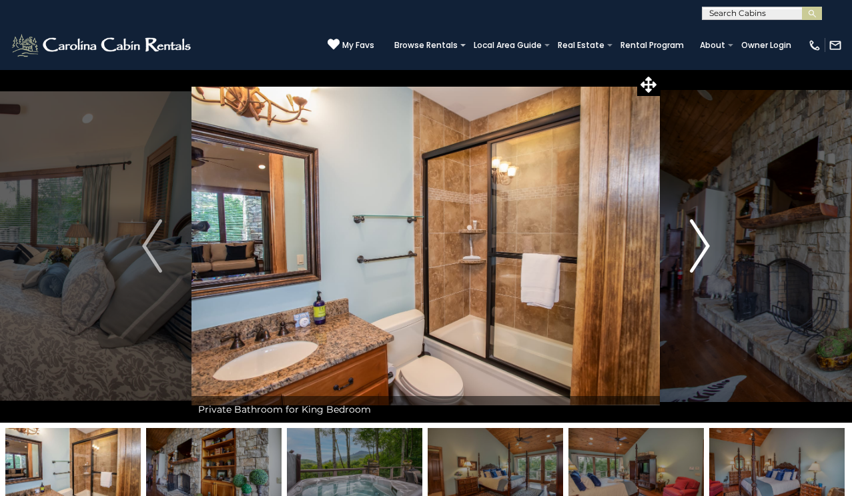
click at [706, 248] on img "Next" at bounding box center [700, 245] width 20 height 53
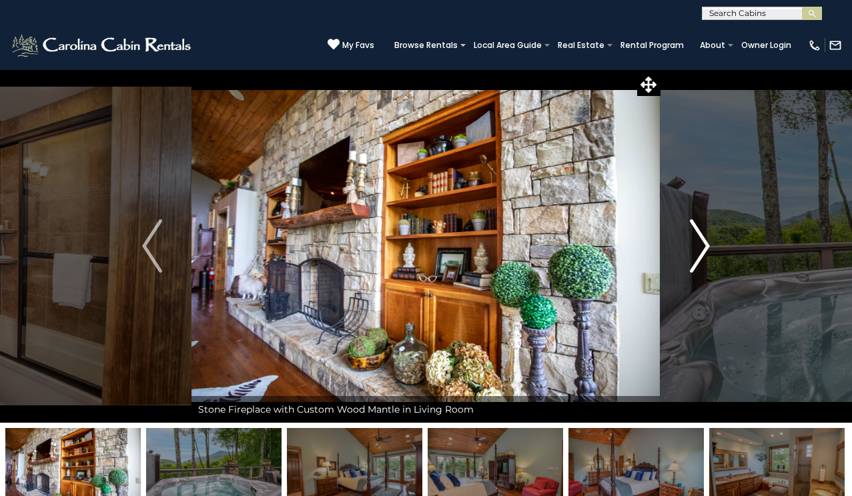
click at [706, 248] on img "Next" at bounding box center [700, 245] width 20 height 53
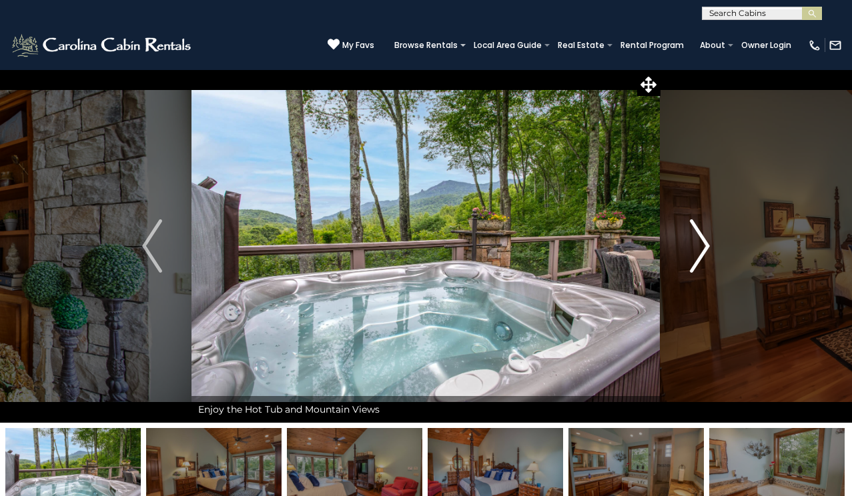
click at [706, 248] on img "Next" at bounding box center [700, 245] width 20 height 53
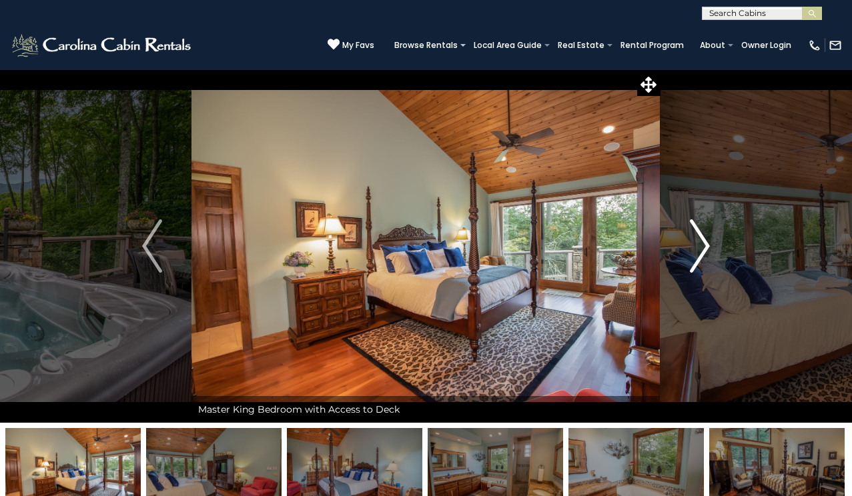
click at [706, 249] on img "Next" at bounding box center [700, 245] width 20 height 53
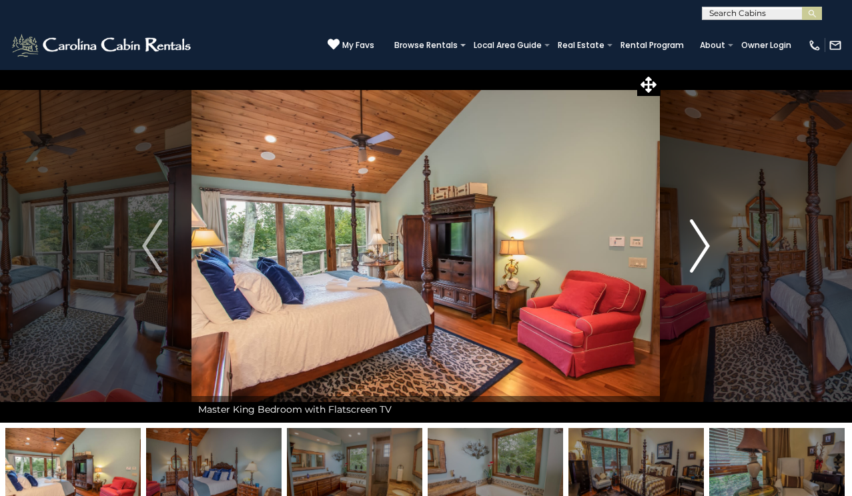
click at [706, 249] on img "Next" at bounding box center [700, 245] width 20 height 53
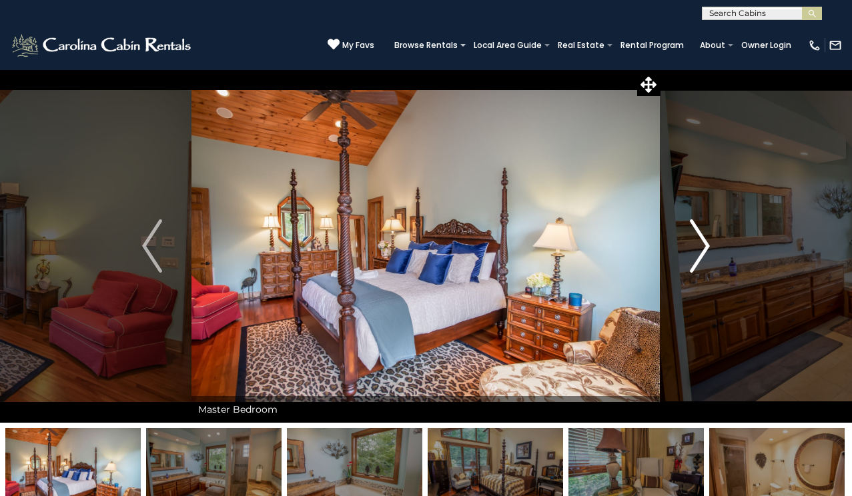
click at [706, 249] on img "Next" at bounding box center [700, 245] width 20 height 53
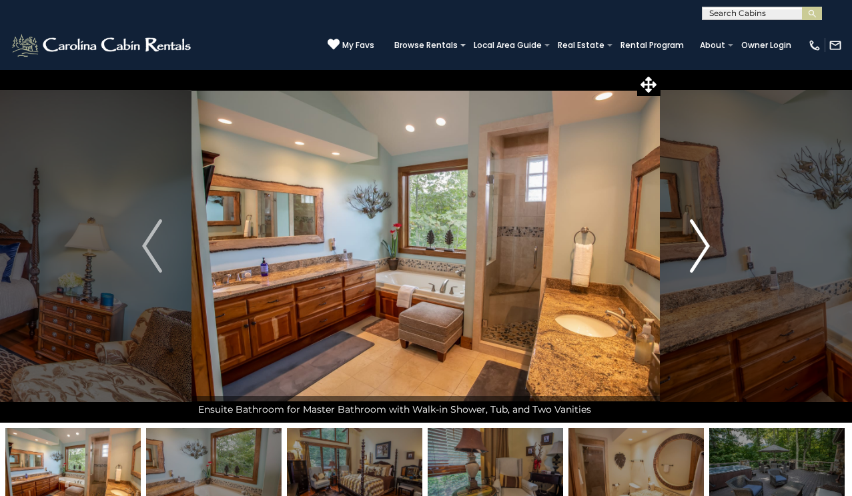
click at [704, 247] on img "Next" at bounding box center [700, 245] width 20 height 53
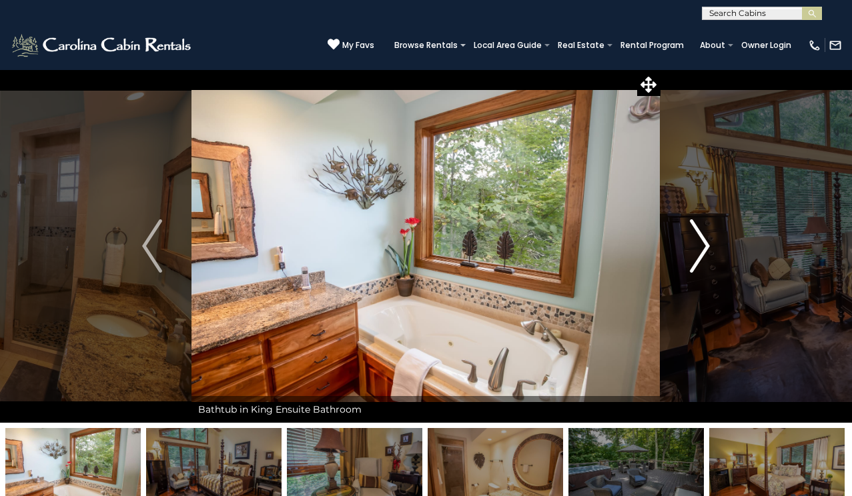
click at [704, 248] on img "Next" at bounding box center [700, 245] width 20 height 53
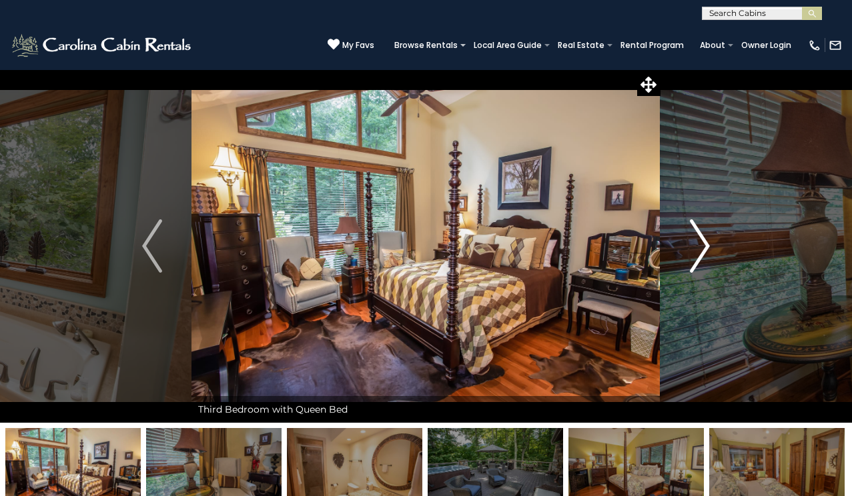
click at [704, 249] on img "Next" at bounding box center [700, 245] width 20 height 53
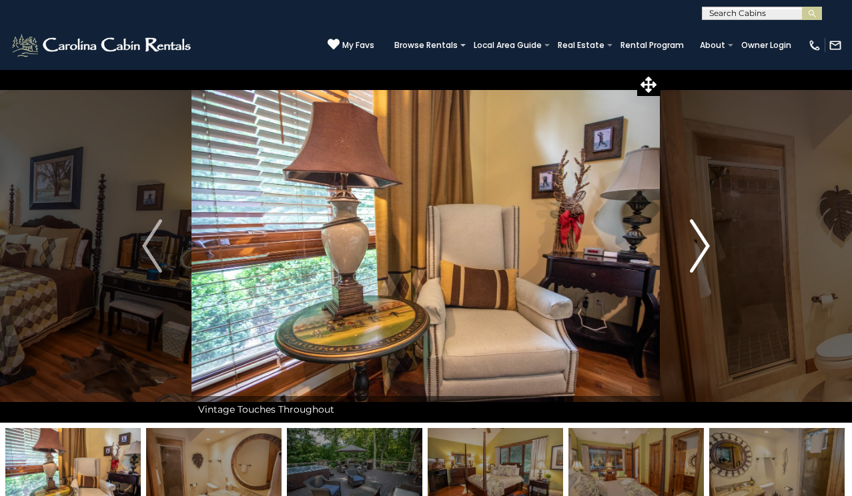
click at [704, 249] on img "Next" at bounding box center [700, 245] width 20 height 53
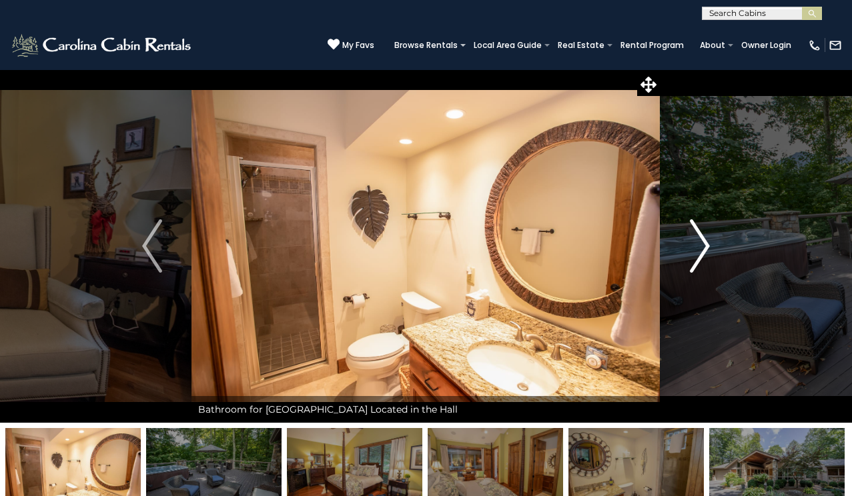
click at [704, 249] on img "Next" at bounding box center [700, 245] width 20 height 53
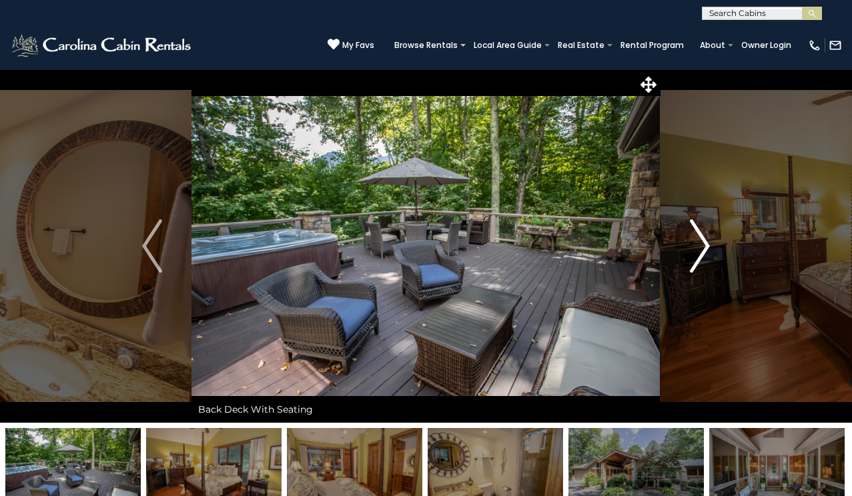
click at [702, 249] on img "Next" at bounding box center [700, 245] width 20 height 53
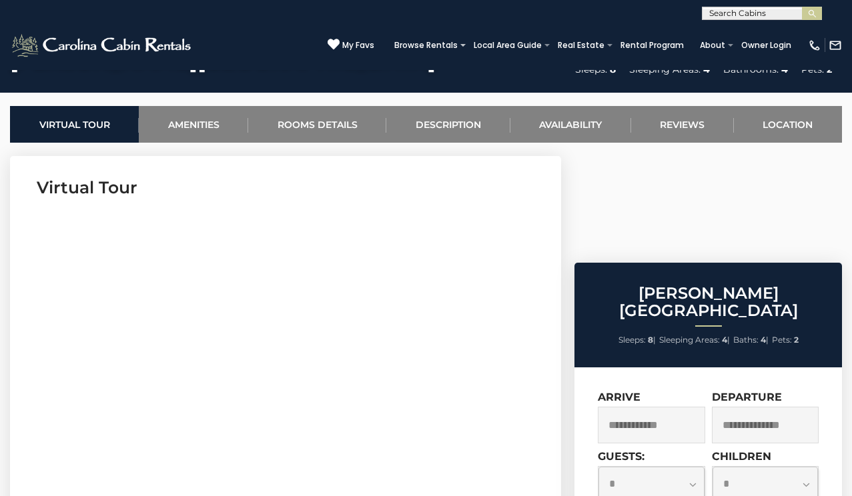
scroll to position [492, 0]
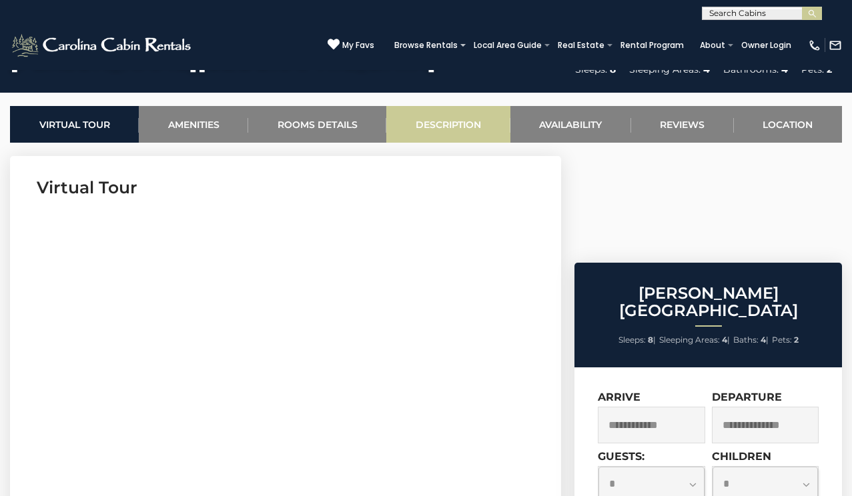
click at [443, 124] on link "Description" at bounding box center [447, 124] width 123 height 37
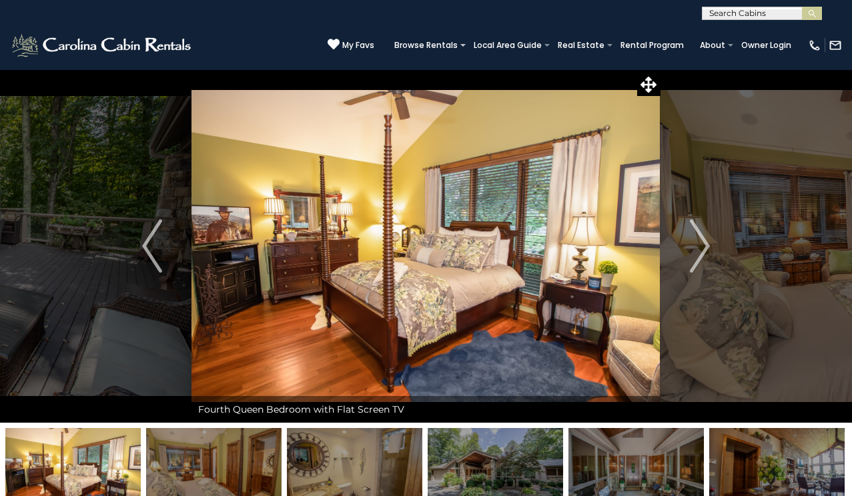
scroll to position [0, 0]
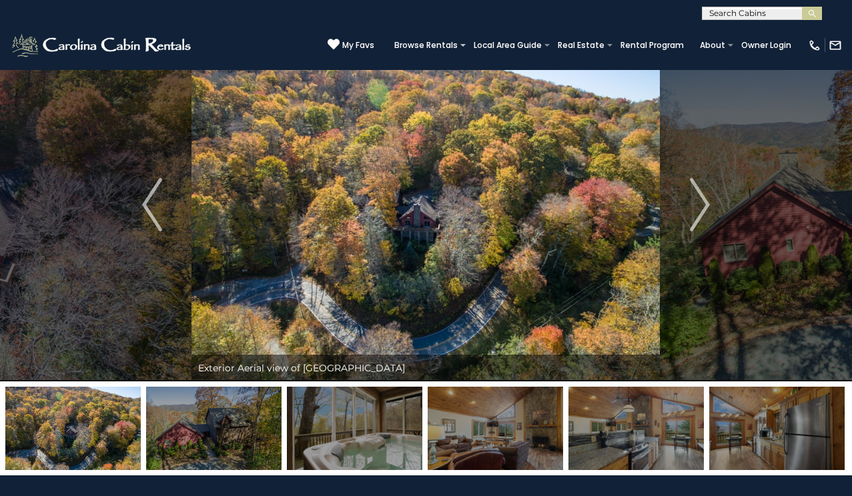
scroll to position [45, 0]
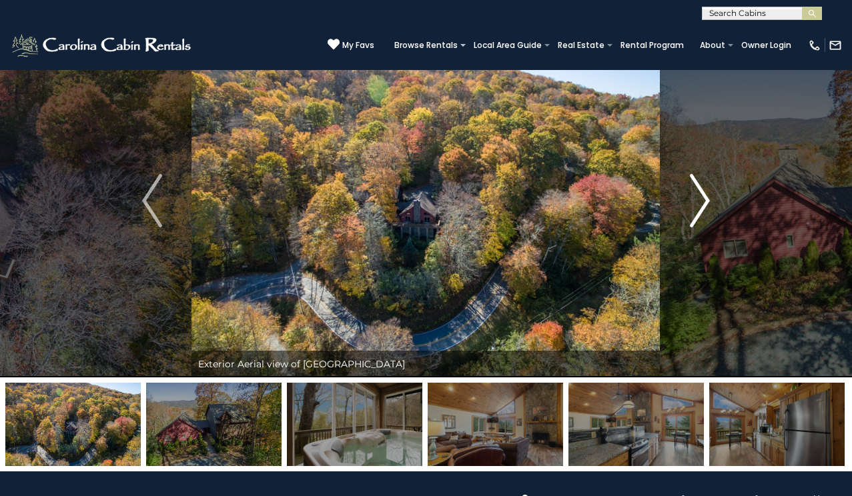
click at [706, 193] on img "Next" at bounding box center [700, 200] width 20 height 53
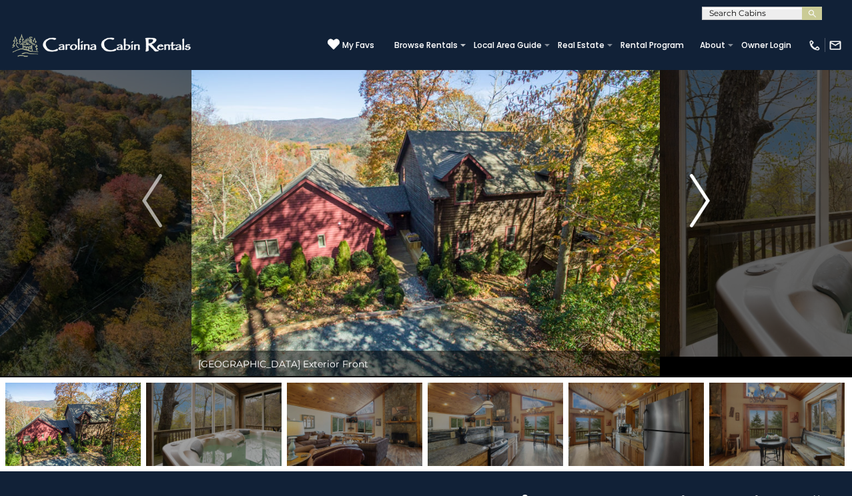
click at [705, 193] on img "Next" at bounding box center [700, 200] width 20 height 53
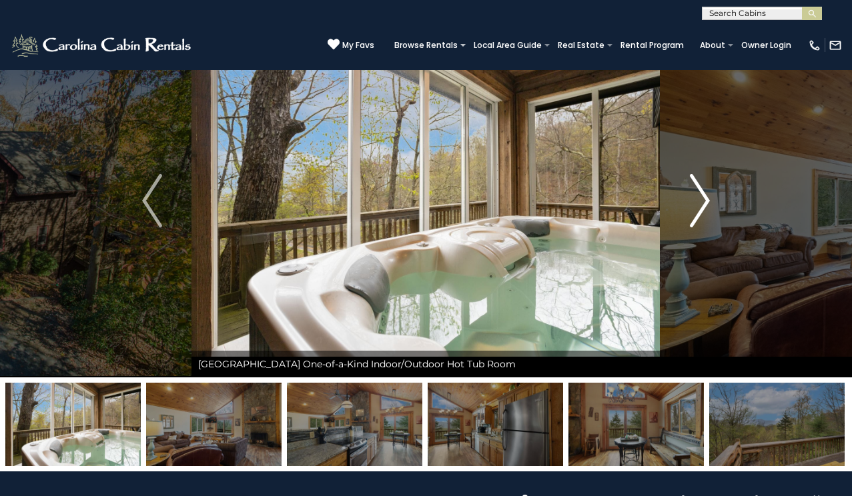
click at [705, 197] on img "Next" at bounding box center [700, 200] width 20 height 53
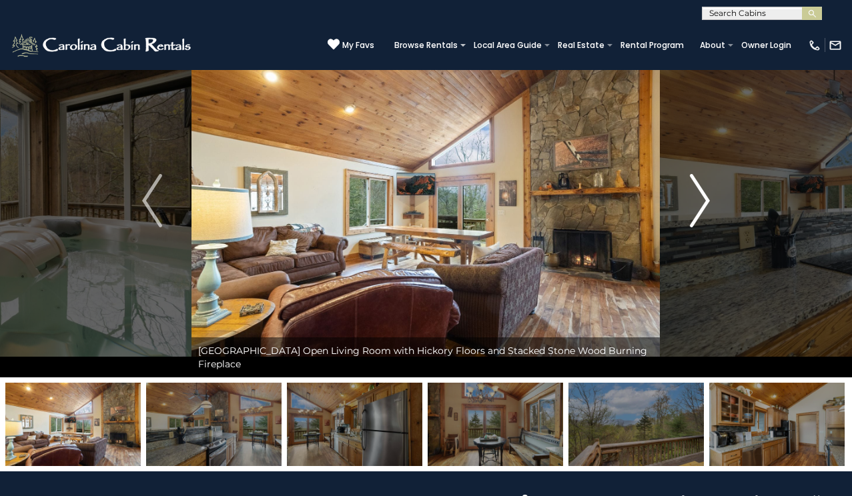
click at [705, 197] on img "Next" at bounding box center [700, 200] width 20 height 53
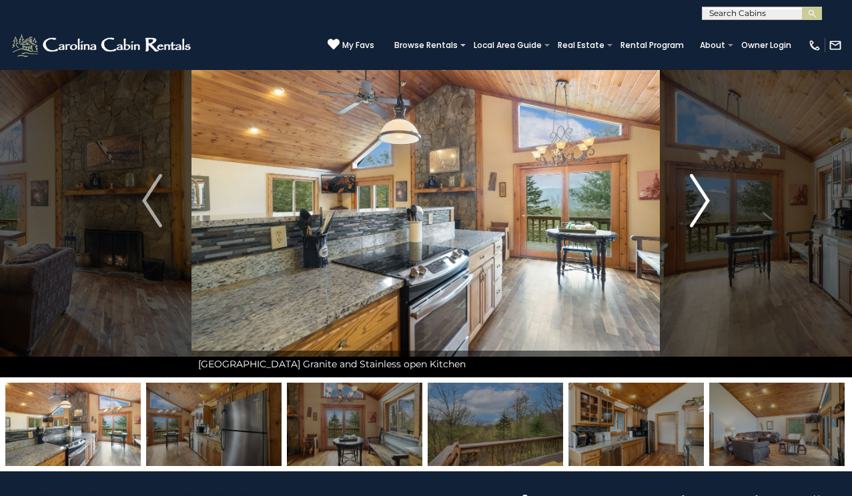
click at [705, 196] on img "Next" at bounding box center [700, 200] width 20 height 53
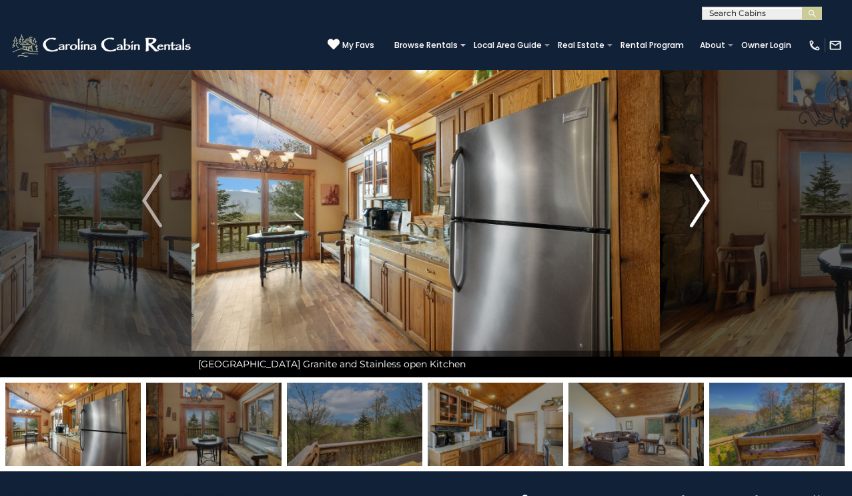
click at [705, 196] on img "Next" at bounding box center [700, 200] width 20 height 53
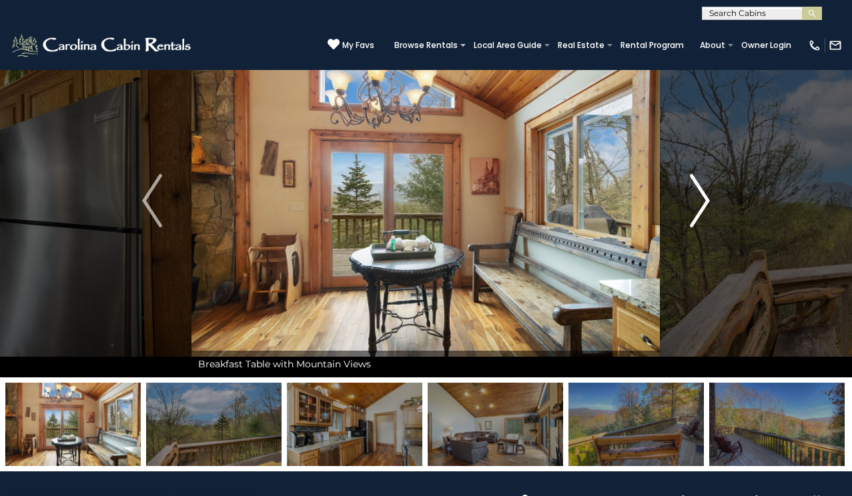
click at [704, 200] on img "Next" at bounding box center [700, 200] width 20 height 53
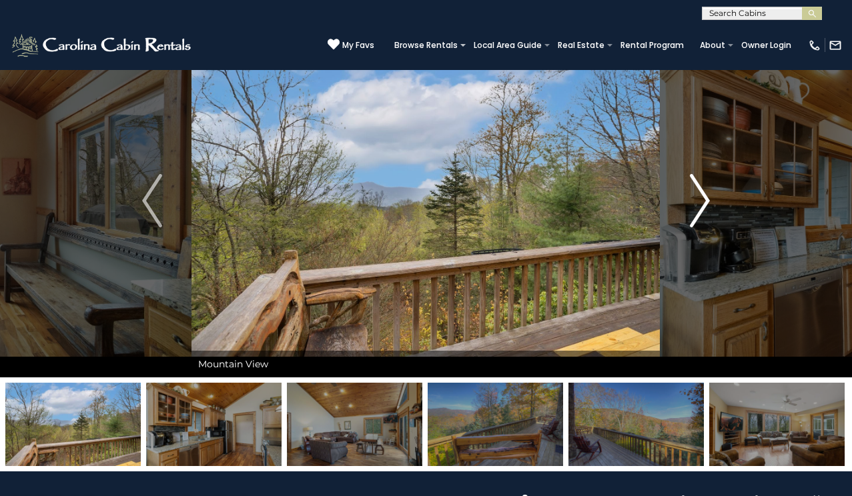
click at [704, 201] on img "Next" at bounding box center [700, 200] width 20 height 53
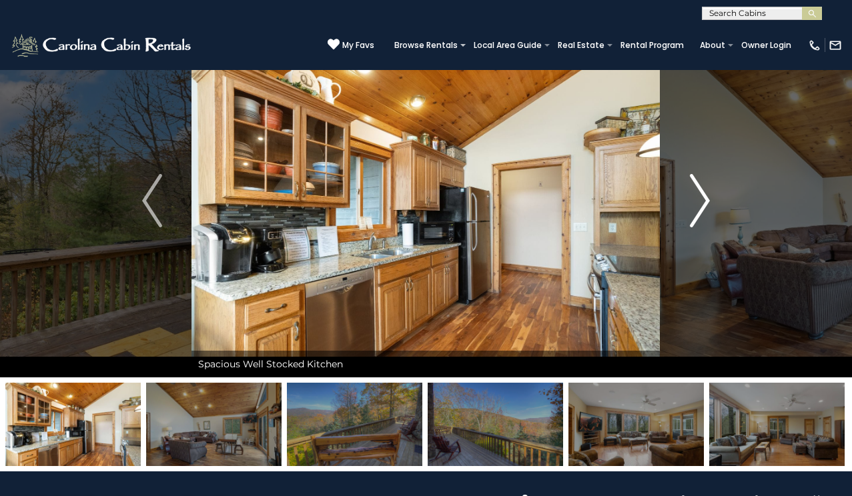
click at [704, 201] on img "Next" at bounding box center [700, 200] width 20 height 53
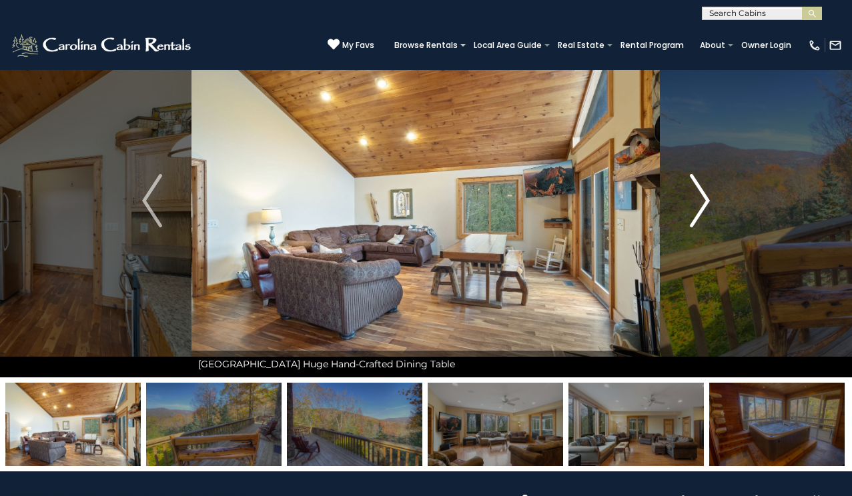
click at [704, 202] on img "Next" at bounding box center [700, 200] width 20 height 53
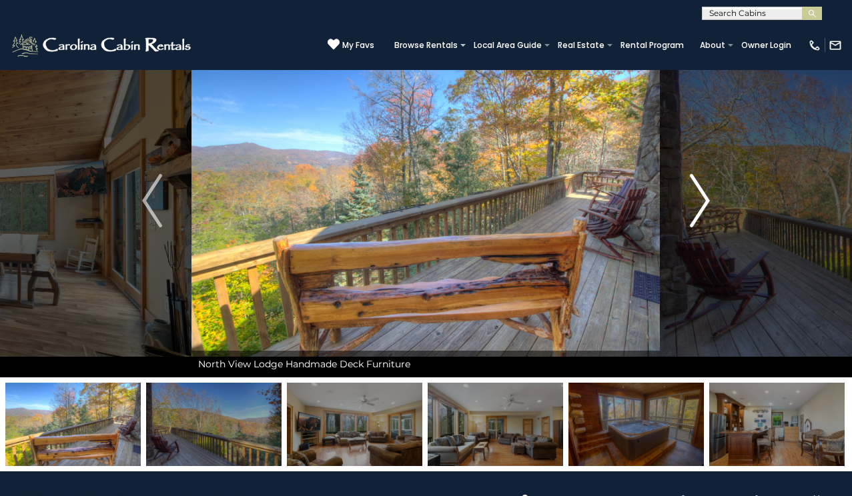
click at [704, 202] on img "Next" at bounding box center [700, 200] width 20 height 53
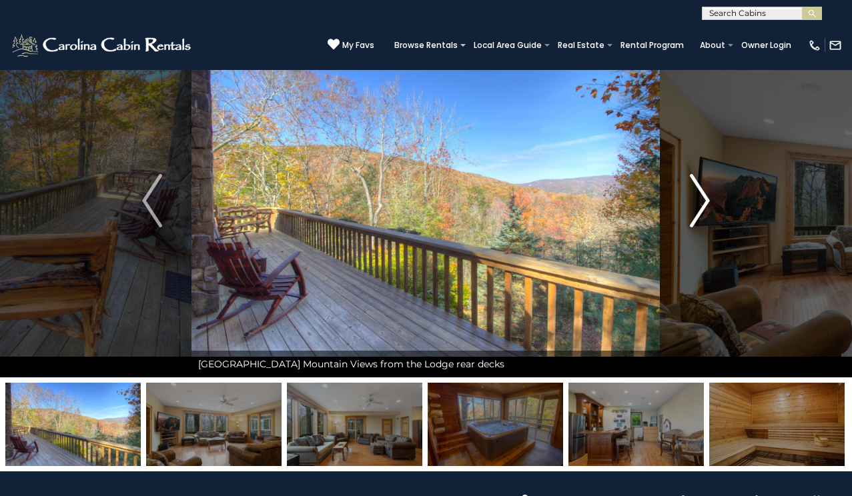
click at [704, 205] on img "Next" at bounding box center [700, 200] width 20 height 53
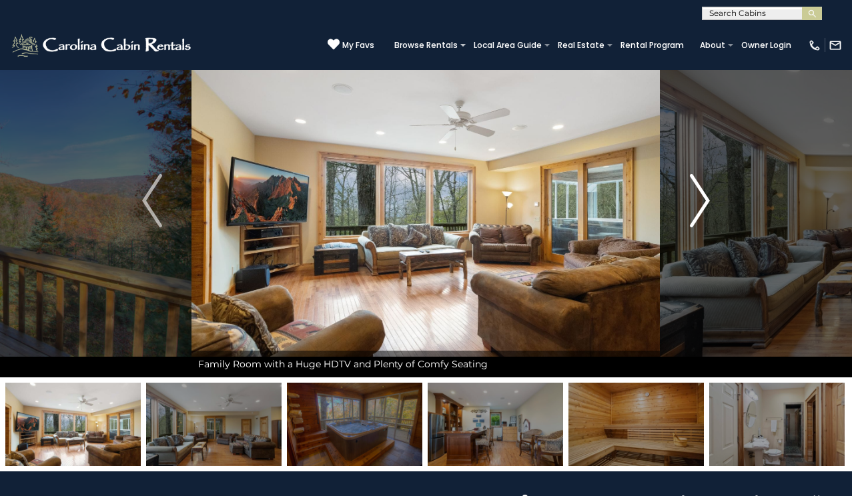
click at [704, 205] on img "Next" at bounding box center [700, 200] width 20 height 53
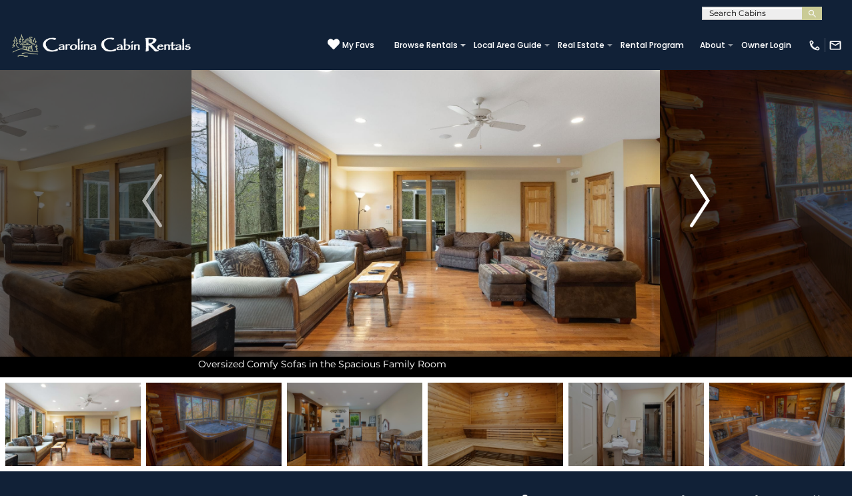
click at [704, 206] on img "Next" at bounding box center [700, 200] width 20 height 53
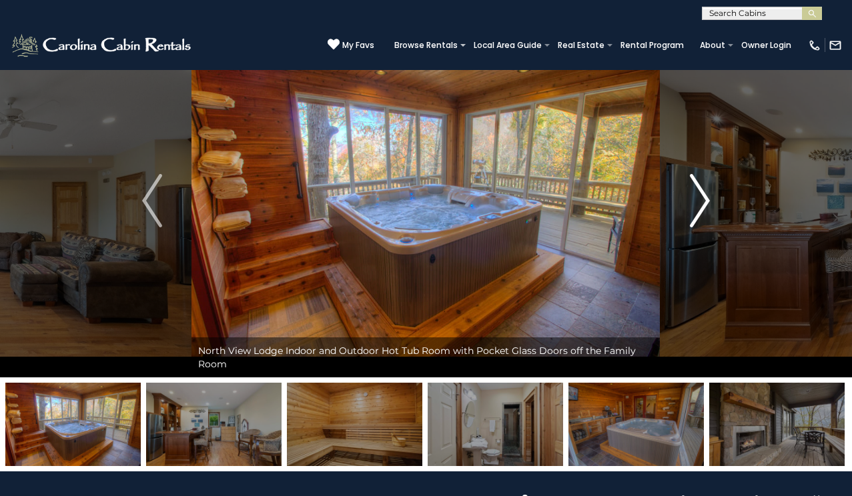
click at [704, 206] on img "Next" at bounding box center [700, 200] width 20 height 53
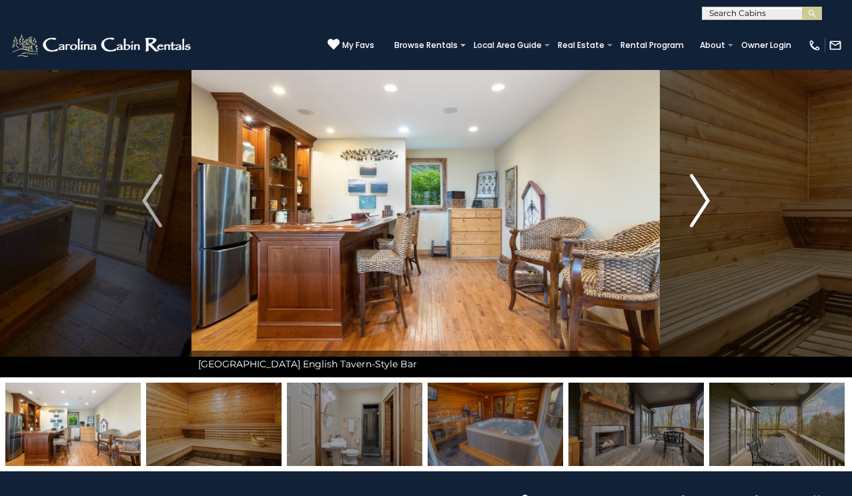
click at [704, 205] on img "Next" at bounding box center [700, 200] width 20 height 53
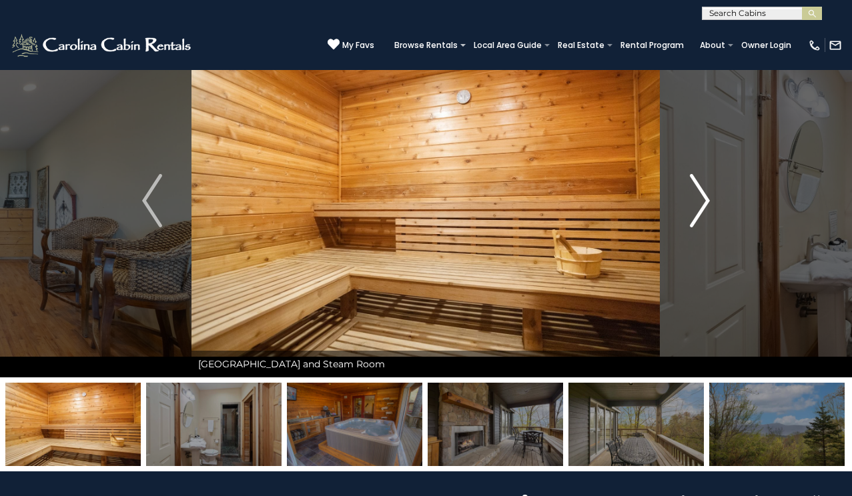
click at [704, 201] on img "Next" at bounding box center [700, 200] width 20 height 53
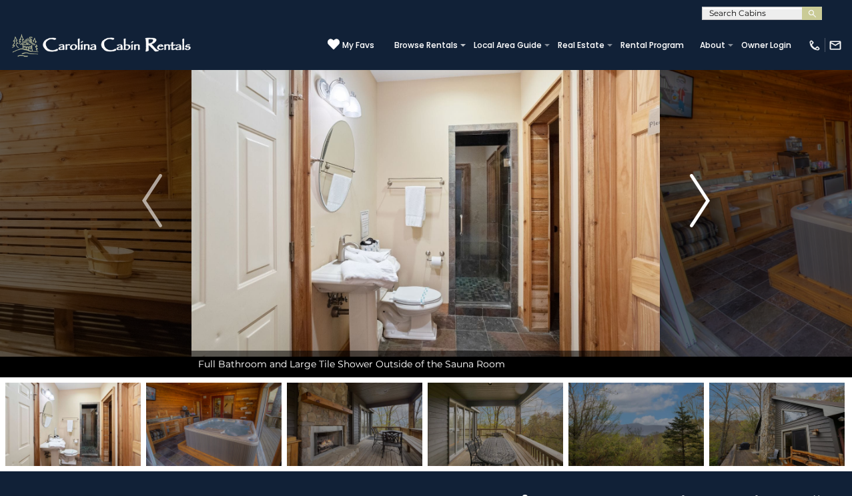
click at [704, 202] on img "Next" at bounding box center [700, 200] width 20 height 53
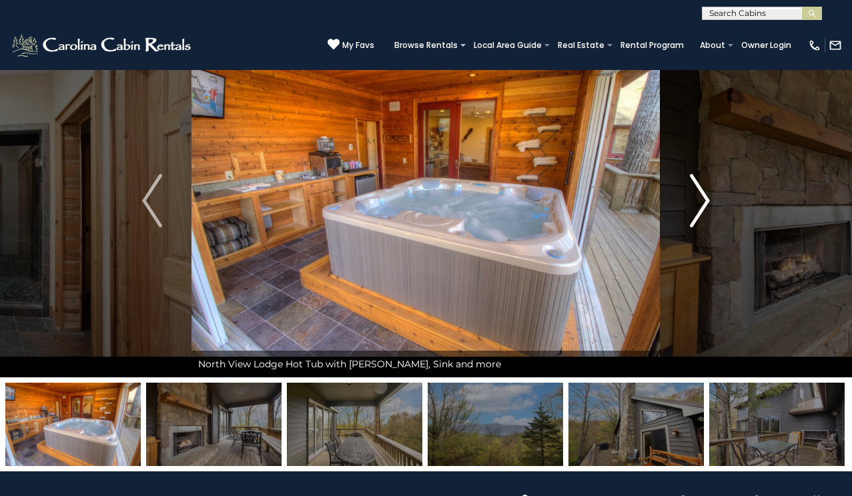
click at [704, 202] on img "Next" at bounding box center [700, 200] width 20 height 53
